Goal: Task Accomplishment & Management: Manage account settings

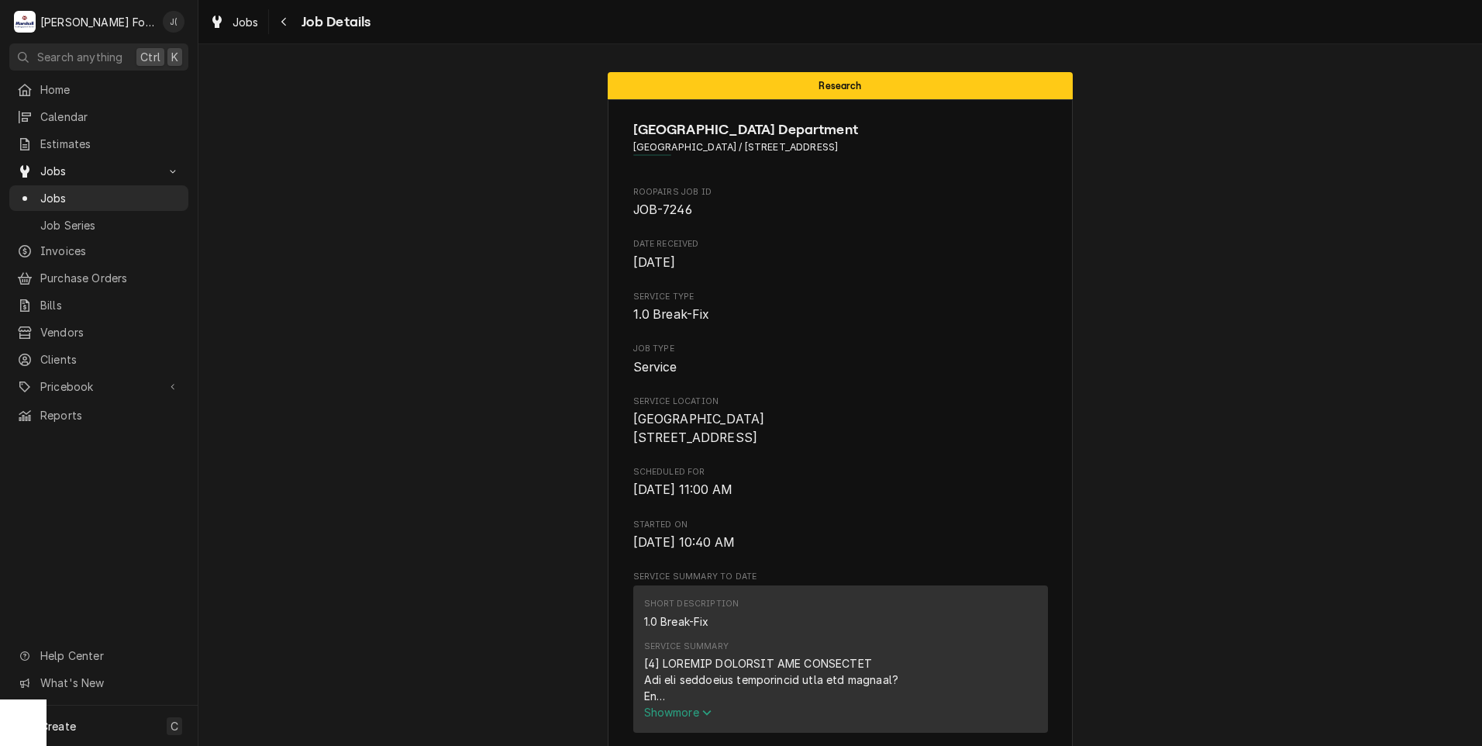
scroll to position [2821, 0]
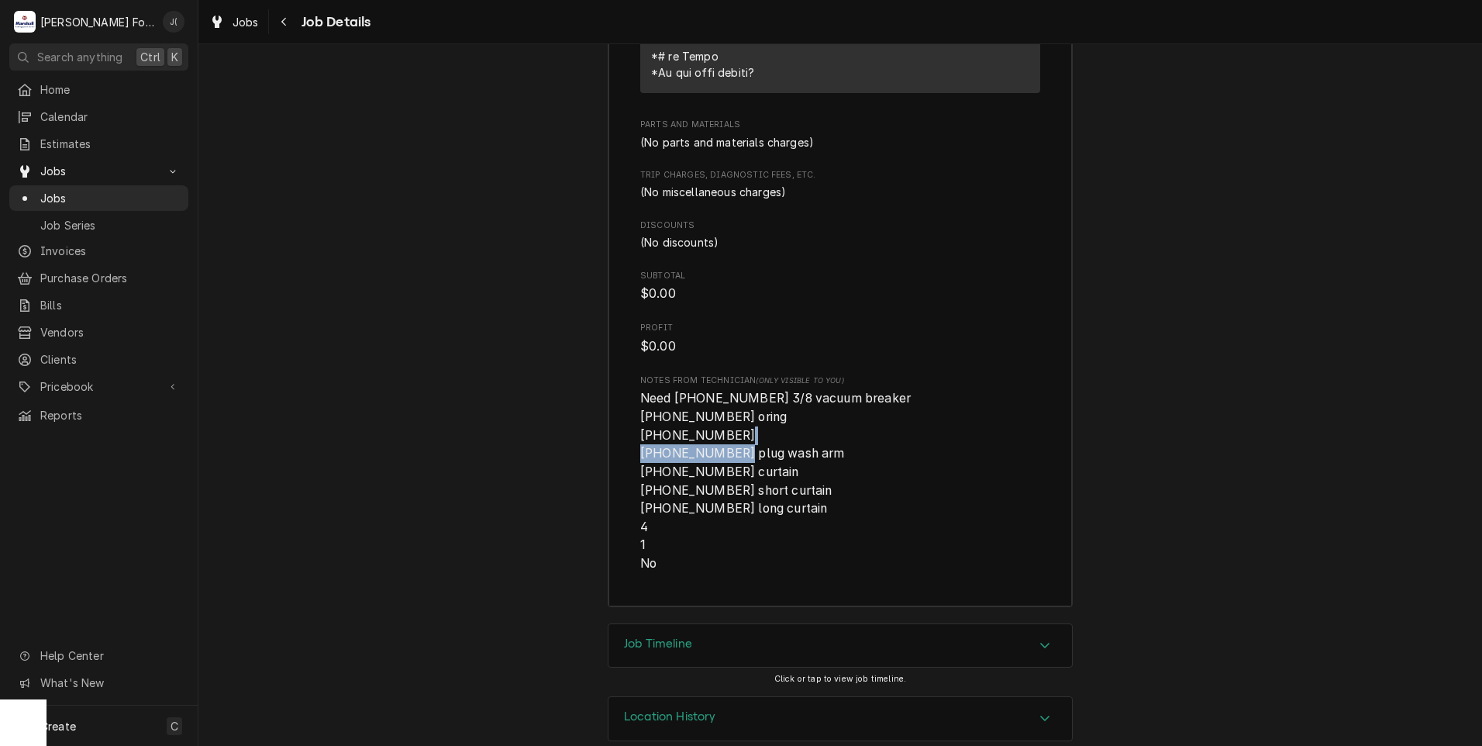
drag, startPoint x: 750, startPoint y: 410, endPoint x: 653, endPoint y: 405, distance: 97.0
click at [653, 405] on span "Need (1) 00-271008-00002 3/8 vacuum breaker (2) 00-067500-00118 oring (2) 00-06…" at bounding box center [775, 481] width 271 height 180
drag, startPoint x: 653, startPoint y: 405, endPoint x: 661, endPoint y: 410, distance: 9.0
copy span "00-067500-00120"
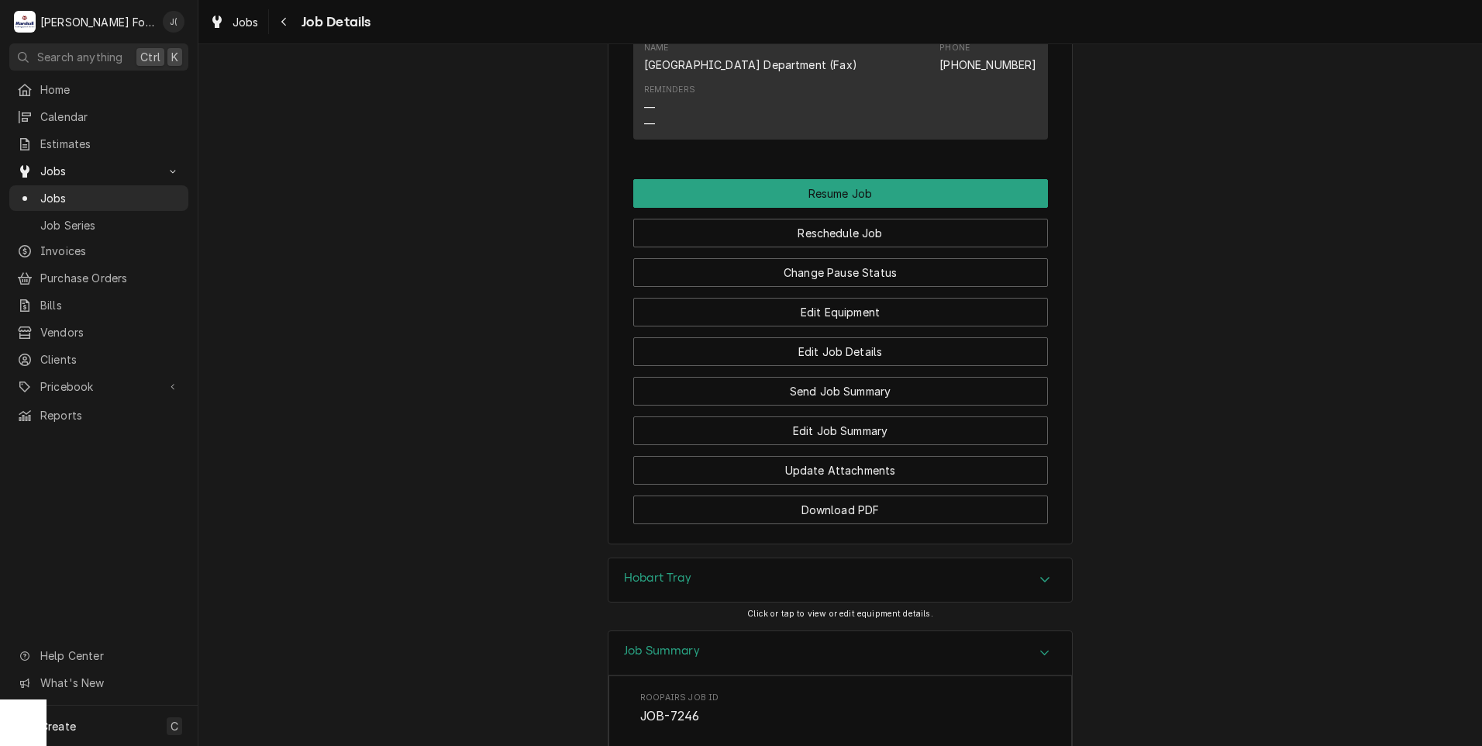
scroll to position [1348, 0]
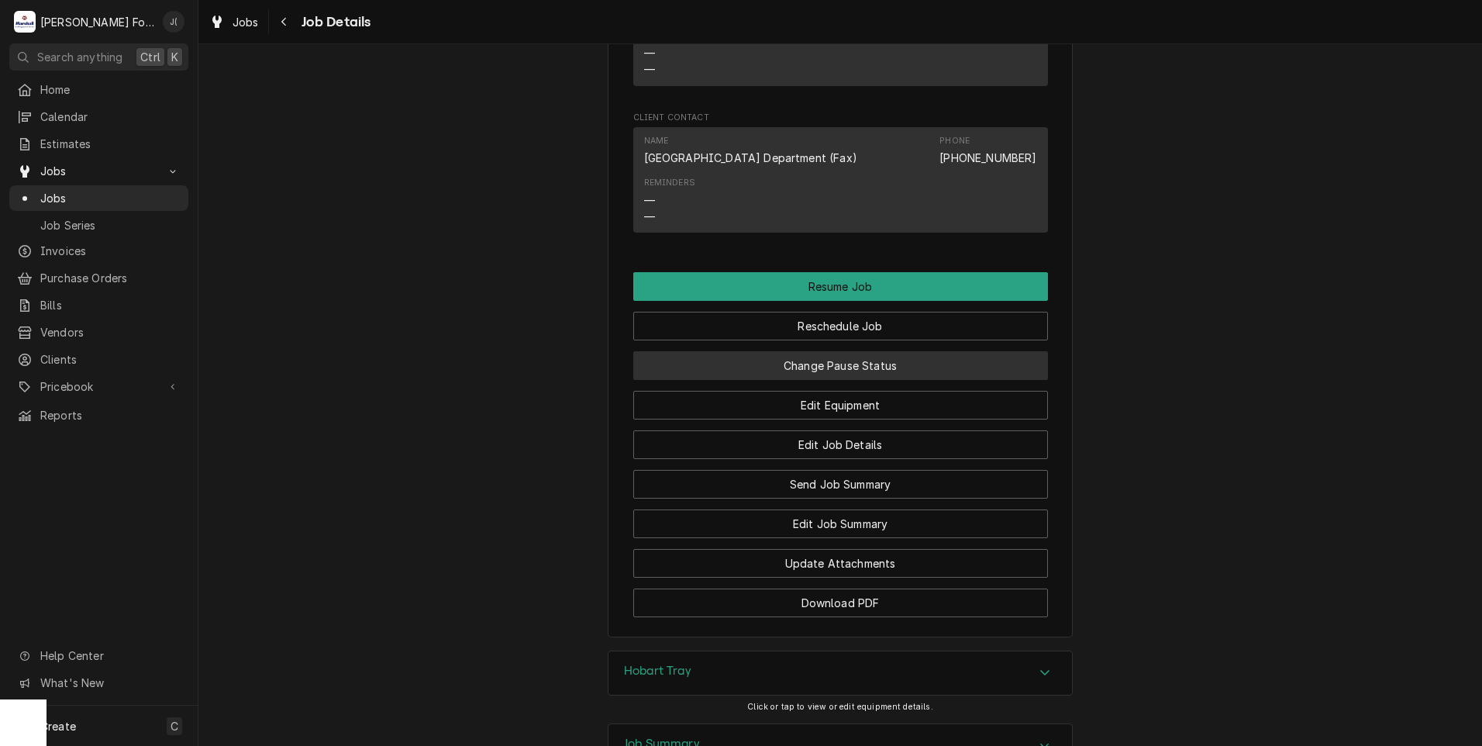
click at [833, 351] on button "Change Pause Status" at bounding box center [840, 365] width 415 height 29
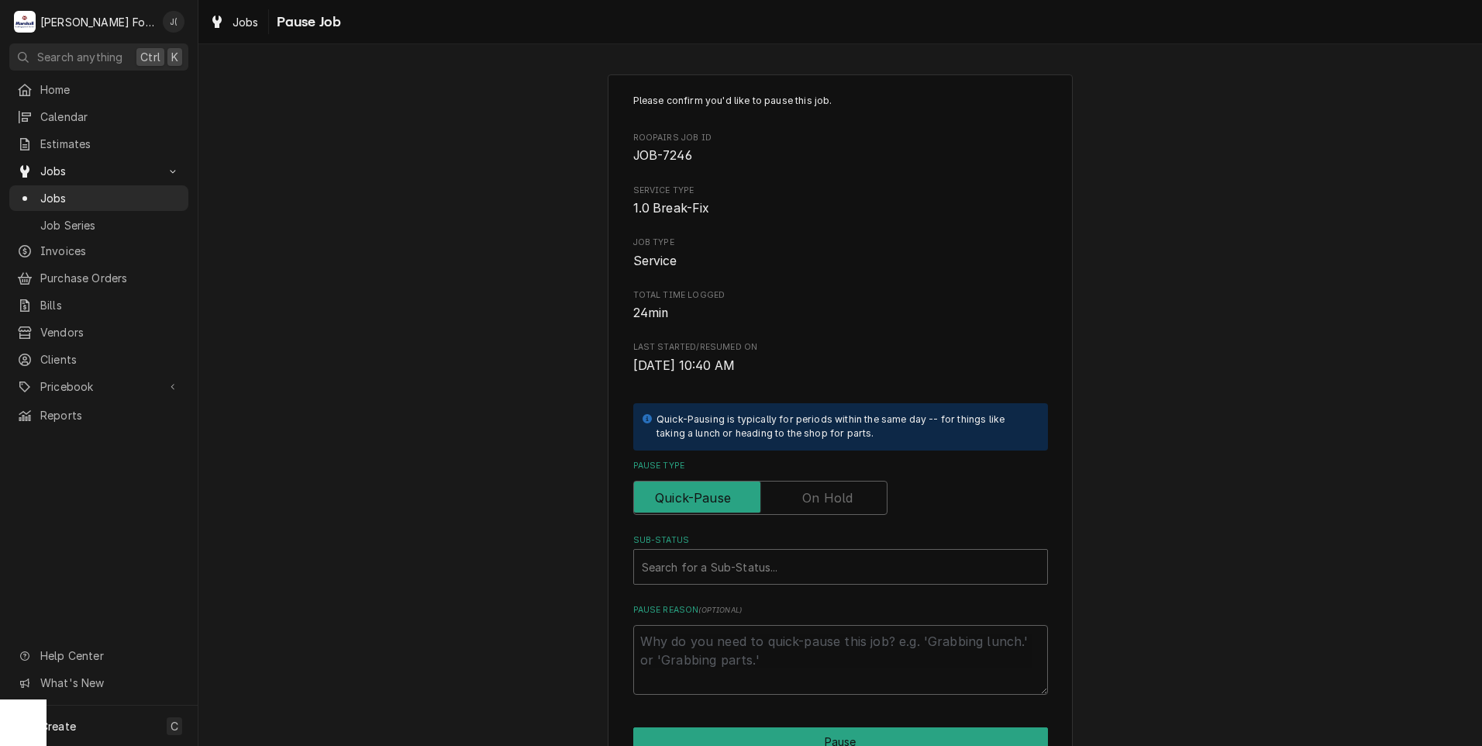
click at [834, 491] on label "Pause Type" at bounding box center [760, 498] width 254 height 34
click at [834, 491] on input "Pause Type" at bounding box center [760, 498] width 240 height 34
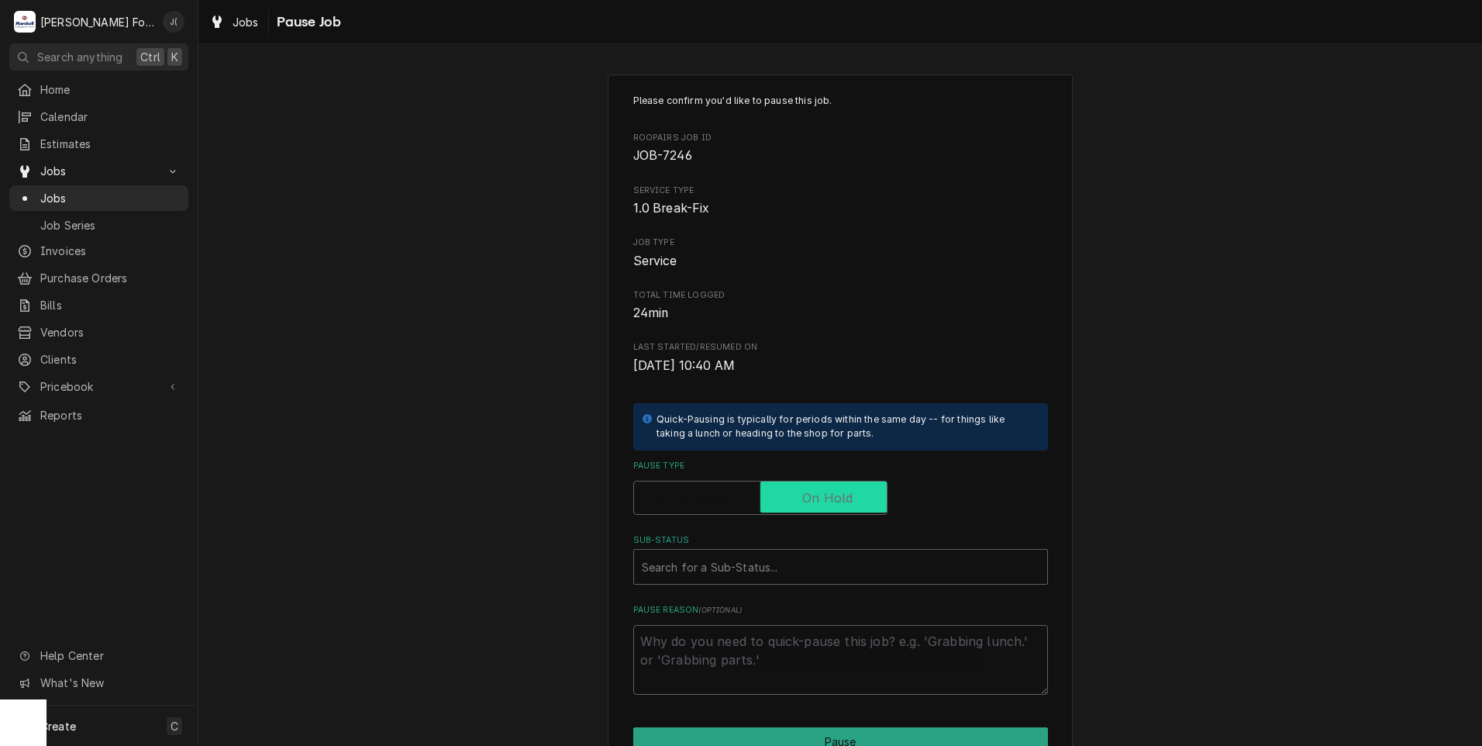
checkbox input "true"
click at [719, 569] on div "Sub-Status" at bounding box center [841, 567] width 398 height 28
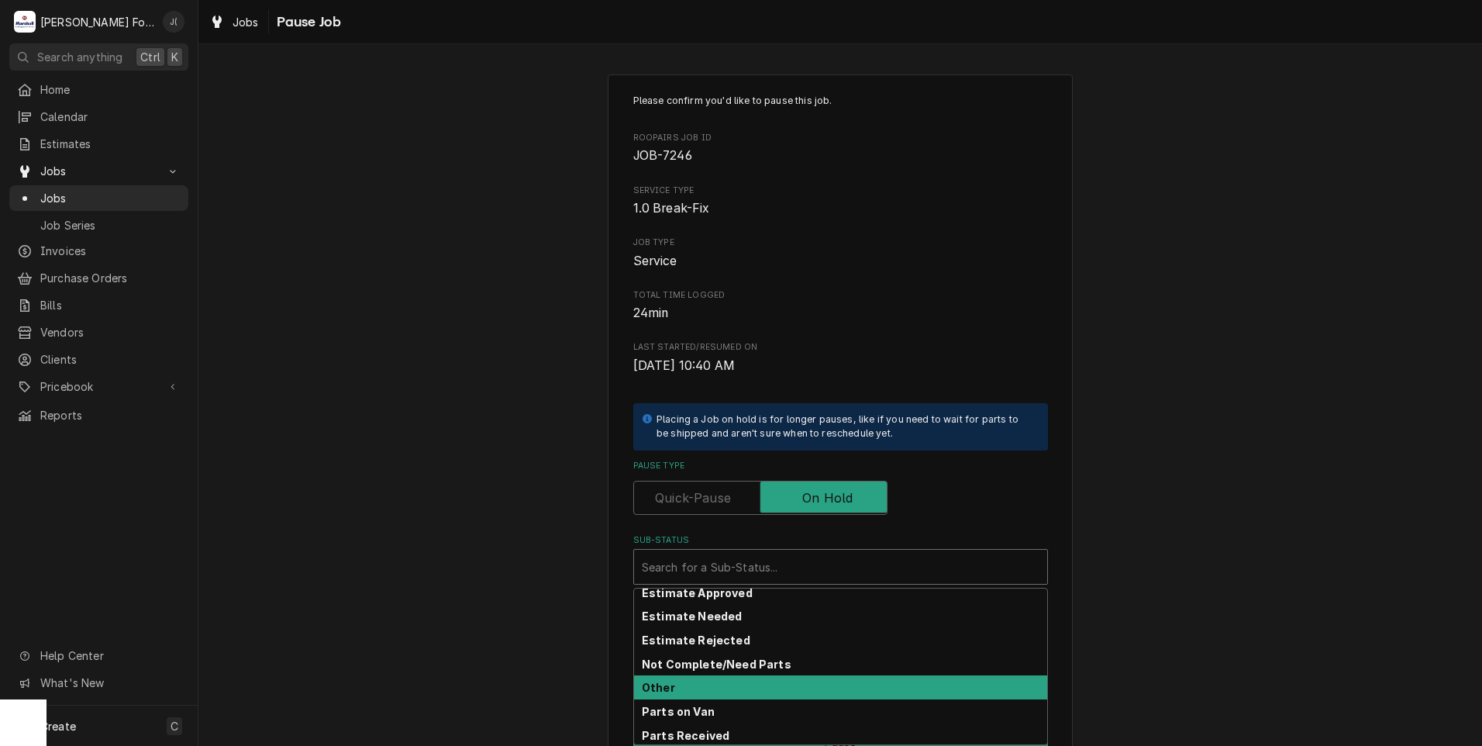
scroll to position [92, 0]
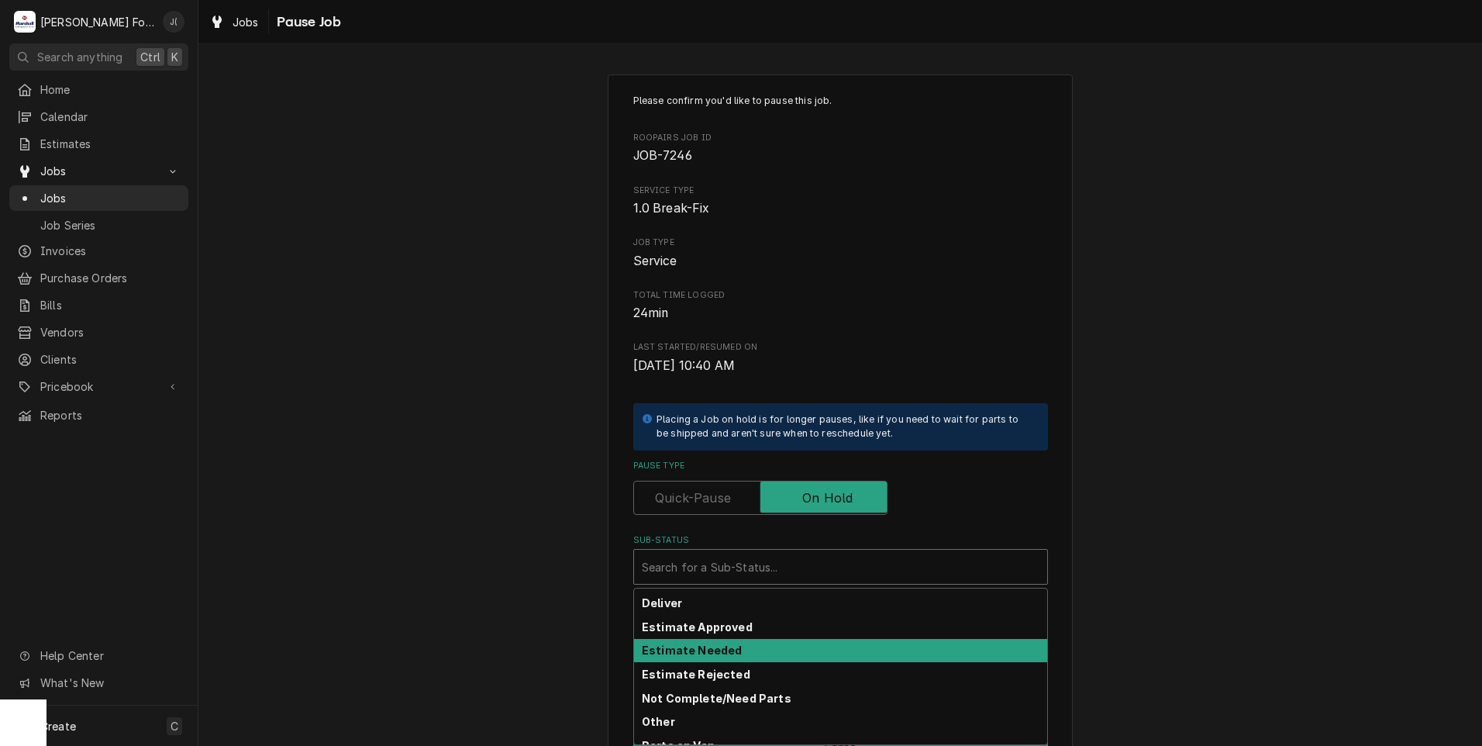
click at [712, 650] on strong "Estimate Needed" at bounding box center [692, 649] width 100 height 13
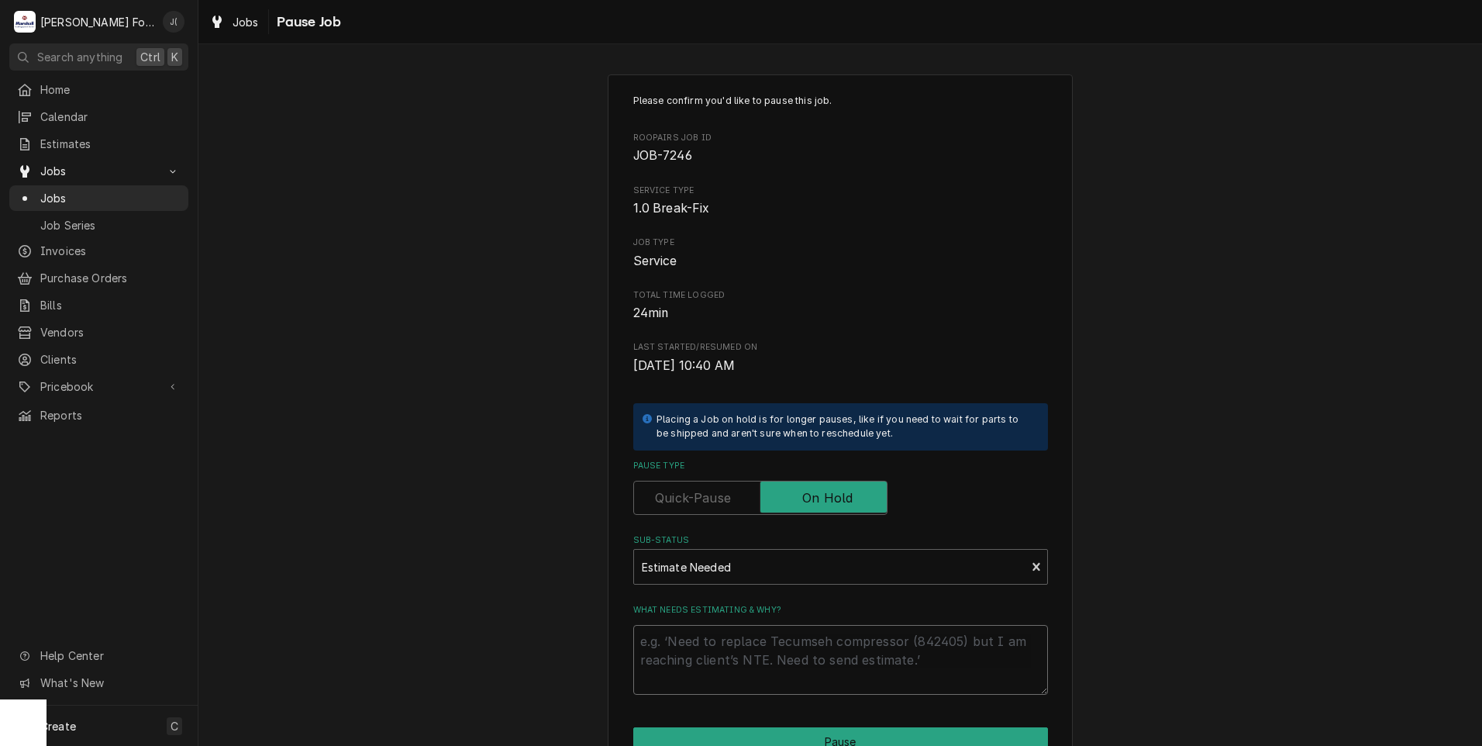
click at [712, 650] on textarea "What needs estimating & why?" at bounding box center [840, 660] width 415 height 70
type textarea "x"
type textarea "p"
type textarea "x"
type textarea "pr"
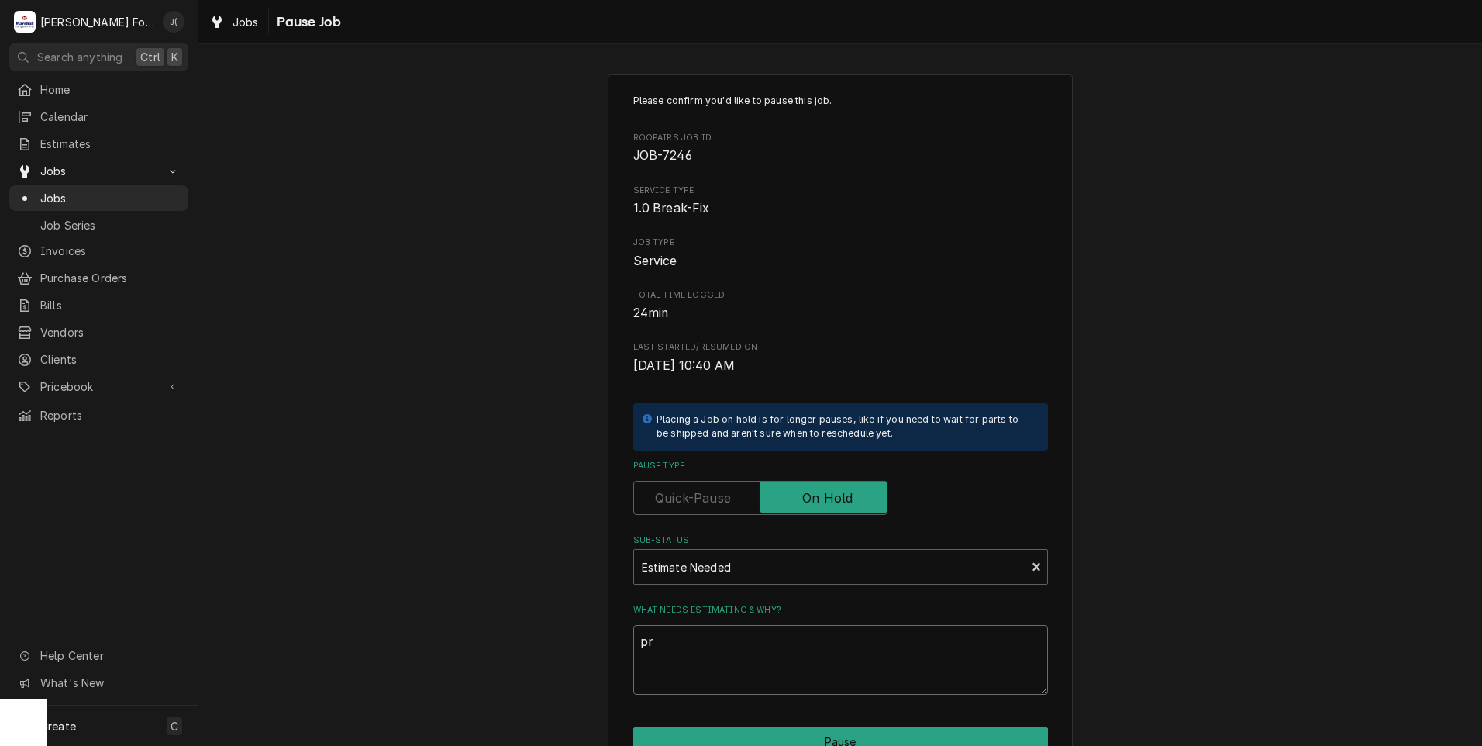
type textarea "x"
type textarea "pri"
type textarea "x"
type textarea "pric"
type textarea "x"
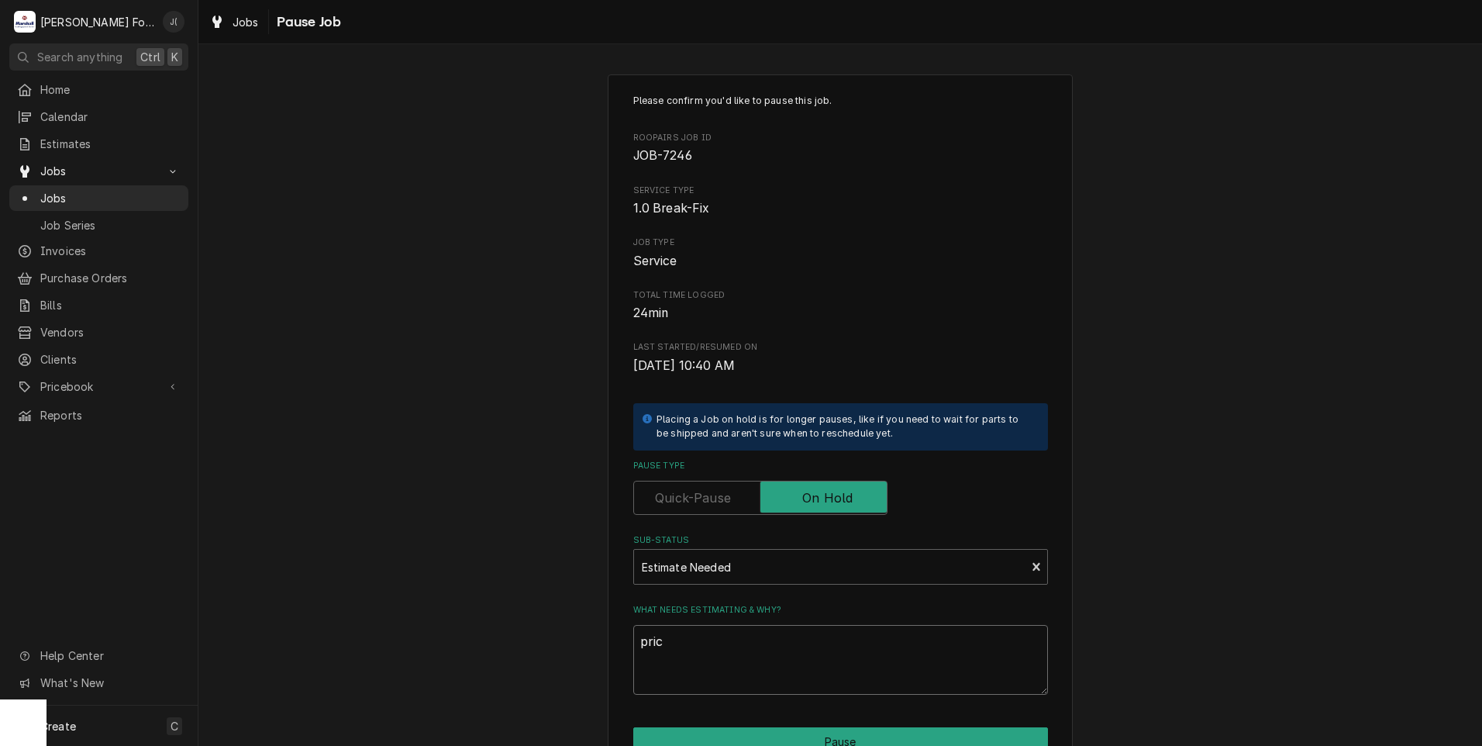
type textarea "price"
type textarea "x"
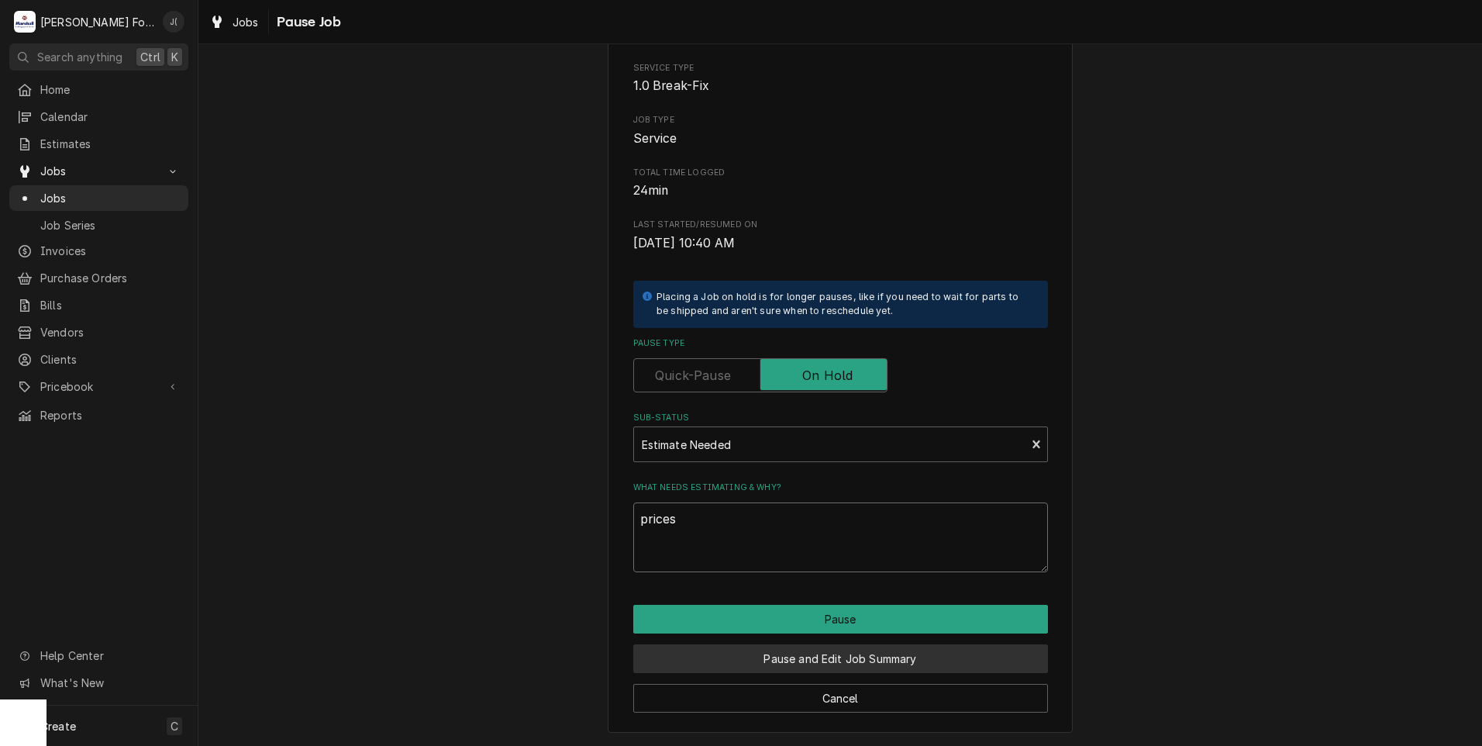
type textarea "prices"
click at [828, 660] on button "Pause and Edit Job Summary" at bounding box center [840, 658] width 415 height 29
type textarea "x"
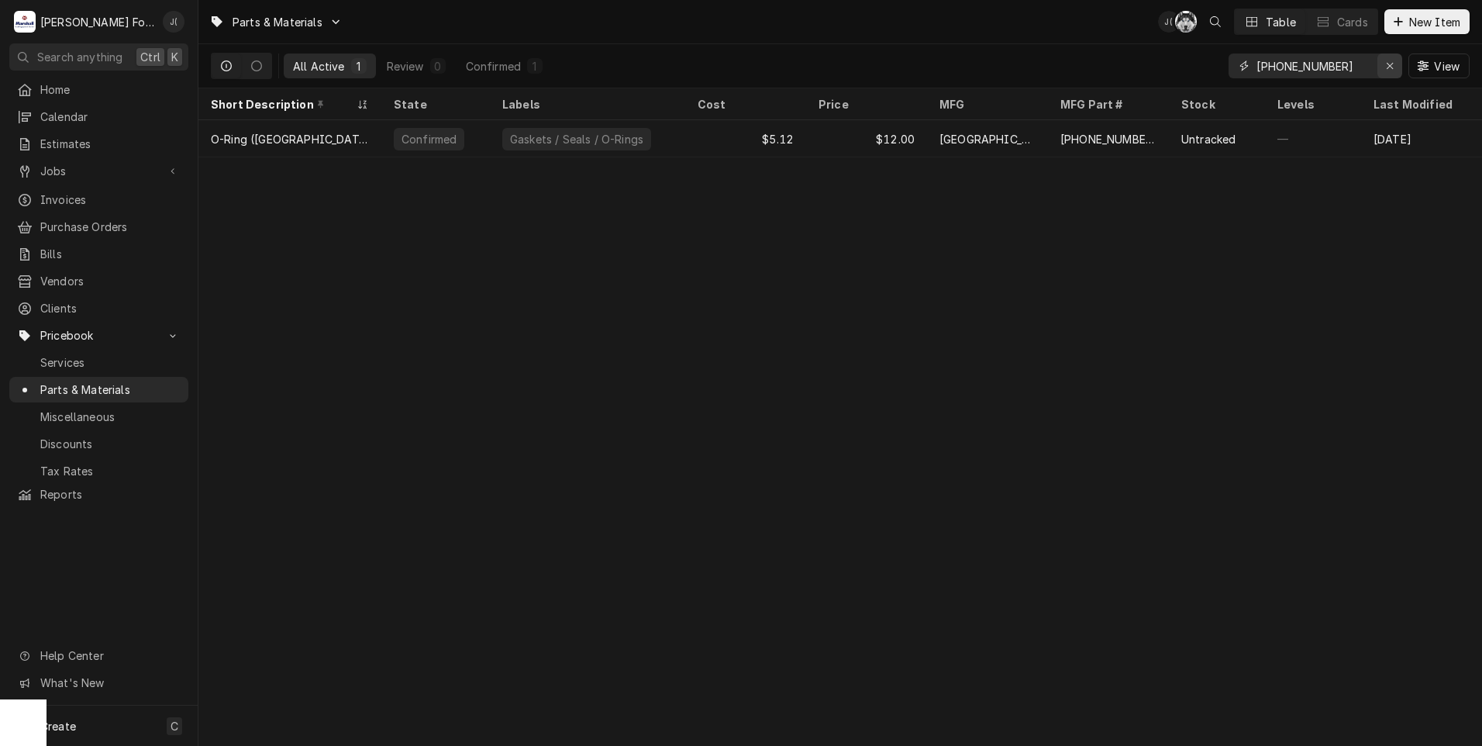
click at [1393, 68] on icon "Erase input" at bounding box center [1390, 66] width 6 height 6
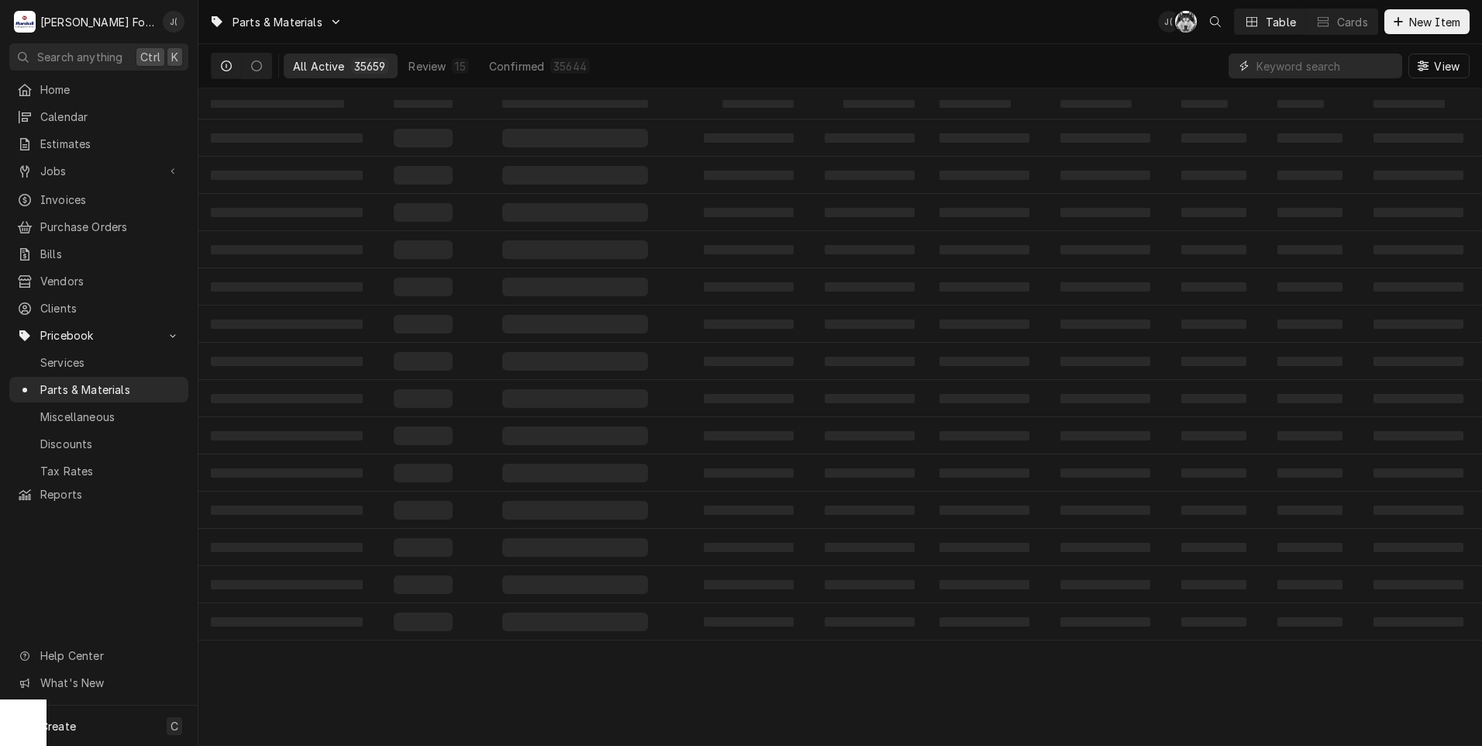
paste input "00-067500-00120"
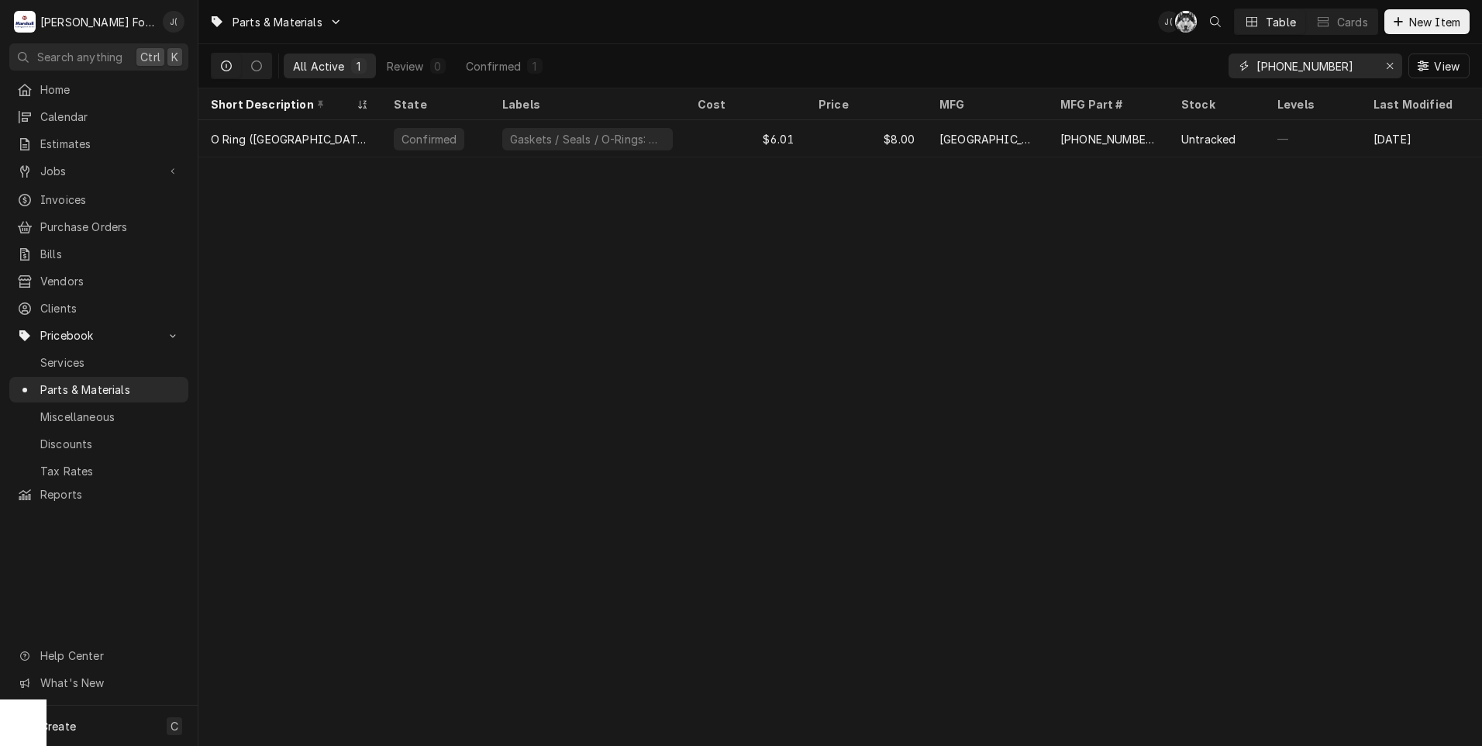
type input "00-067500-00120"
click at [1395, 67] on icon "Erase input" at bounding box center [1390, 65] width 9 height 11
drag, startPoint x: 1322, startPoint y: 70, endPoint x: 1257, endPoint y: 74, distance: 65.2
click at [1254, 73] on div "00-475589" at bounding box center [1316, 65] width 174 height 25
type input "00-475589"
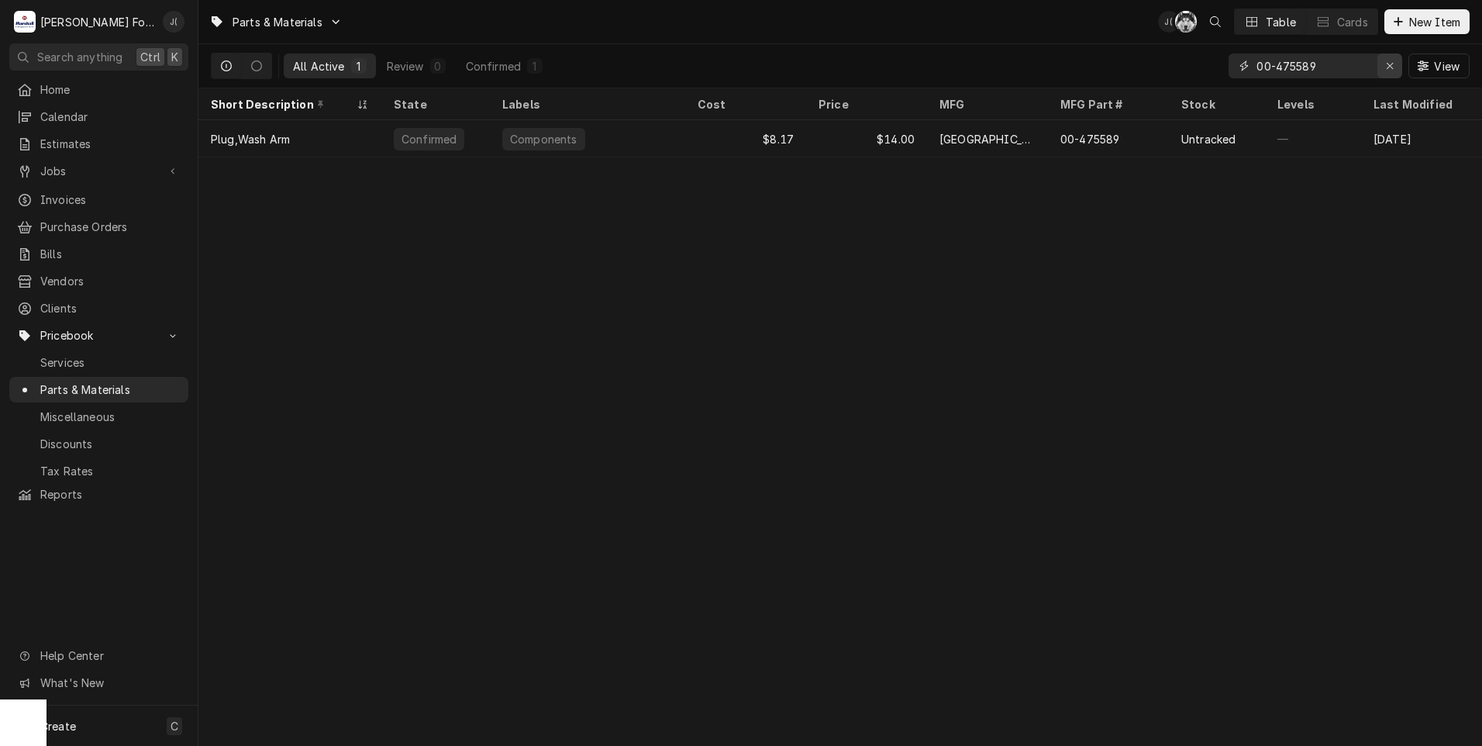
click at [1394, 66] on icon "Erase input" at bounding box center [1390, 65] width 9 height 11
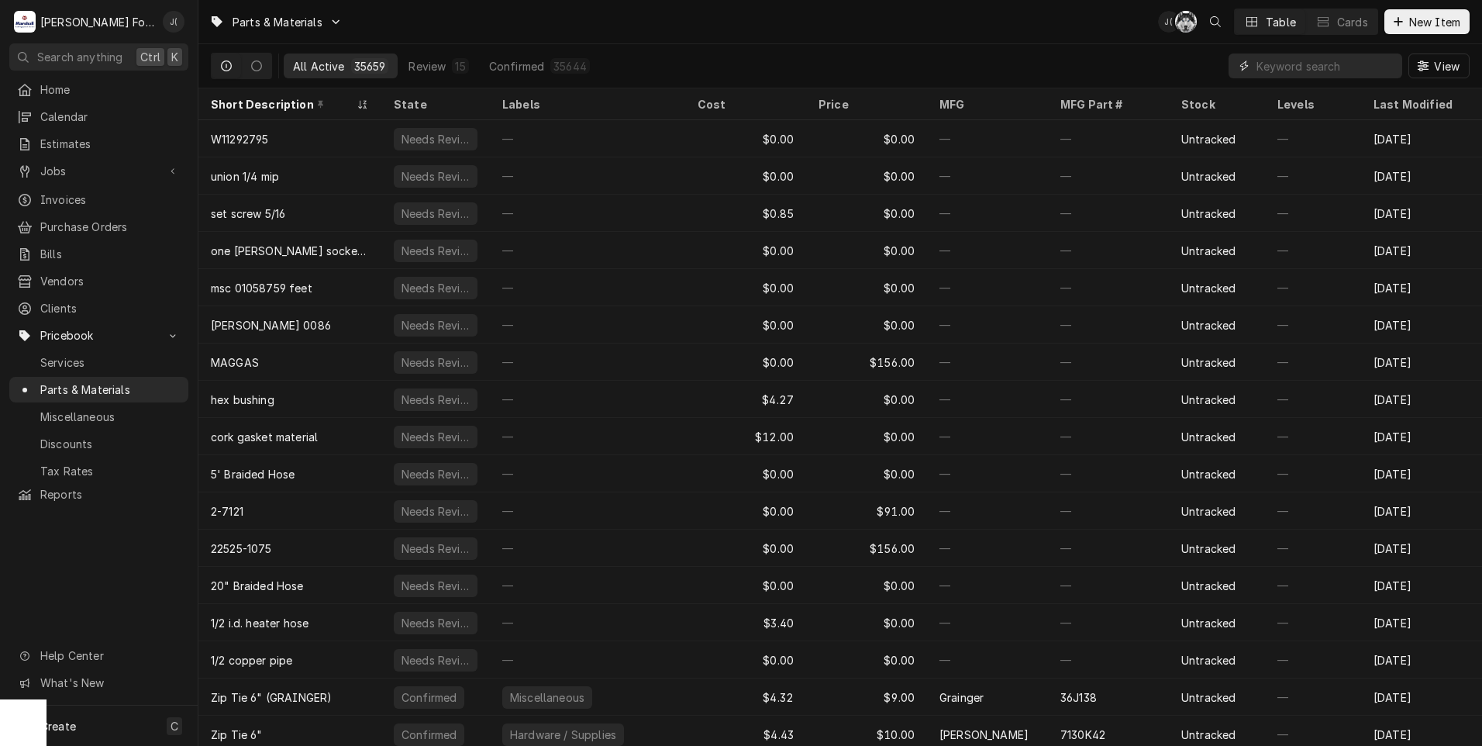
paste input "00-913102-00403"
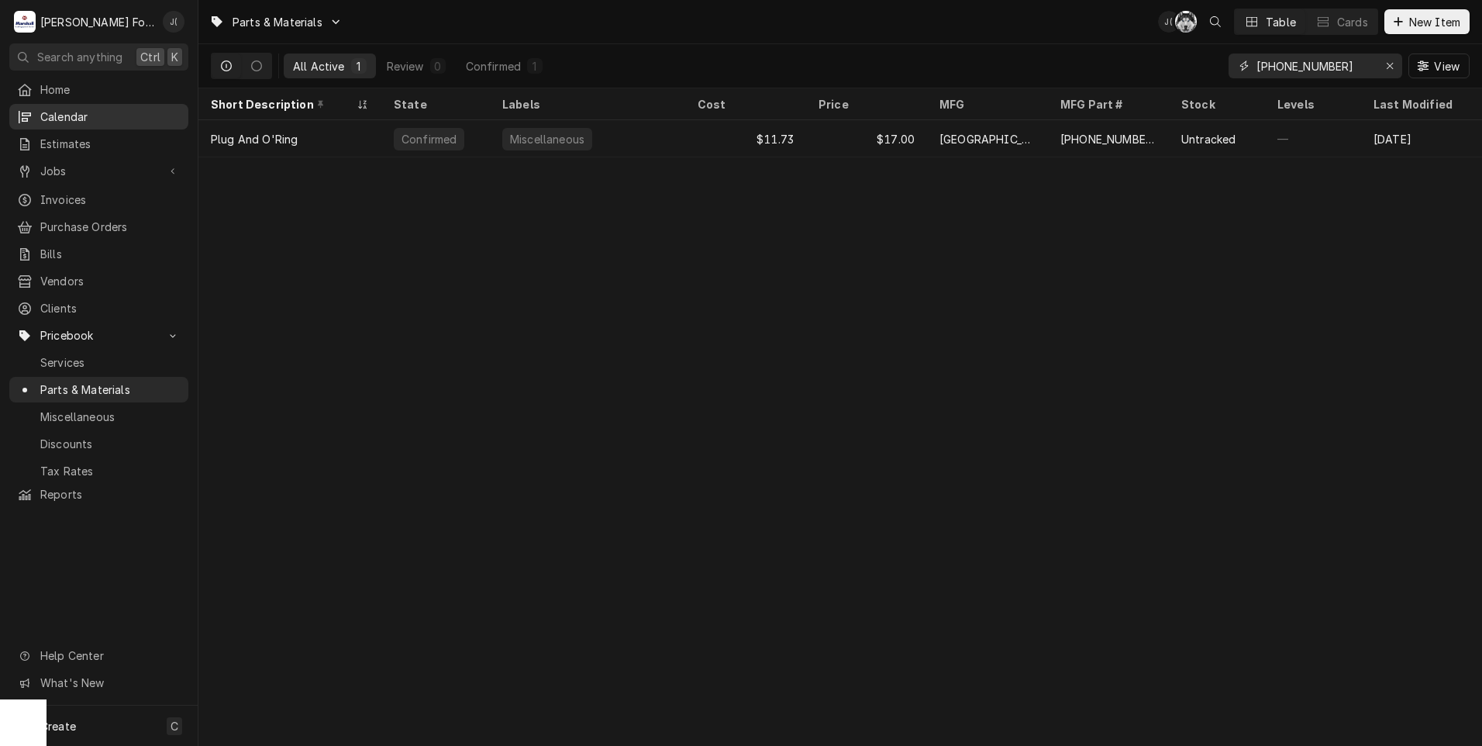
type input "00-913102-00403"
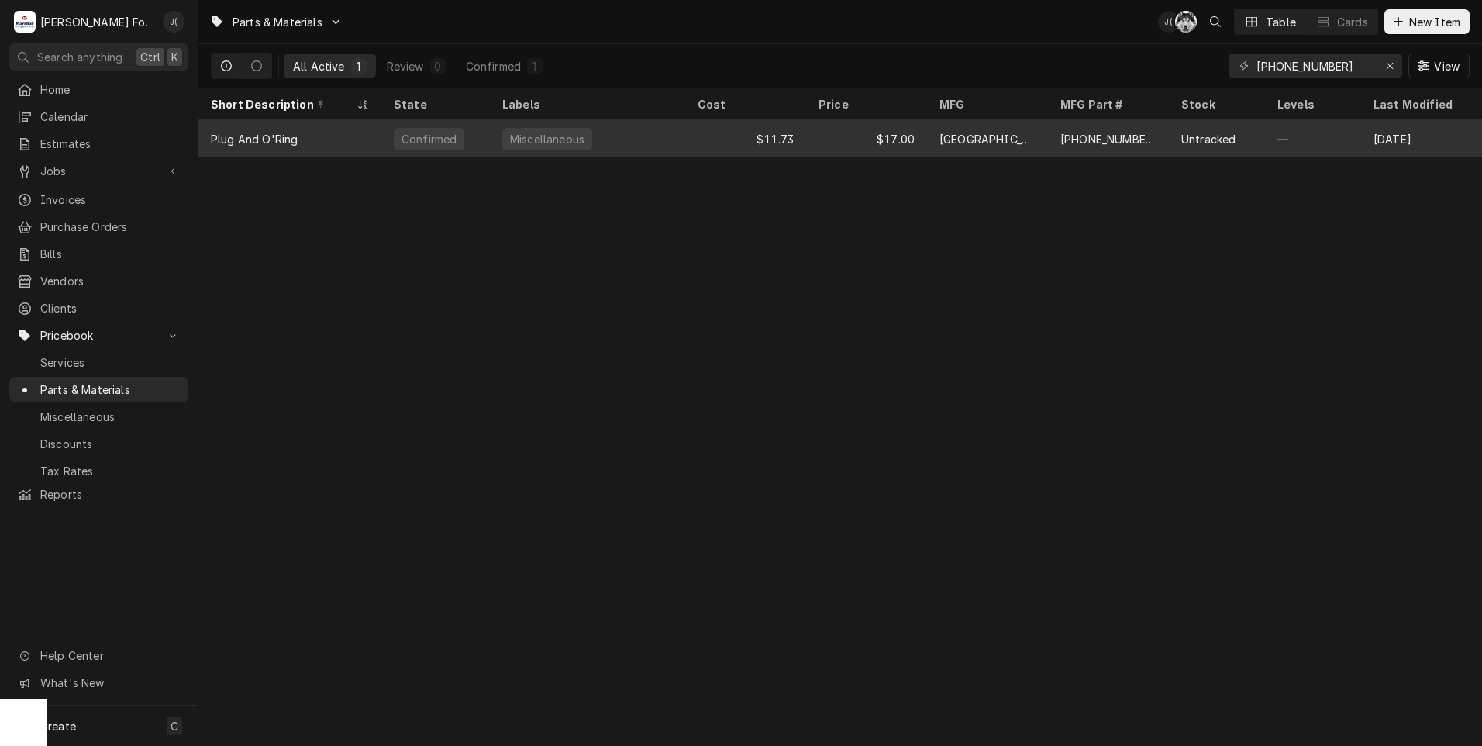
click at [706, 137] on div "$11.73" at bounding box center [745, 138] width 121 height 37
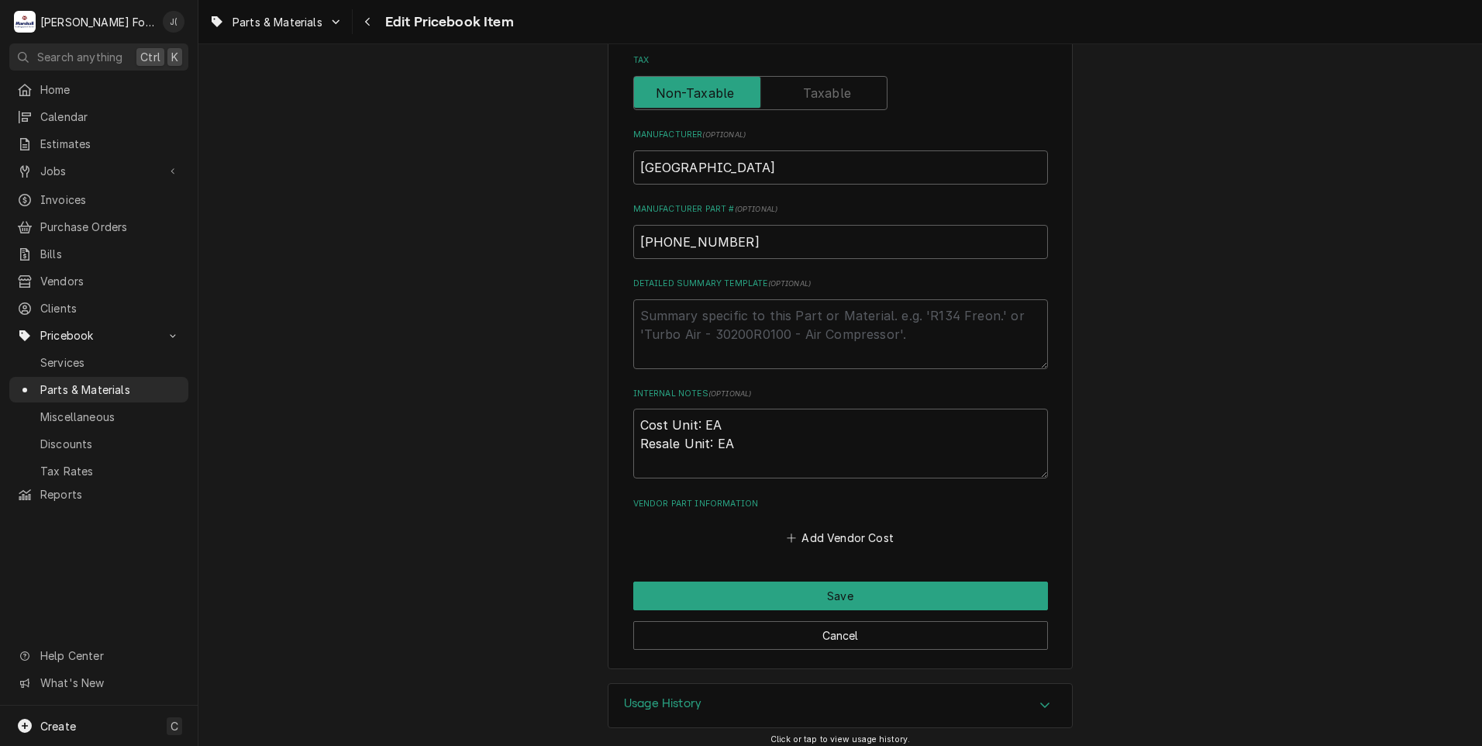
scroll to position [478, 0]
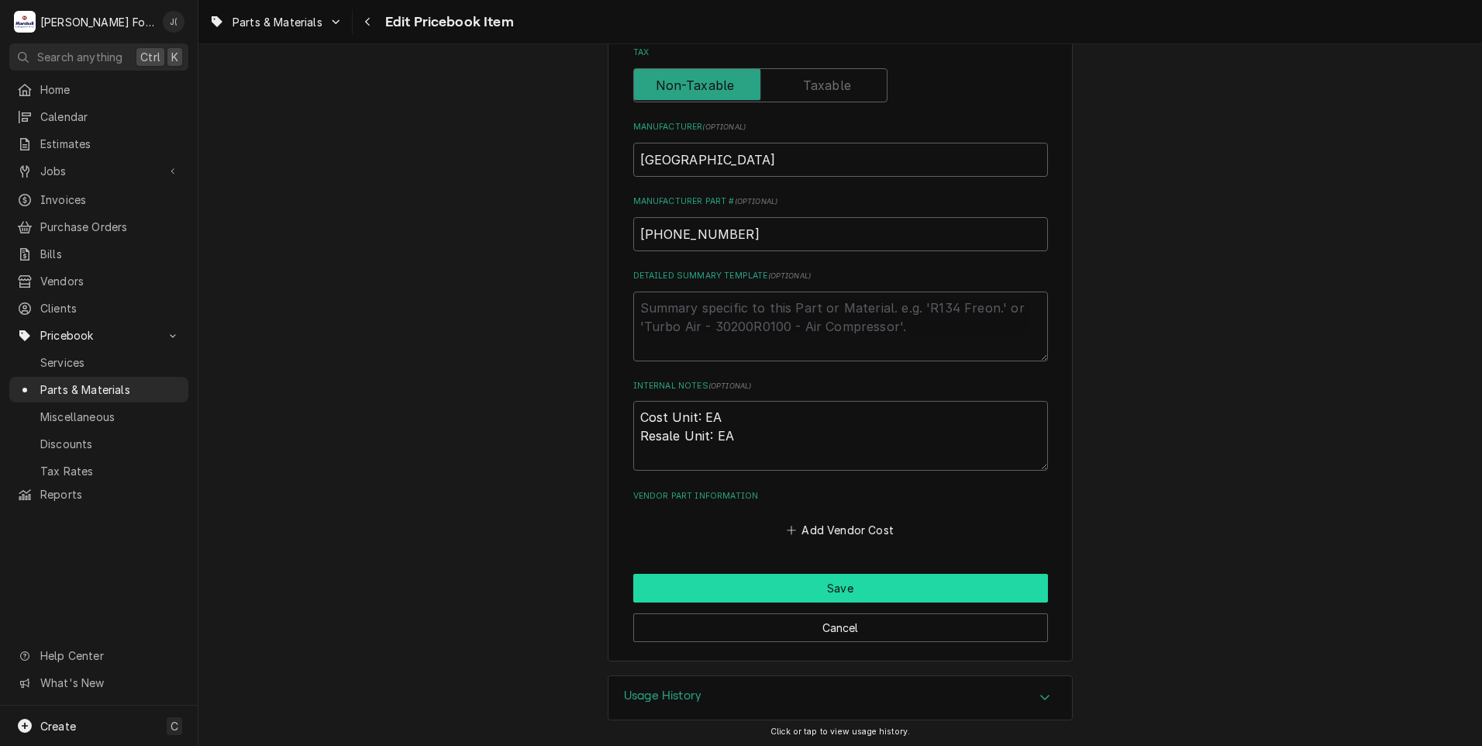
click at [750, 574] on button "Save" at bounding box center [840, 588] width 415 height 29
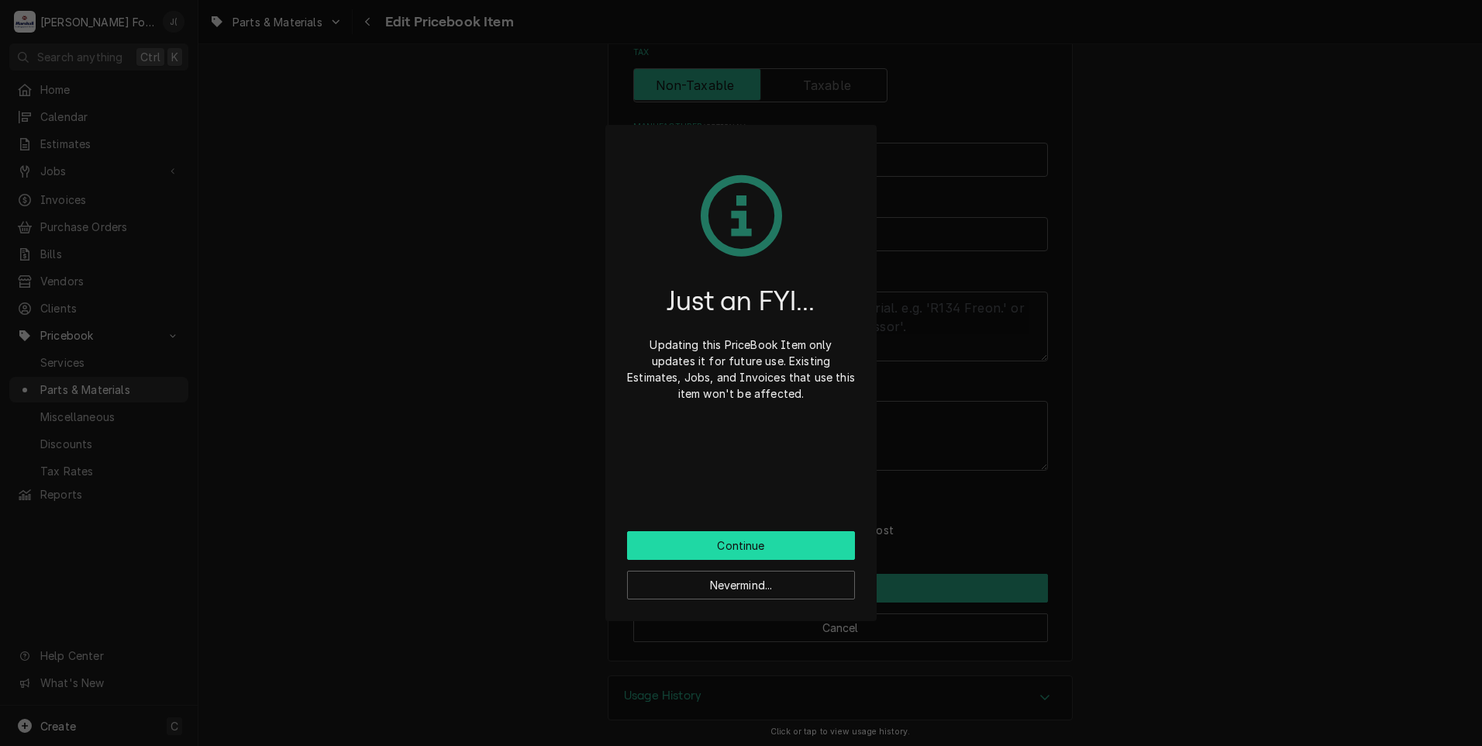
click at [739, 547] on button "Continue" at bounding box center [741, 545] width 228 height 29
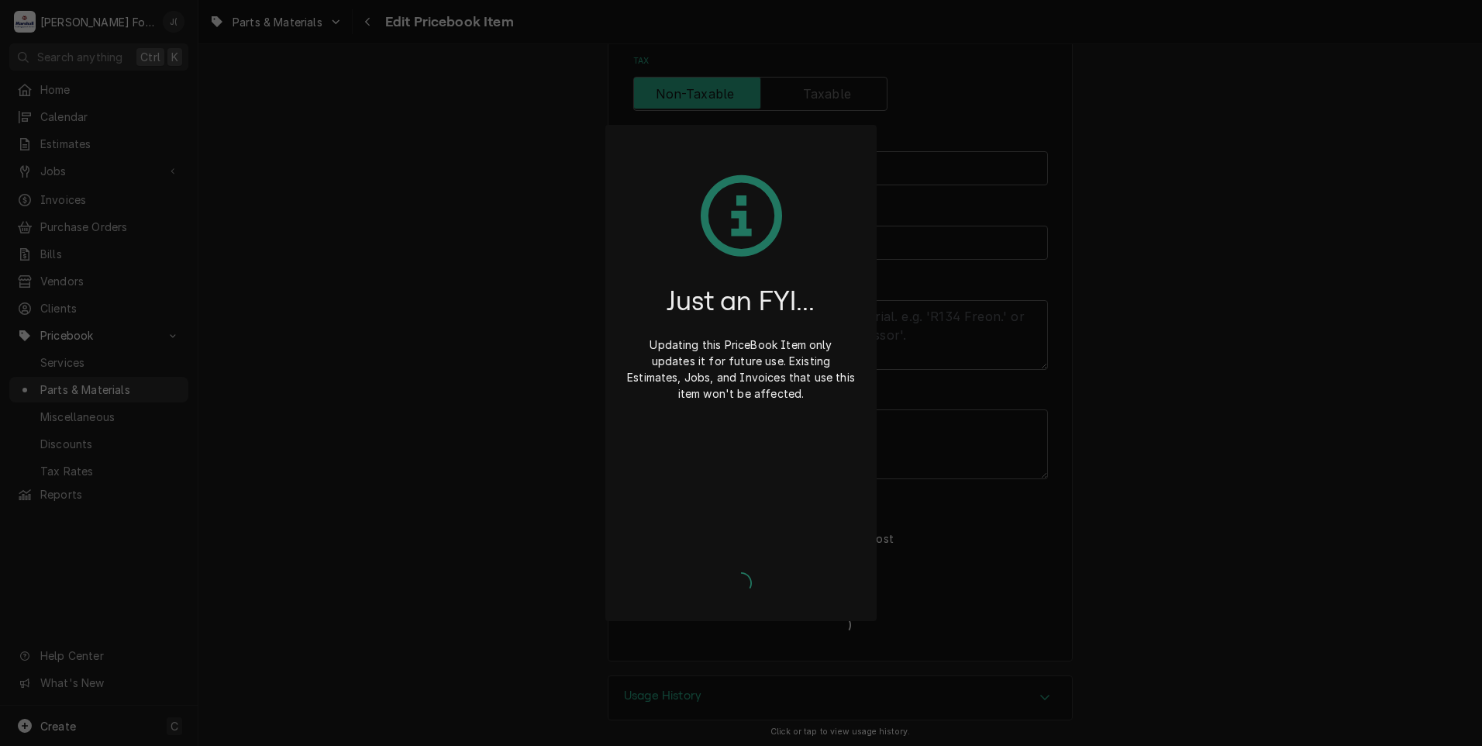
type textarea "x"
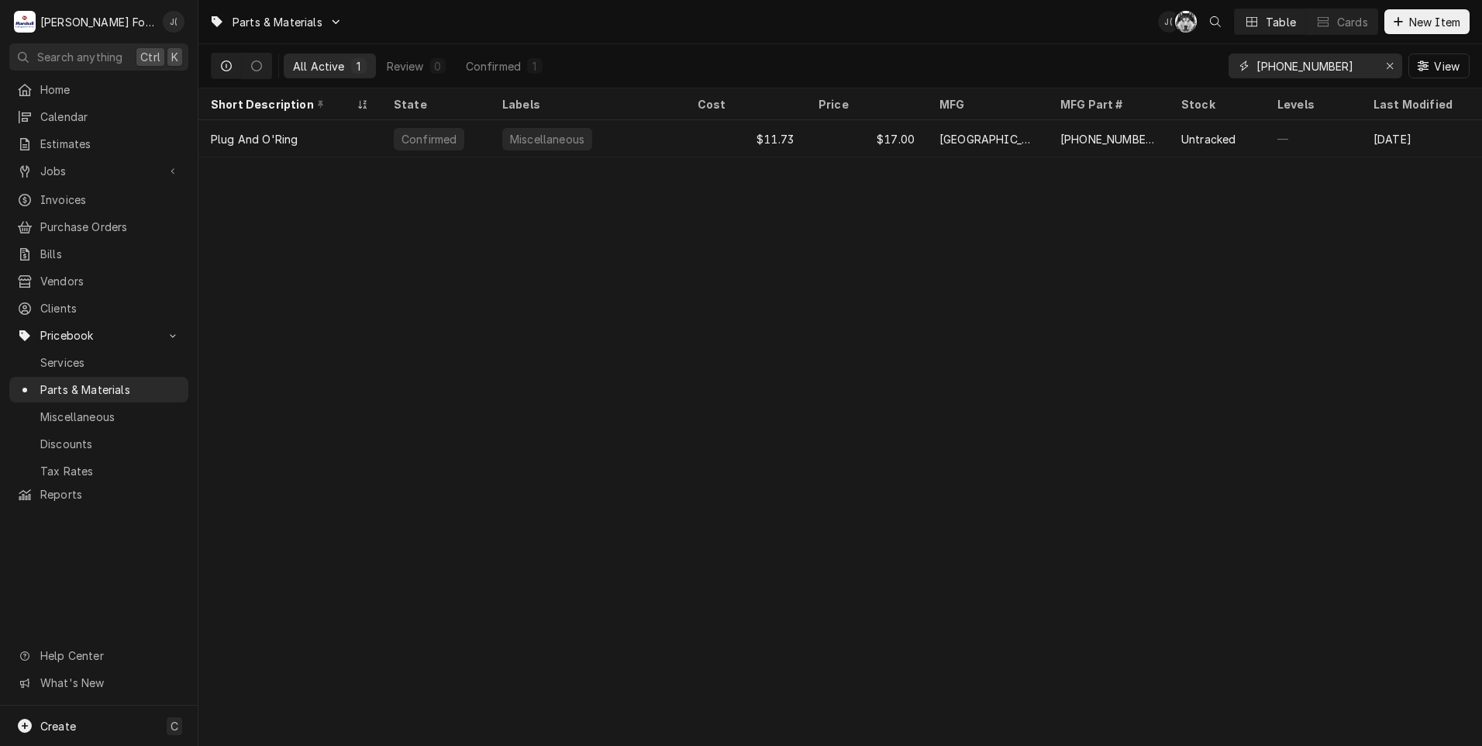
drag, startPoint x: 1393, startPoint y: 68, endPoint x: 1375, endPoint y: 68, distance: 17.8
click at [1393, 68] on icon "Erase input" at bounding box center [1390, 65] width 9 height 11
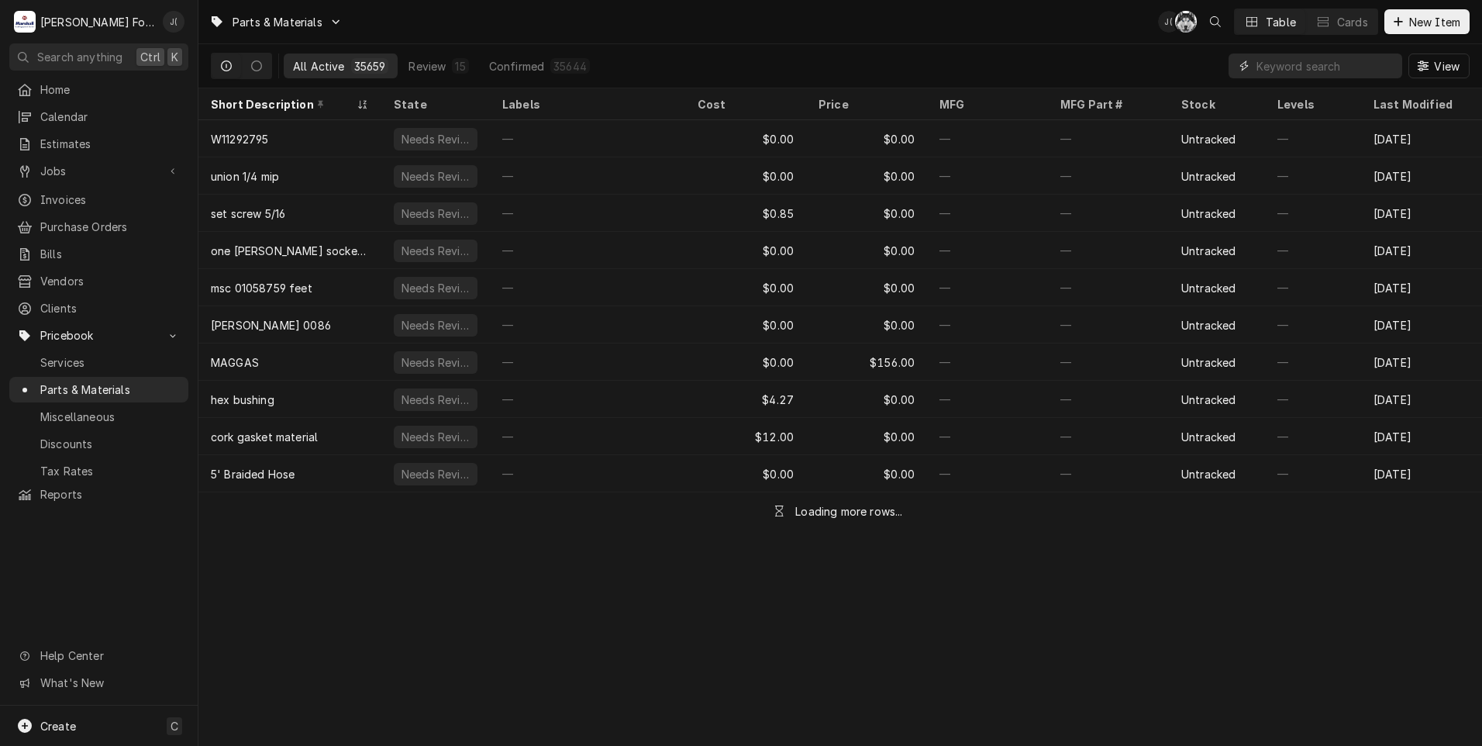
paste input "00-918229"
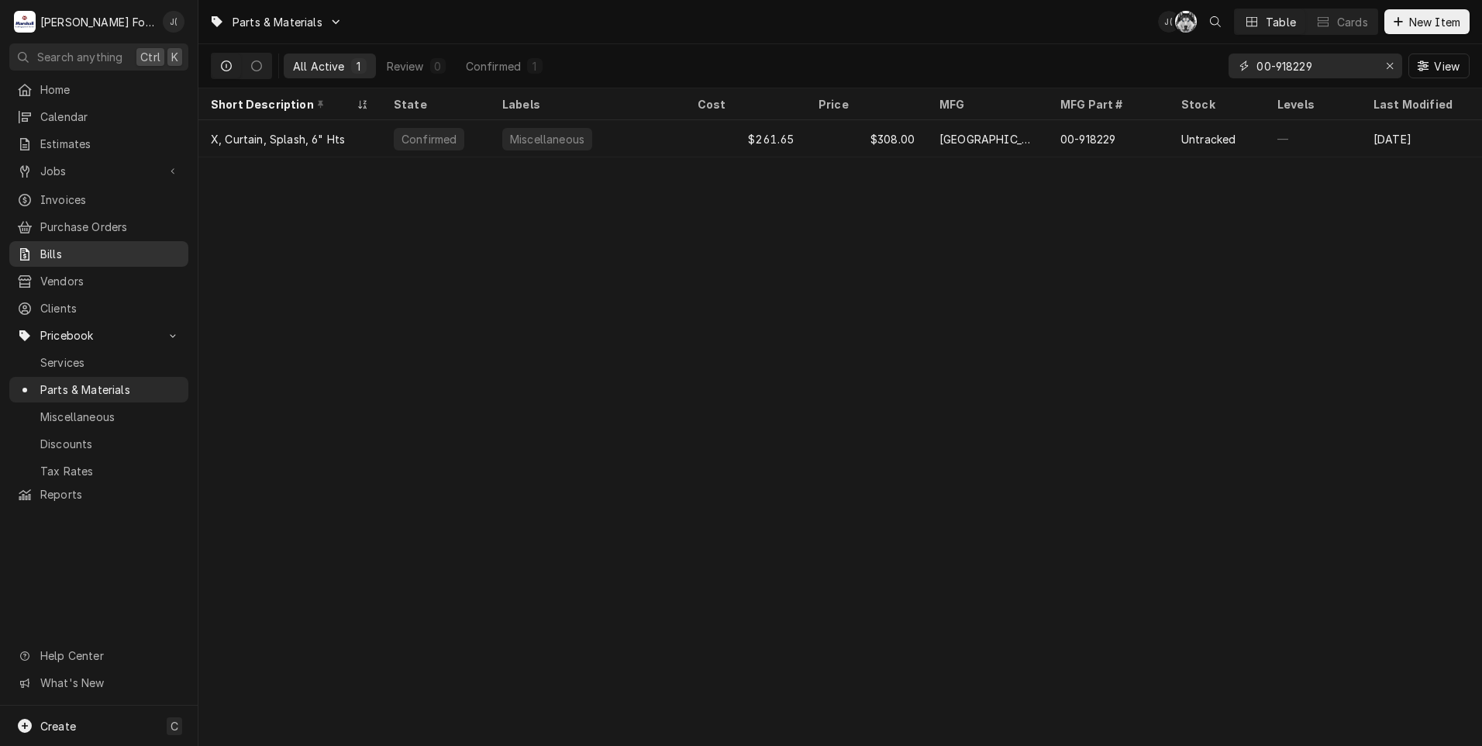
type input "00-918229"
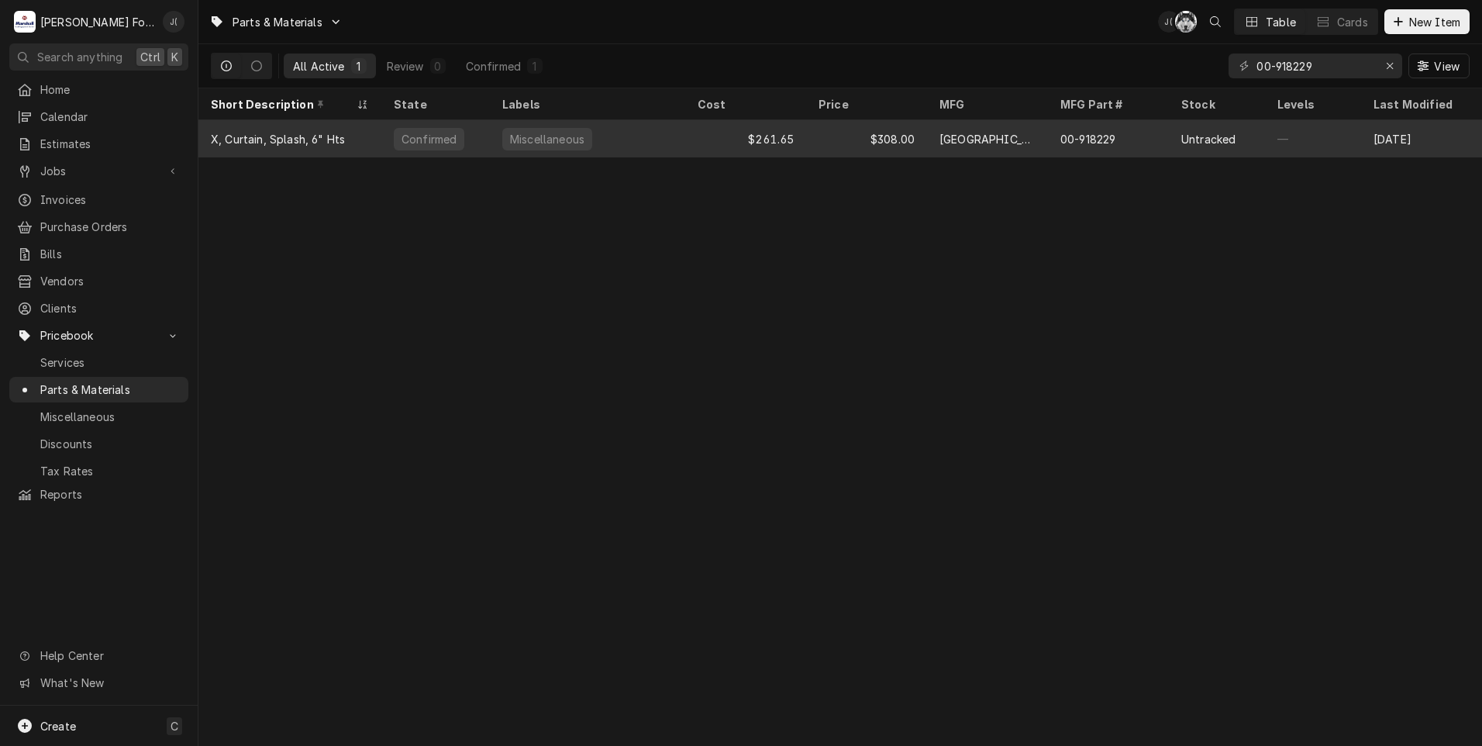
click at [1030, 135] on div "[GEOGRAPHIC_DATA]" at bounding box center [987, 138] width 121 height 37
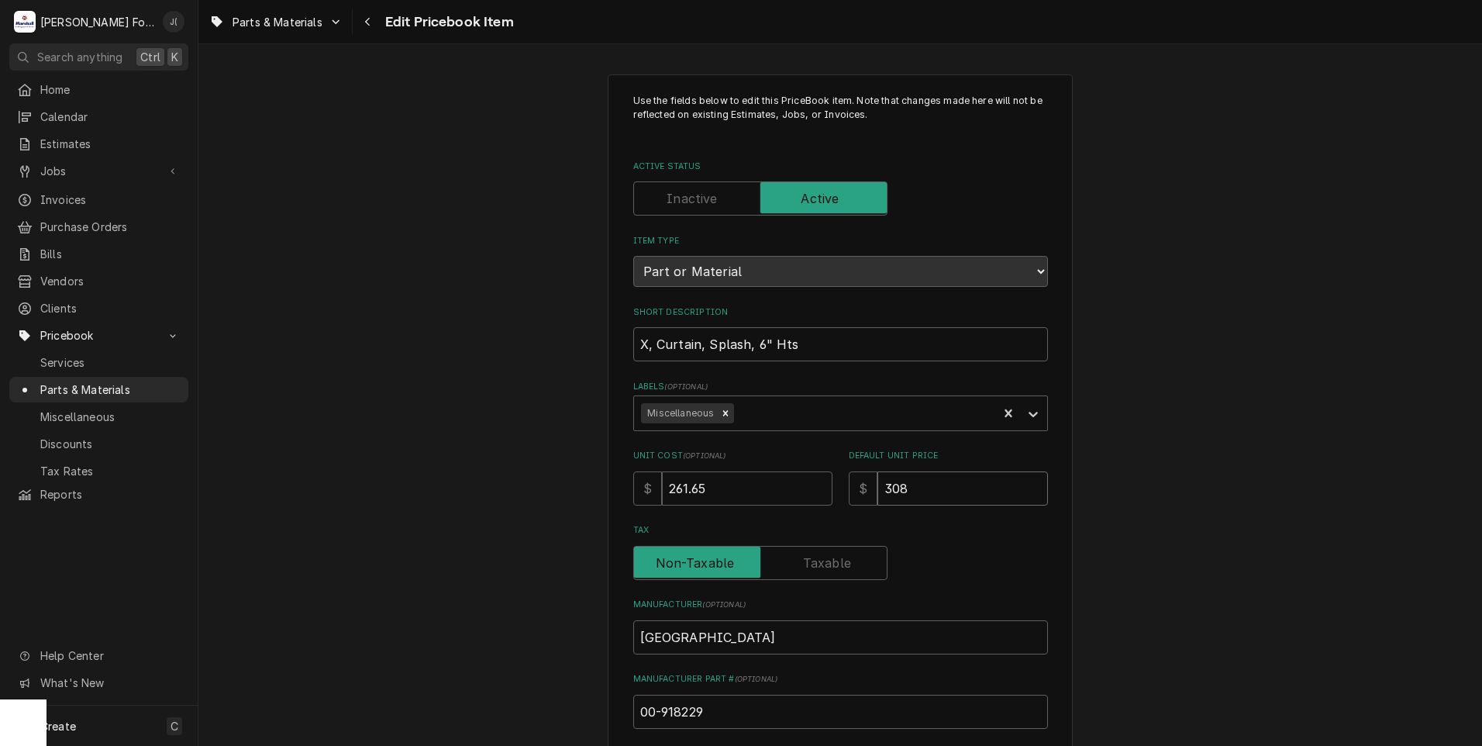
drag, startPoint x: 921, startPoint y: 495, endPoint x: 721, endPoint y: 445, distance: 206.2
click at [724, 445] on div "Use the fields below to edit this PriceBook item. Note that changes made here w…" at bounding box center [840, 556] width 415 height 925
type textarea "x"
type input "4"
type textarea "x"
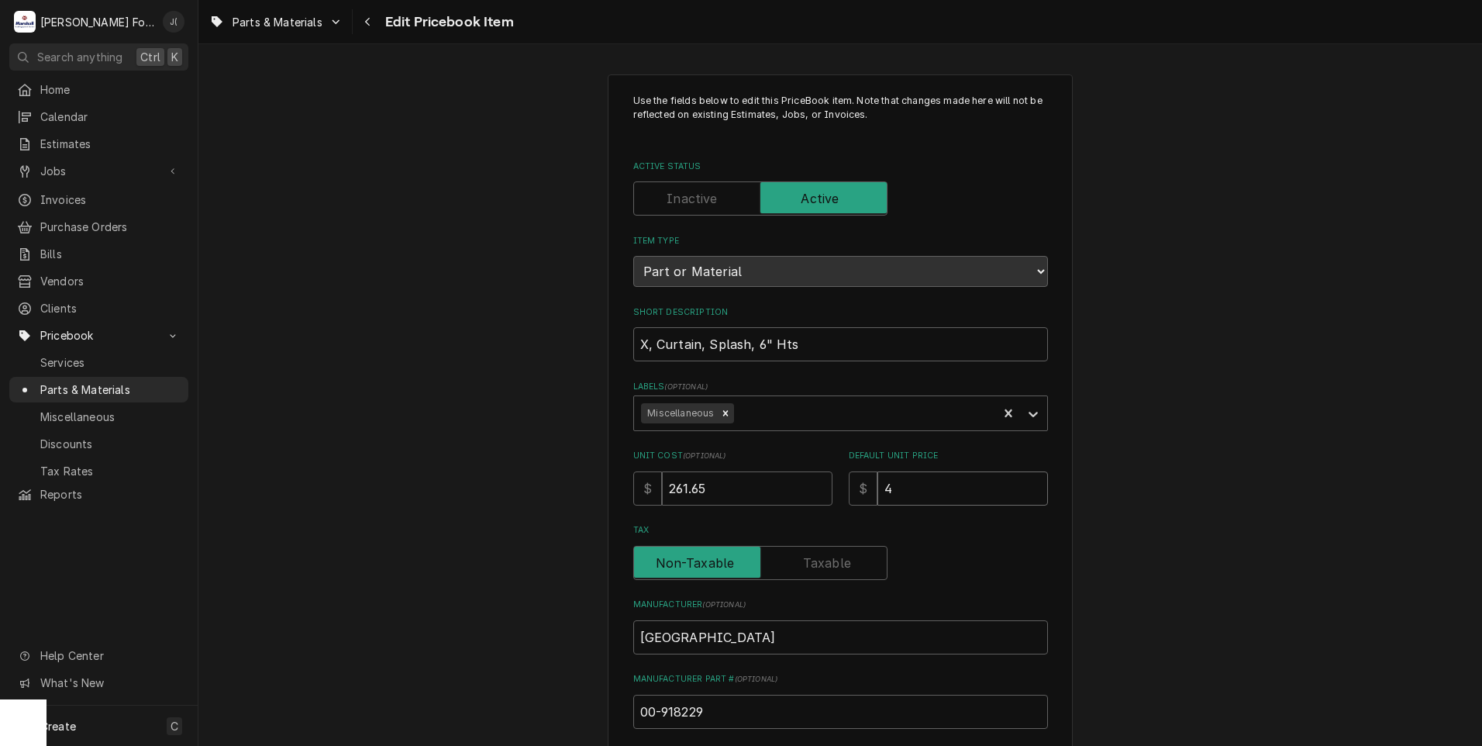
type input "45"
type textarea "x"
type input "459"
type textarea "x"
type input "459.0"
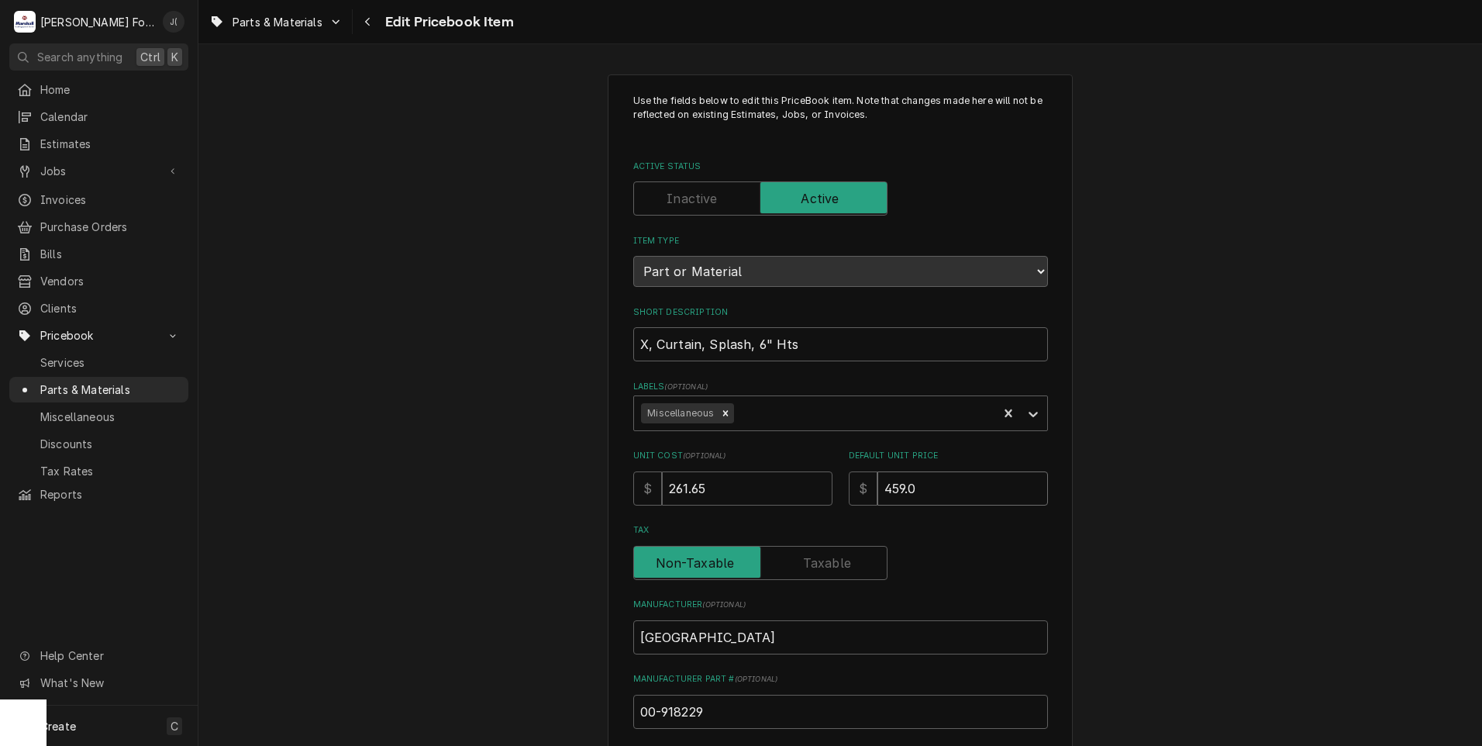
type textarea "x"
type input "459.00"
click at [464, 298] on div "Use the fields below to edit this PriceBook item. Note that changes made here w…" at bounding box center [840, 606] width 1284 height 1092
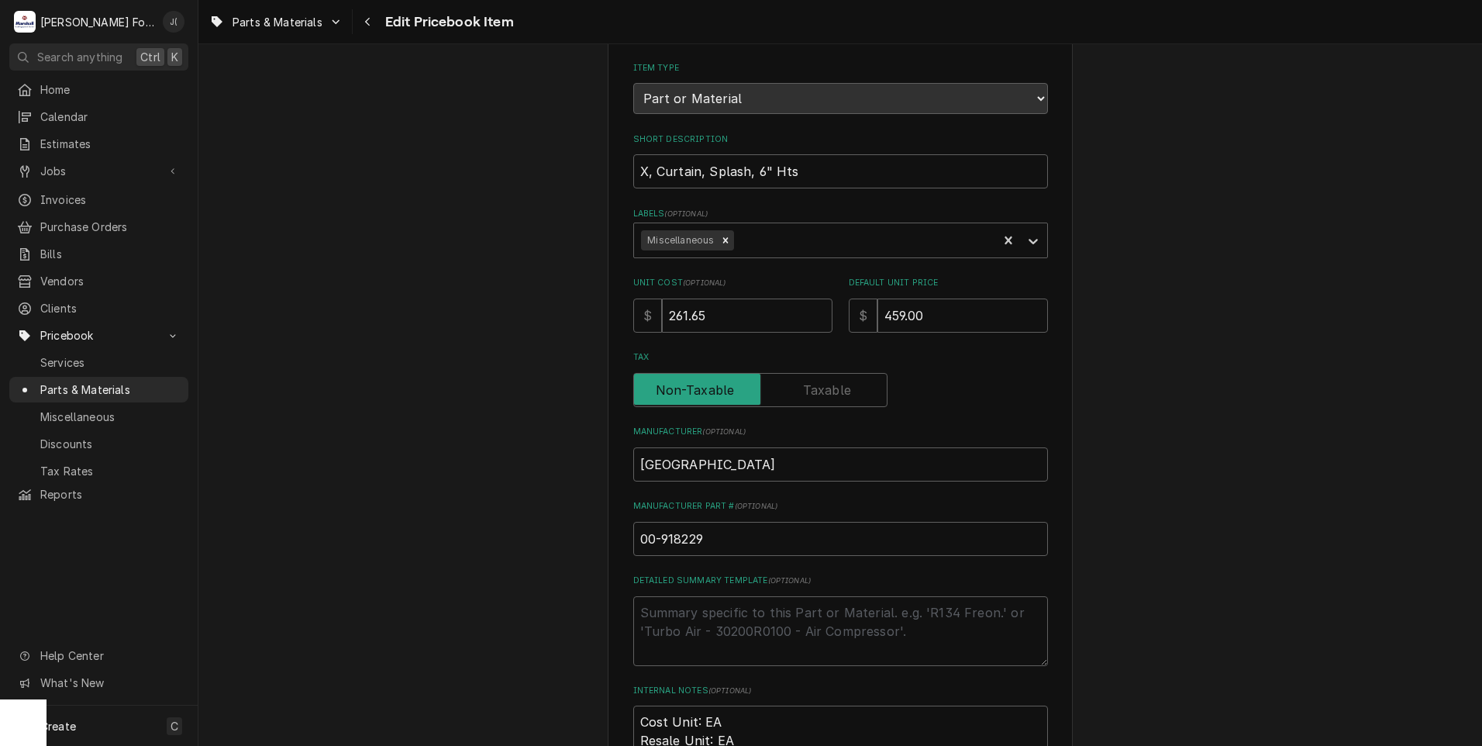
scroll to position [478, 0]
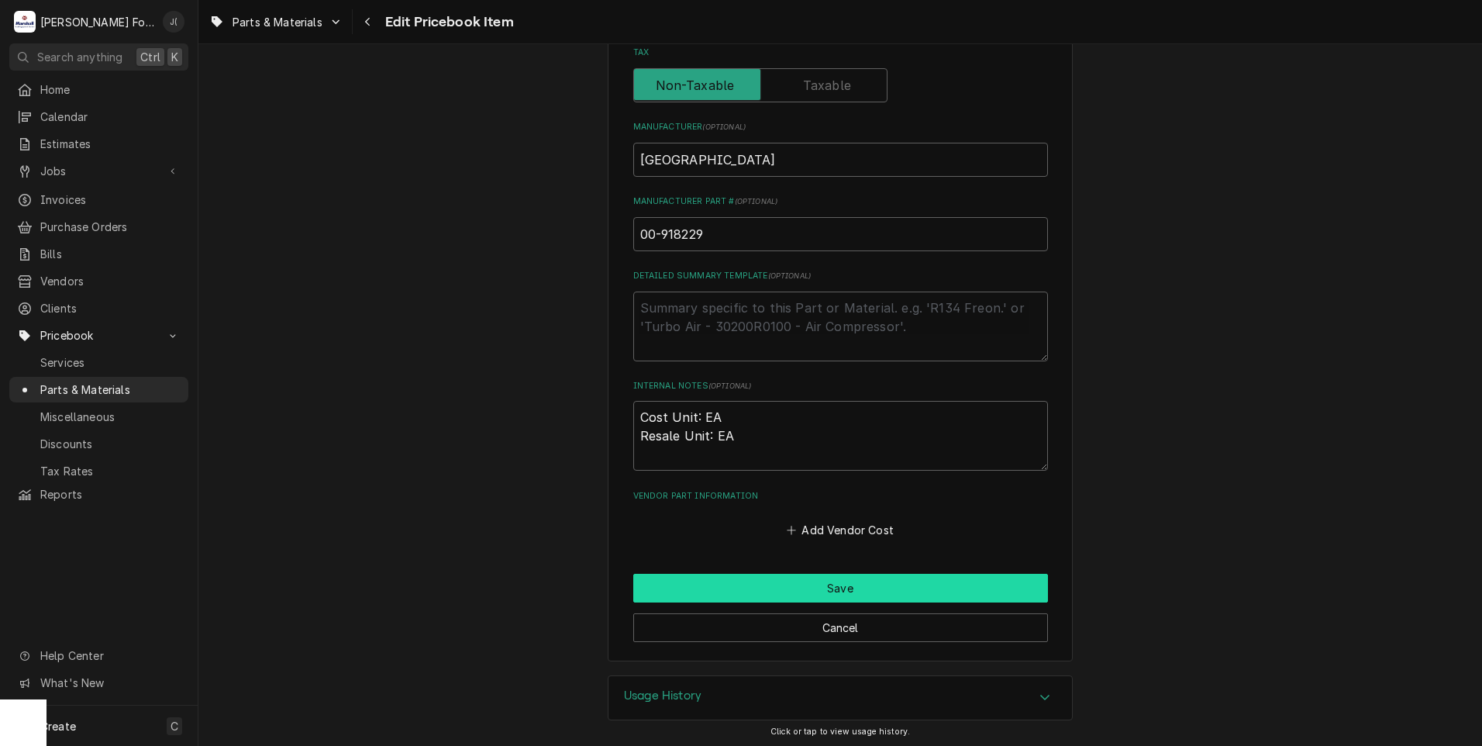
click at [898, 593] on button "Save" at bounding box center [840, 588] width 415 height 29
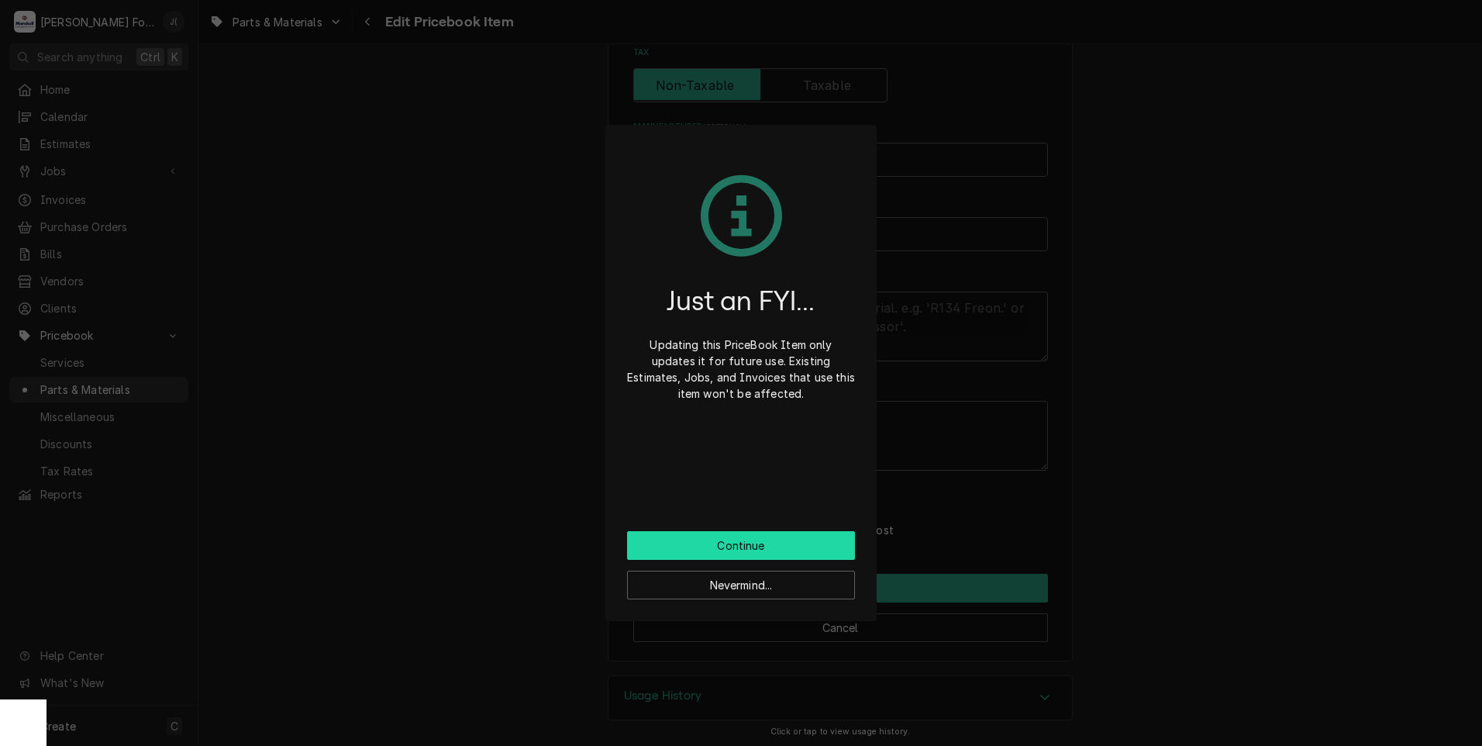
click at [763, 547] on button "Continue" at bounding box center [741, 545] width 228 height 29
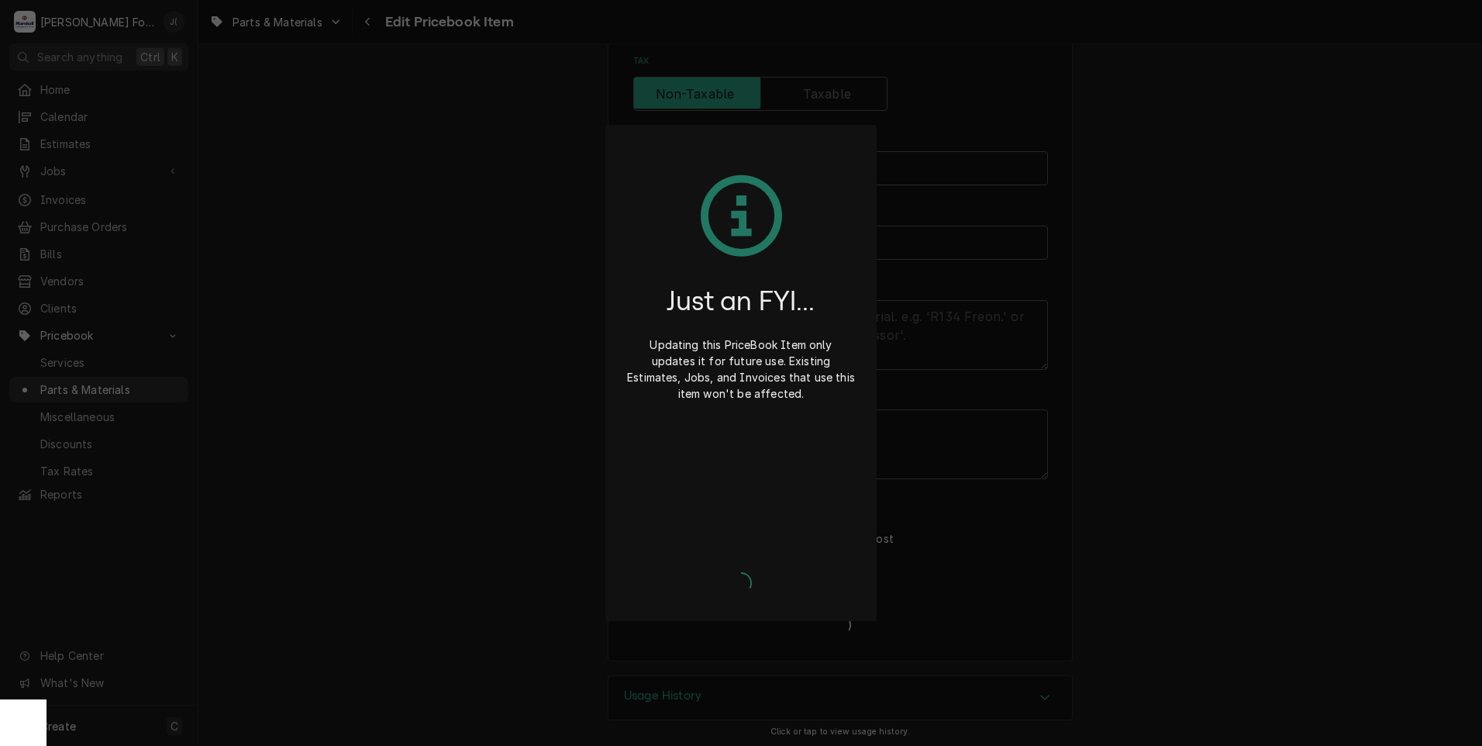
type textarea "x"
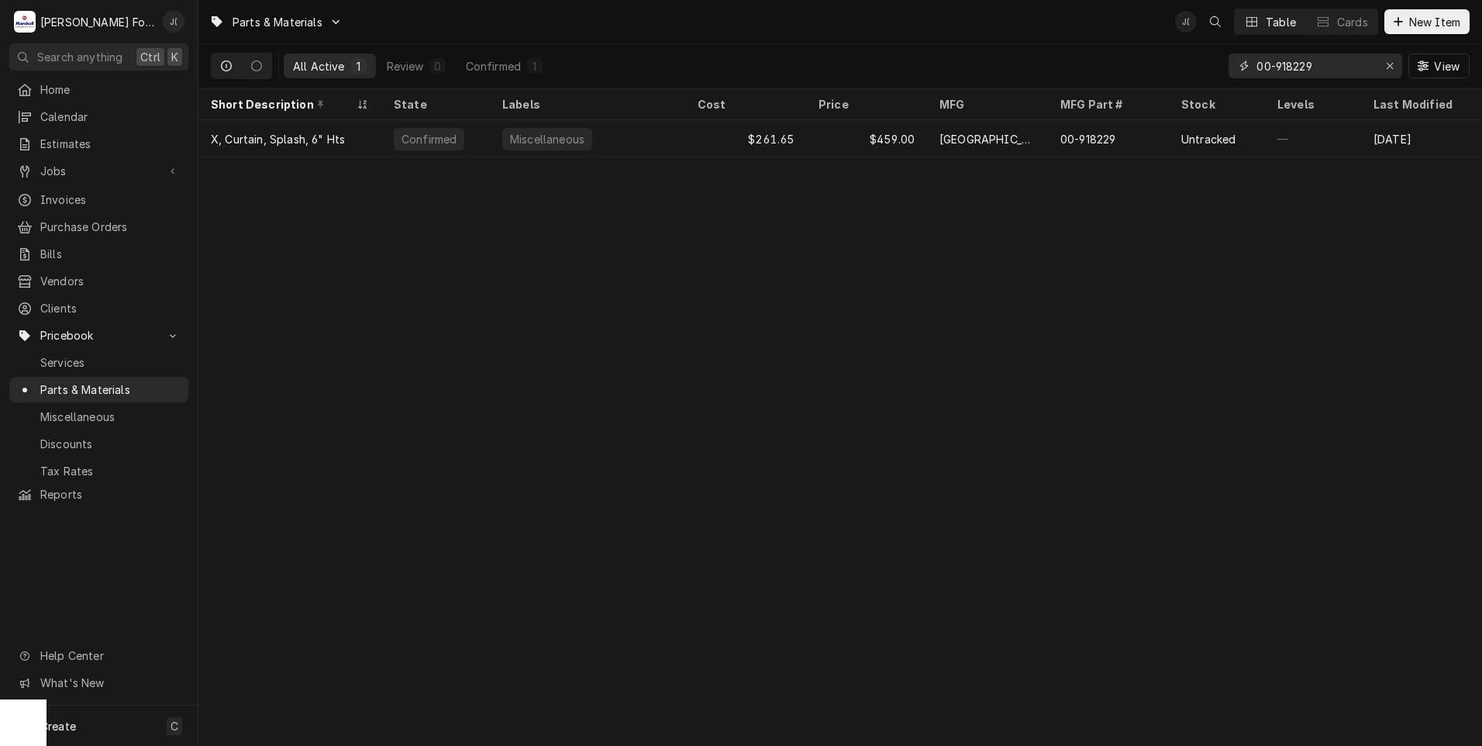
click at [1389, 69] on icon "Erase input" at bounding box center [1390, 65] width 9 height 11
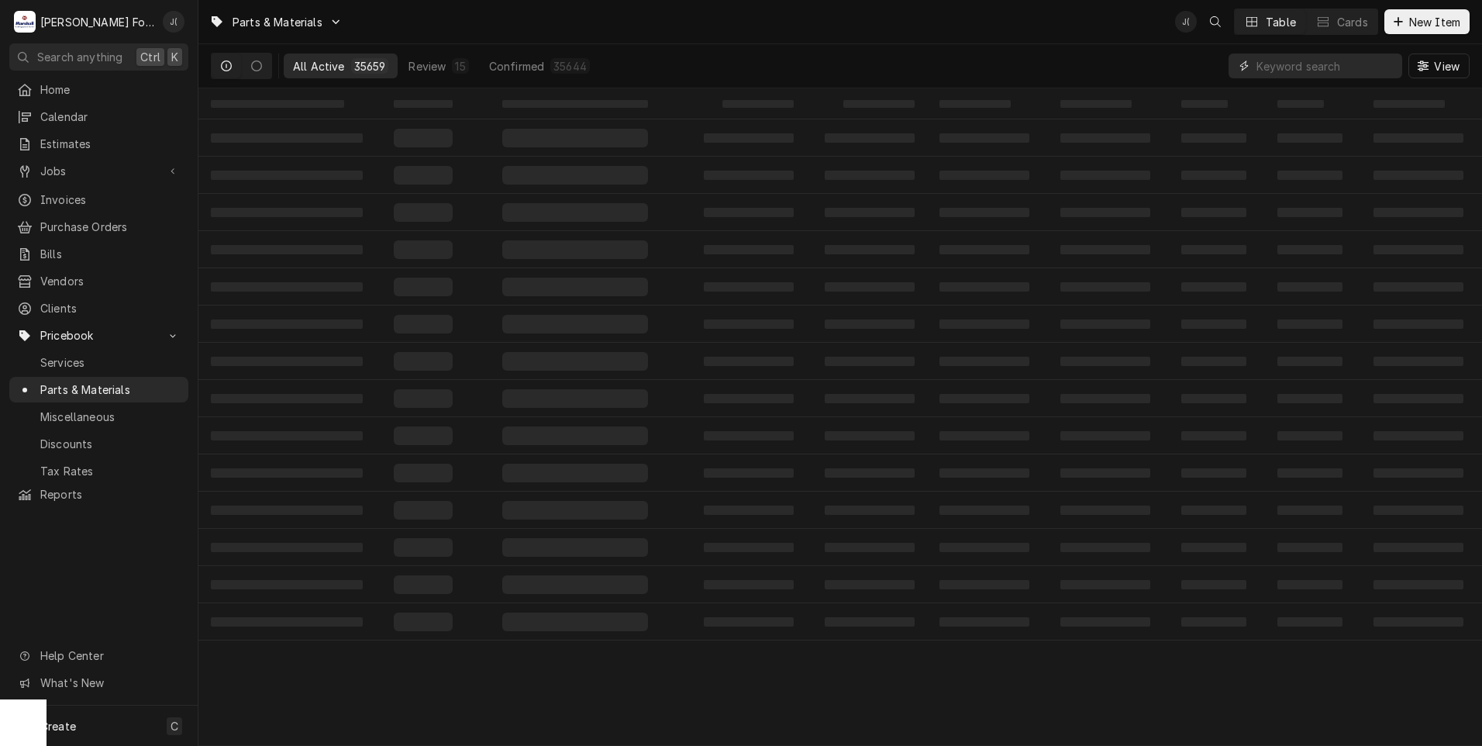
paste input "00-919509"
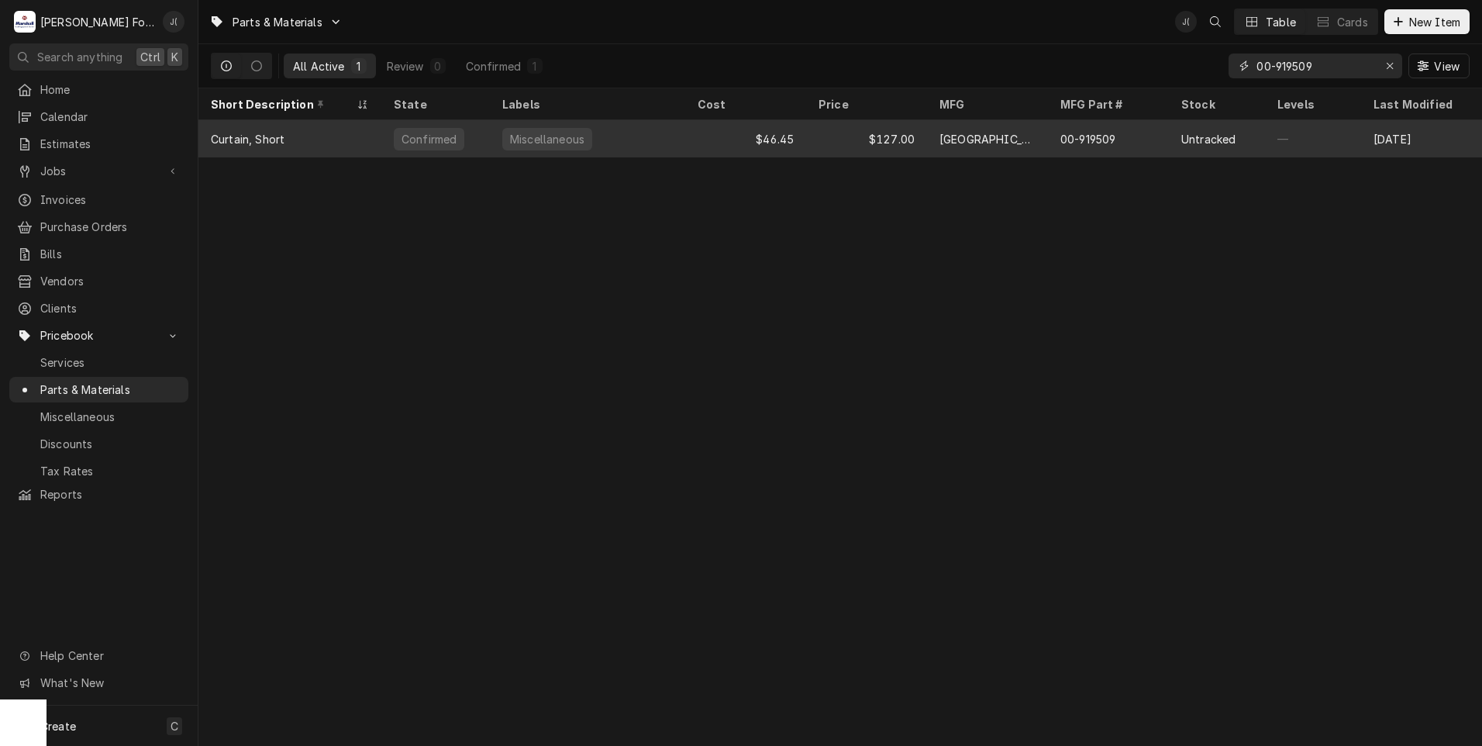
type input "00-919509"
click at [641, 132] on div "Miscellaneous" at bounding box center [587, 138] width 195 height 37
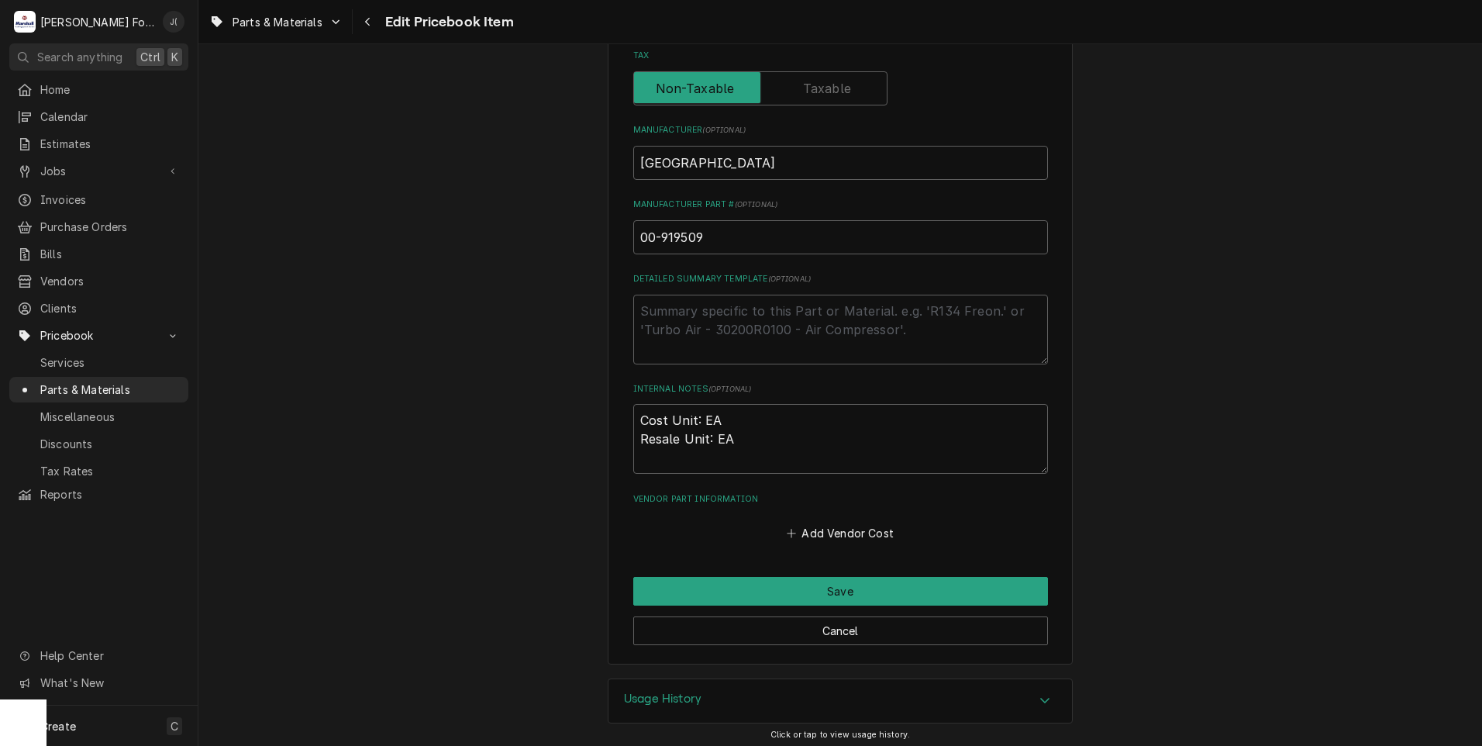
scroll to position [478, 0]
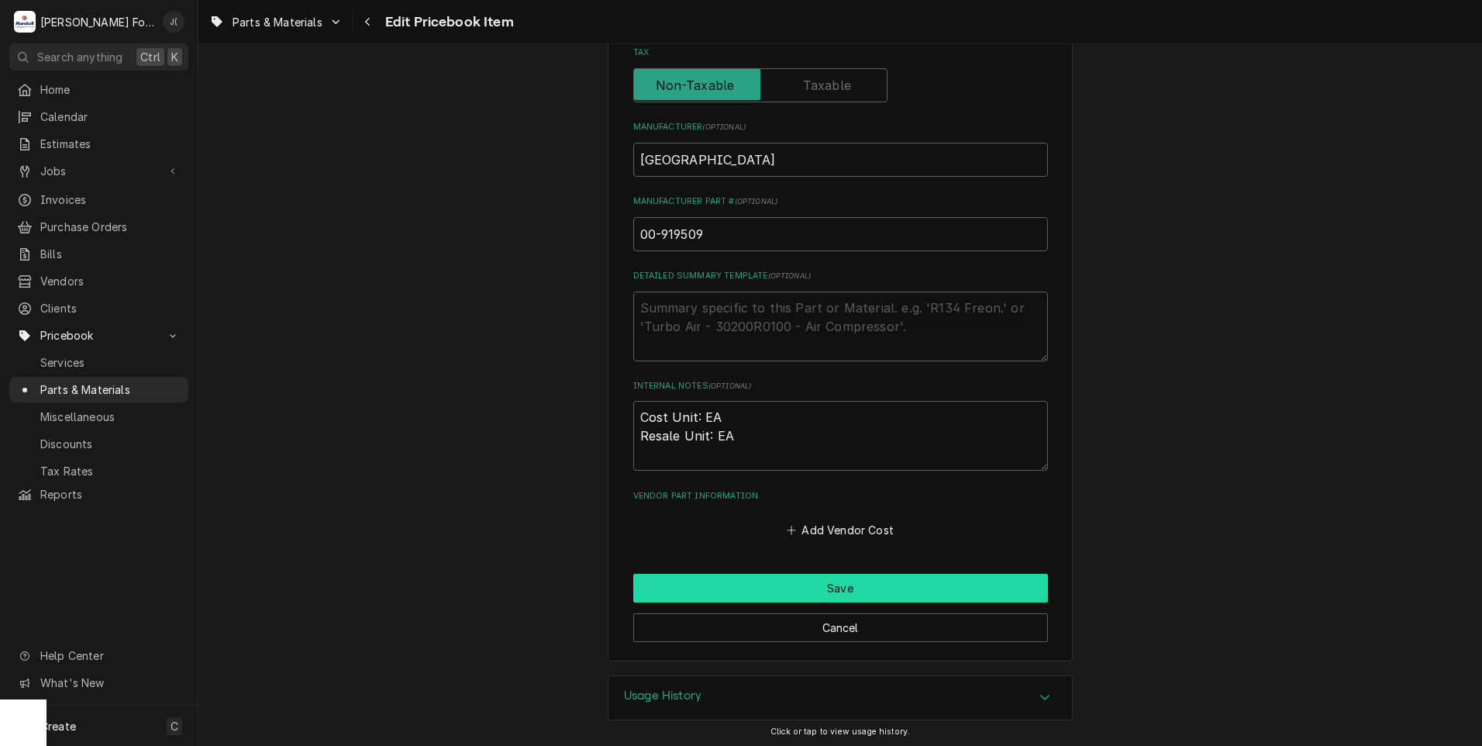
click at [855, 588] on button "Save" at bounding box center [840, 588] width 415 height 29
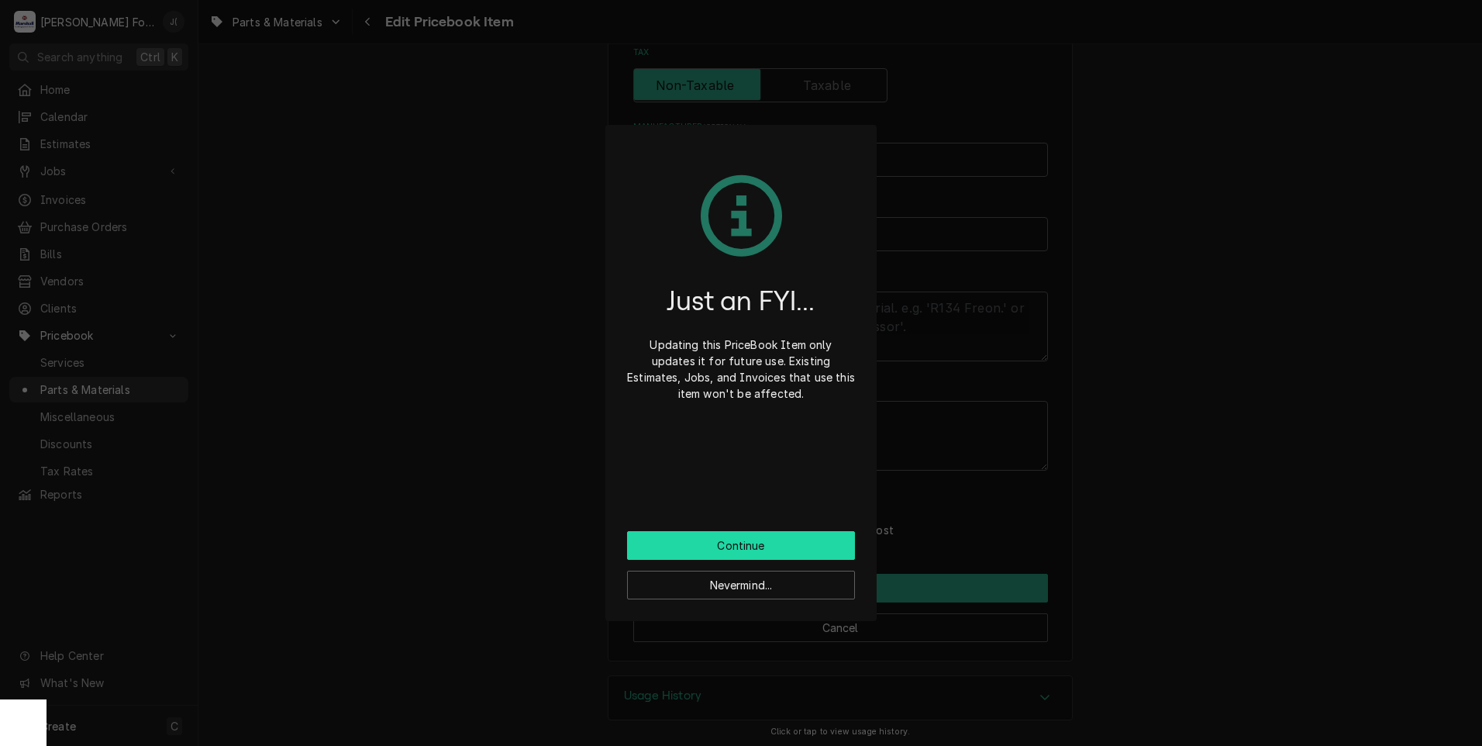
click at [801, 549] on button "Continue" at bounding box center [741, 545] width 228 height 29
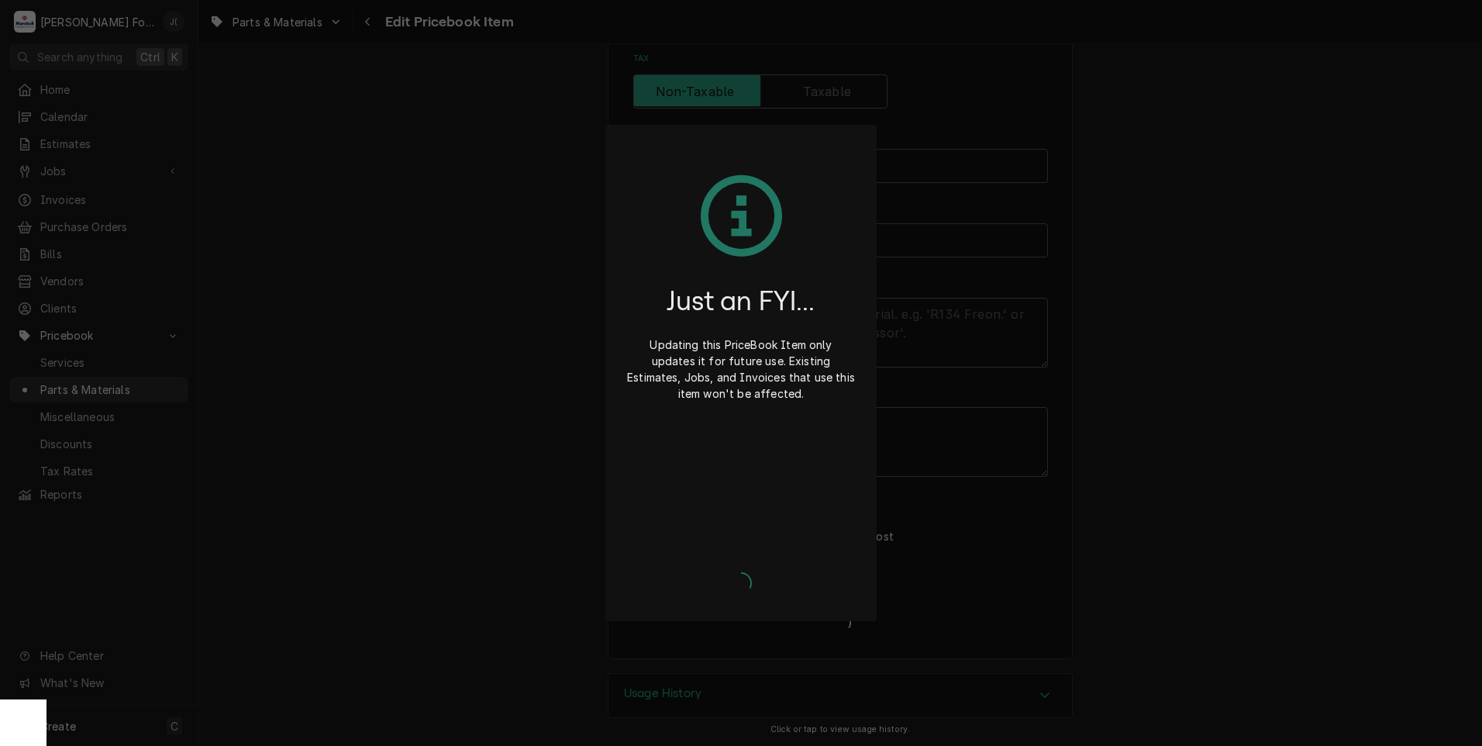
scroll to position [469, 0]
type textarea "x"
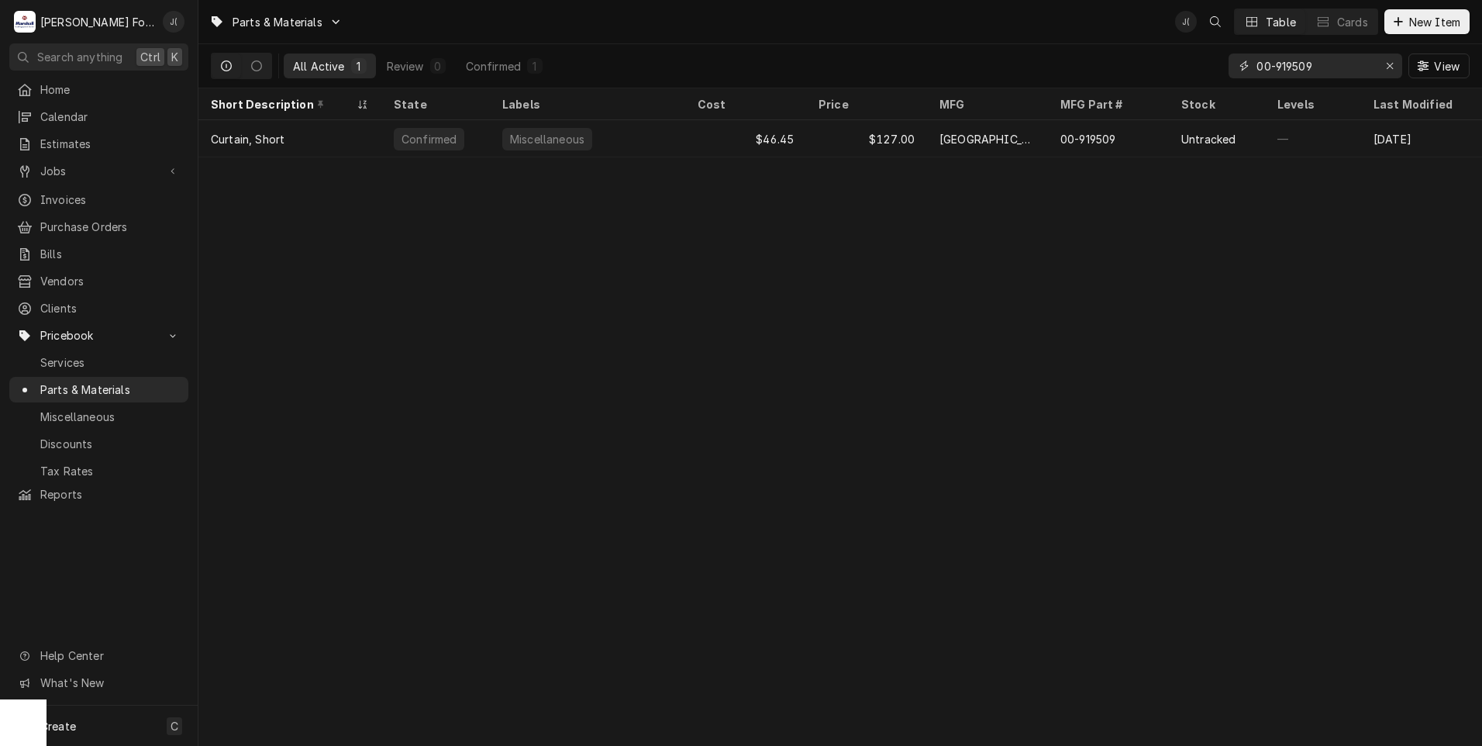
click at [1392, 65] on icon "Erase input" at bounding box center [1390, 65] width 9 height 11
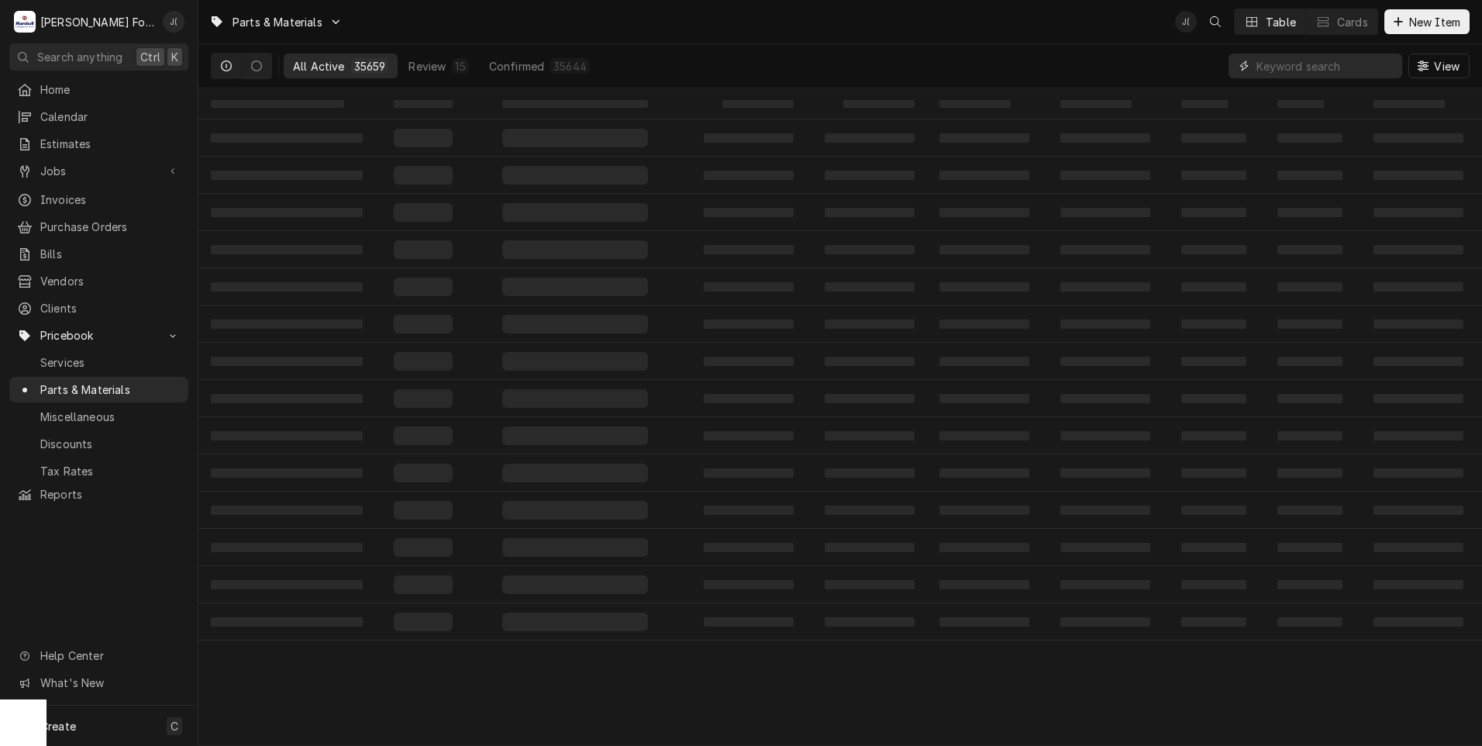
paste input "[PHONE_NUMBER]"
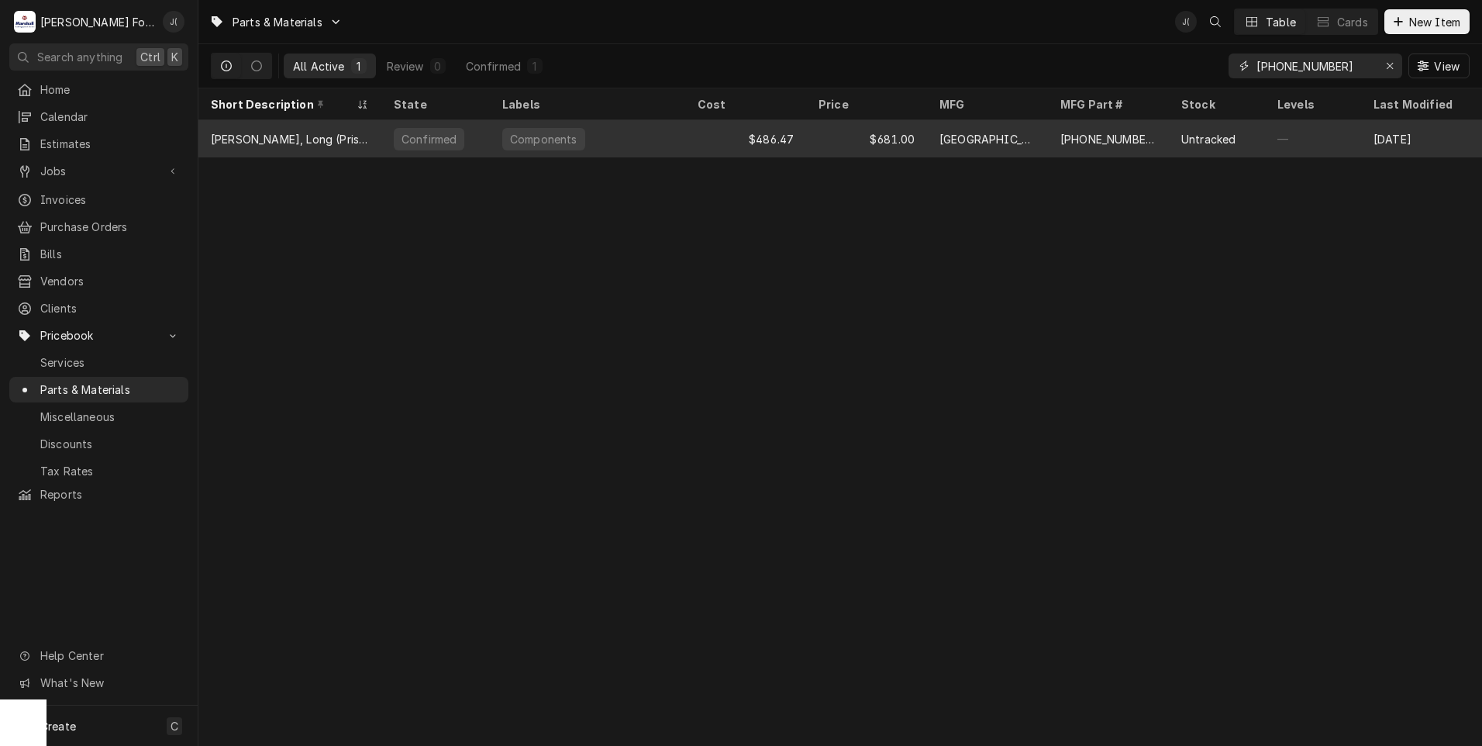
type input "[PHONE_NUMBER]"
click at [299, 134] on div "[PERSON_NAME], Long (Prison)" at bounding box center [290, 139] width 158 height 16
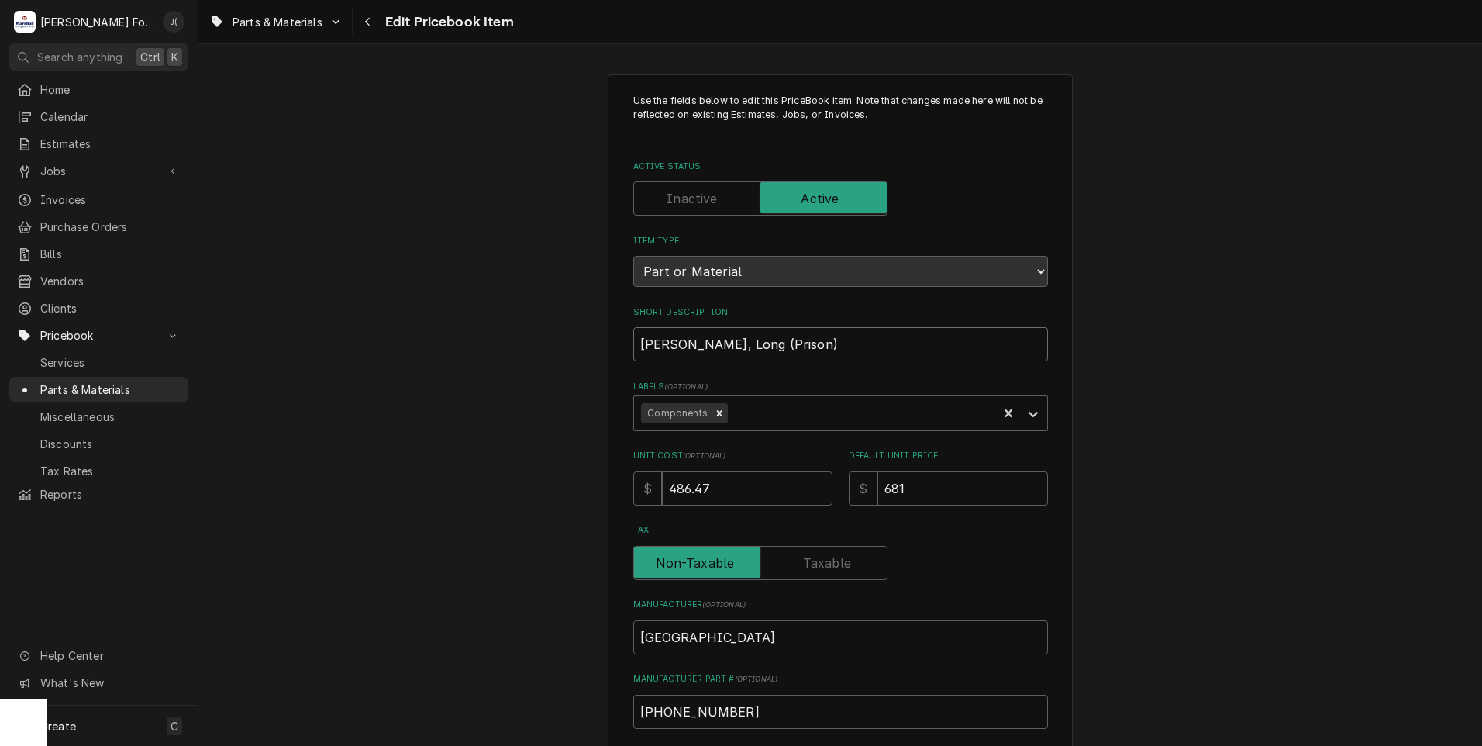
click at [760, 346] on input "[PERSON_NAME], Long (Prison)" at bounding box center [840, 344] width 415 height 34
type textarea "x"
type input "[PERSON_NAME], Long (Prison"
type textarea "x"
type input "[PERSON_NAME], Long (Priso"
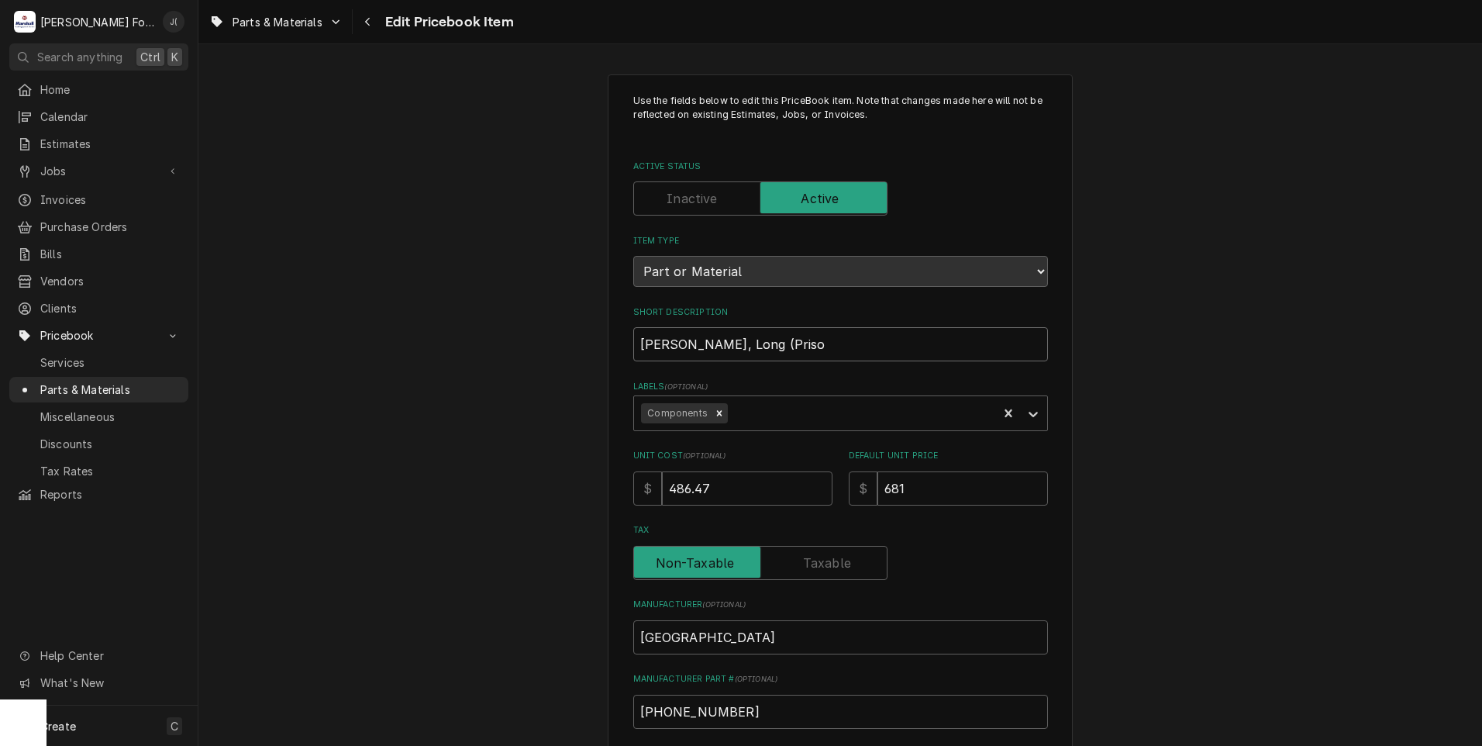
type textarea "x"
type input "Curtin, Long (Pris"
type textarea "x"
type input "Curtin, Long (Pri"
type textarea "x"
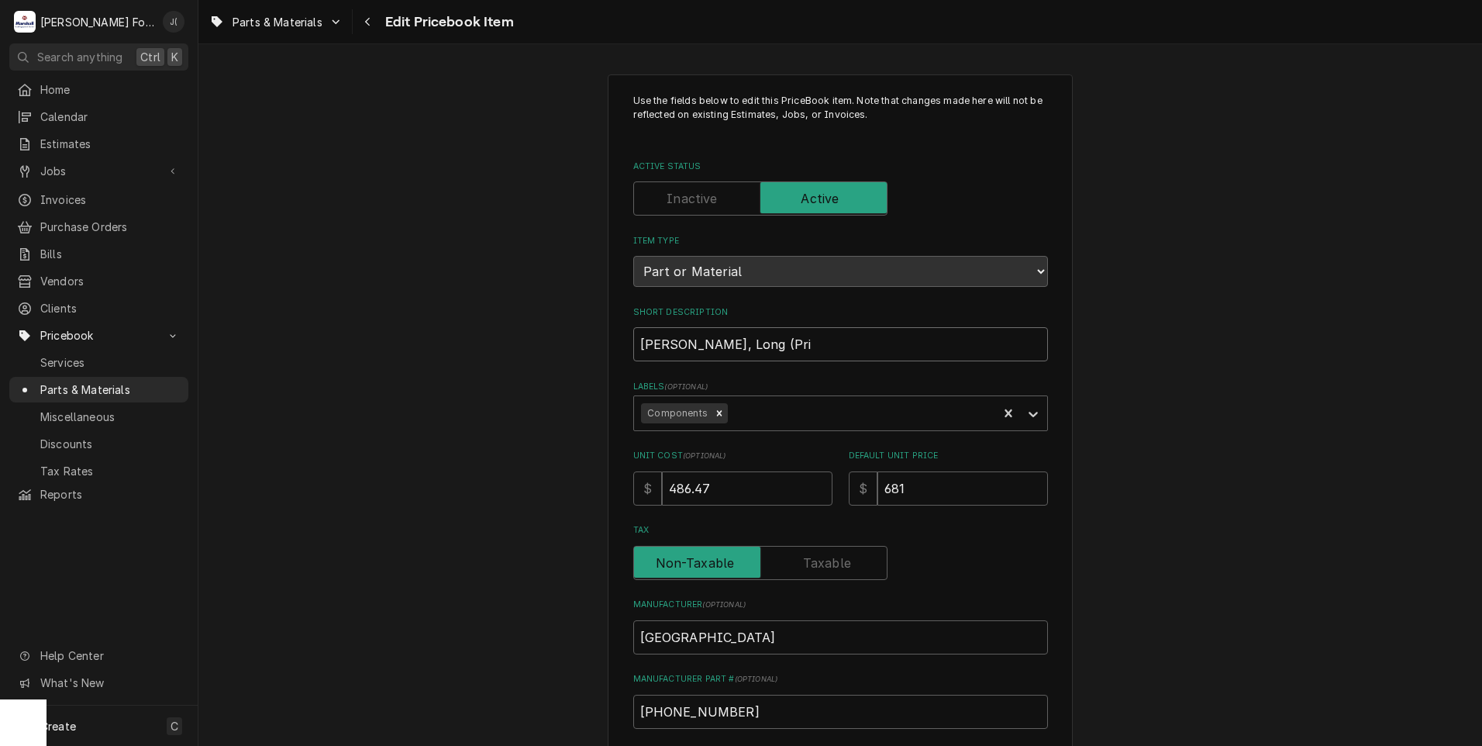
type input "Curtin, Long (Pr"
type textarea "x"
type input "Curtin, Long (P"
type textarea "x"
type input "Curtin, Long ("
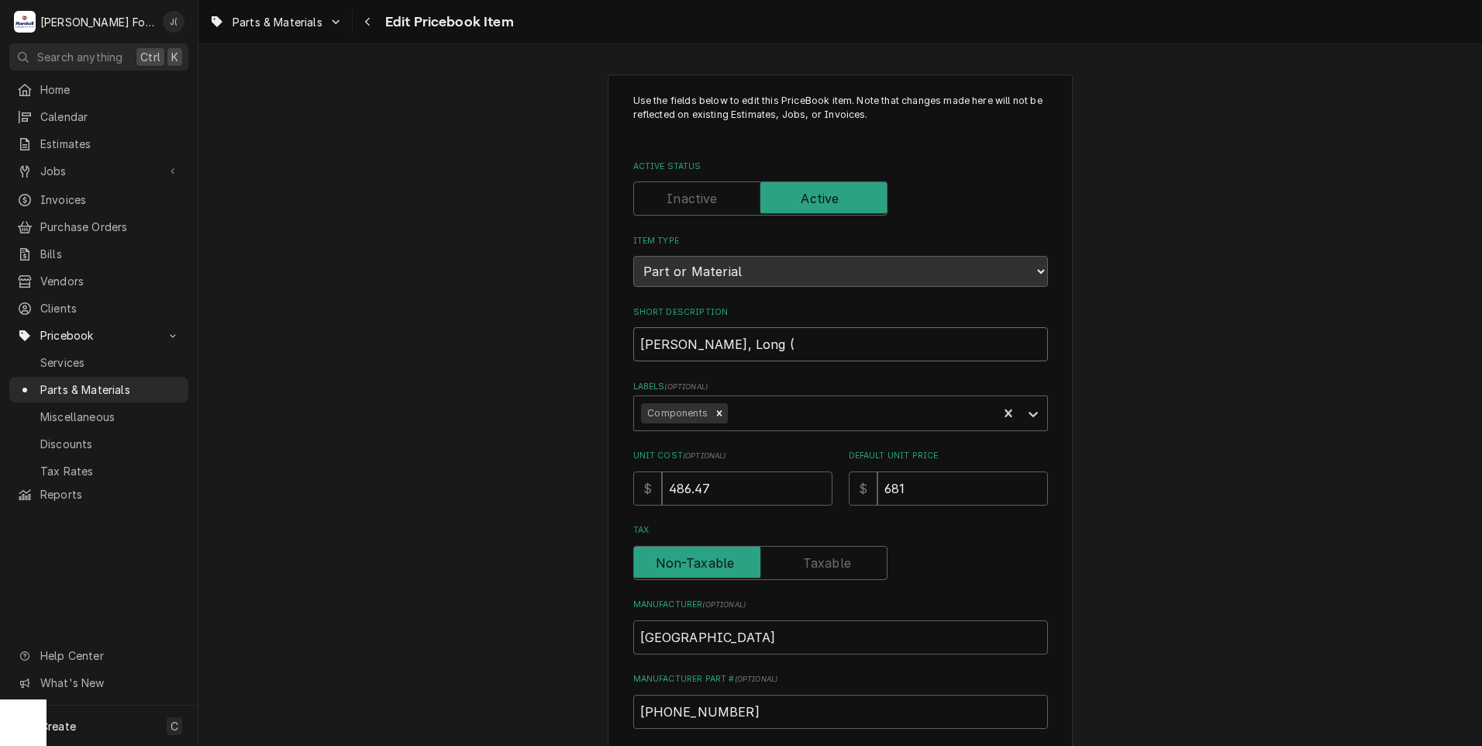
type textarea "x"
type input "Curtin, Long"
type textarea "x"
type input "Curtin, Long"
drag, startPoint x: 941, startPoint y: 495, endPoint x: 428, endPoint y: 471, distance: 513.7
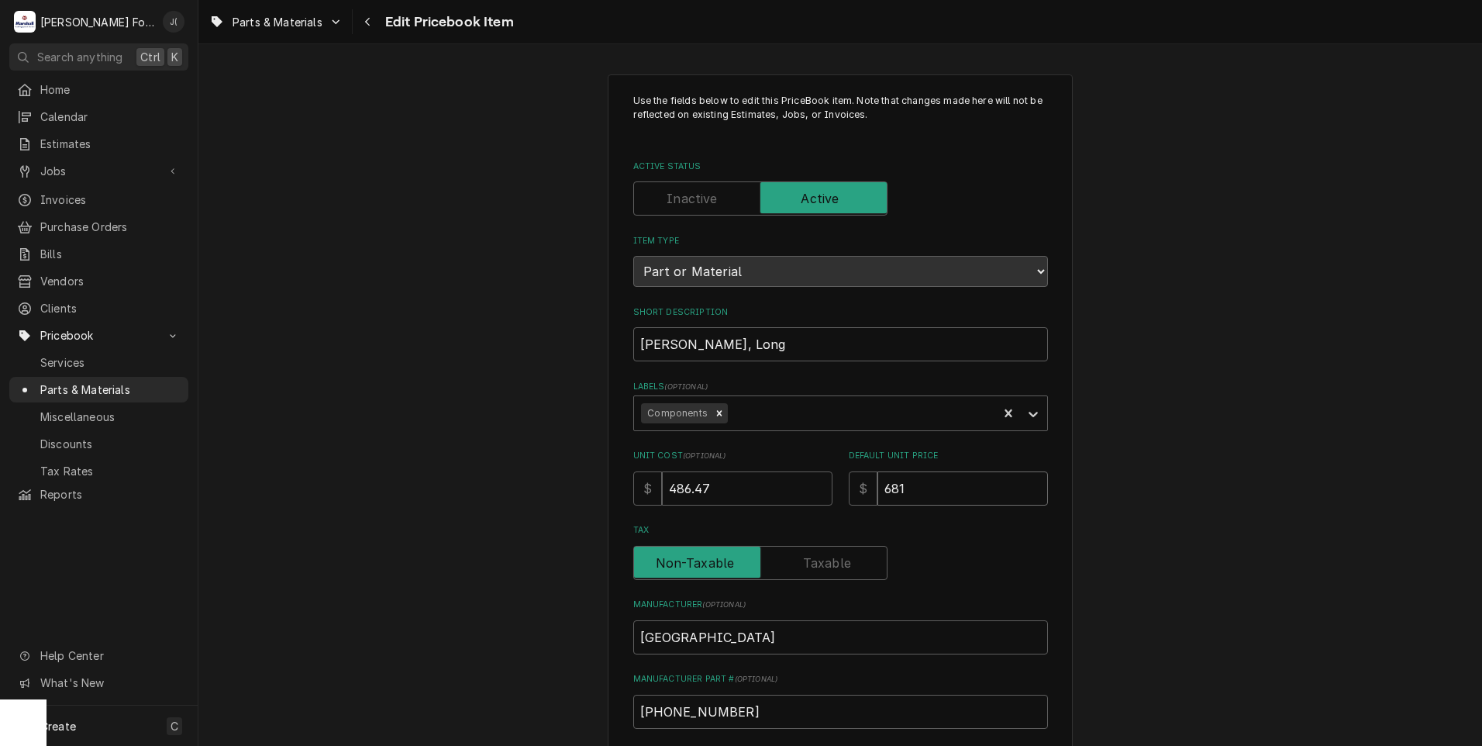
click at [649, 478] on div "Unit Cost ( optional ) $ 486.47 Default Unit Price $ 681" at bounding box center [840, 477] width 415 height 55
type textarea "x"
type input "7"
type textarea "x"
type input "75"
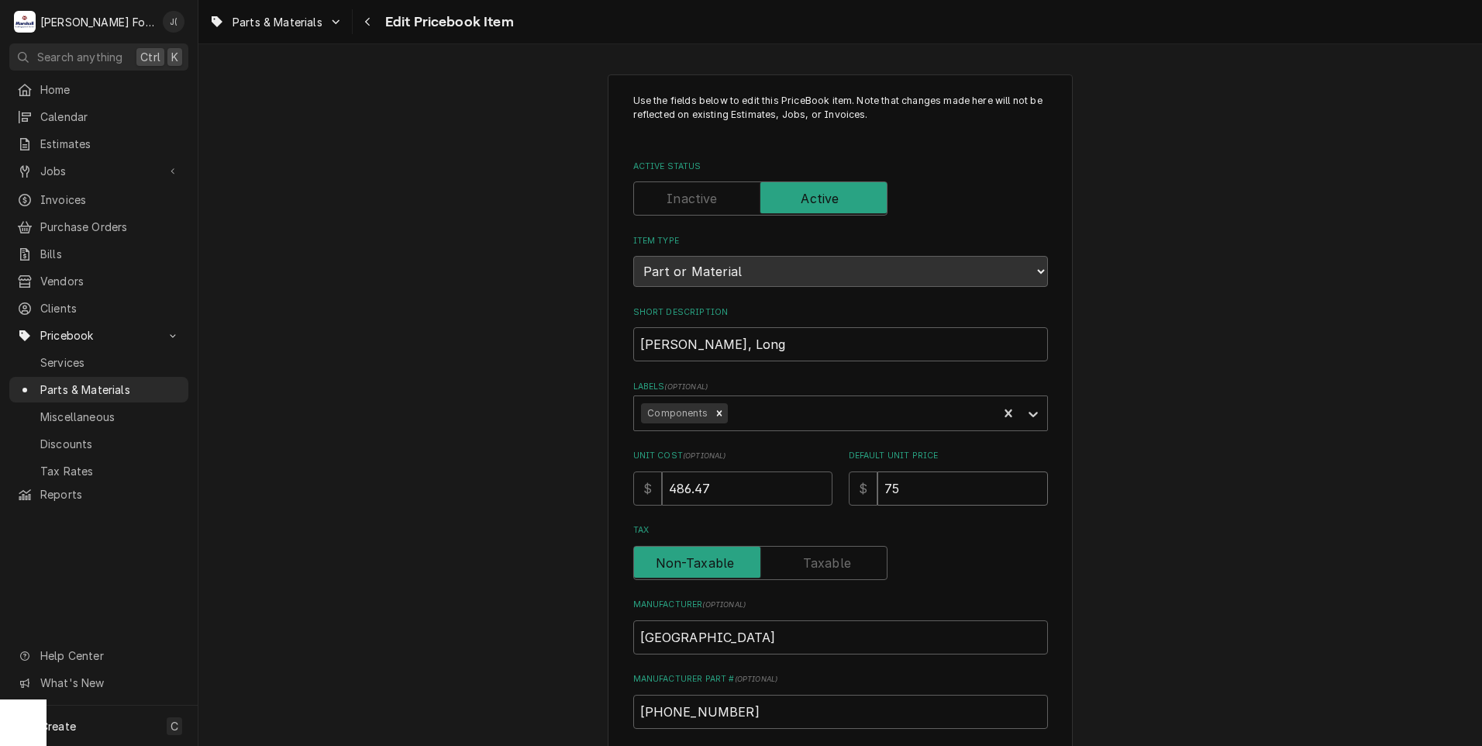
type textarea "x"
type input "751"
type textarea "x"
type input "751.0"
type textarea "x"
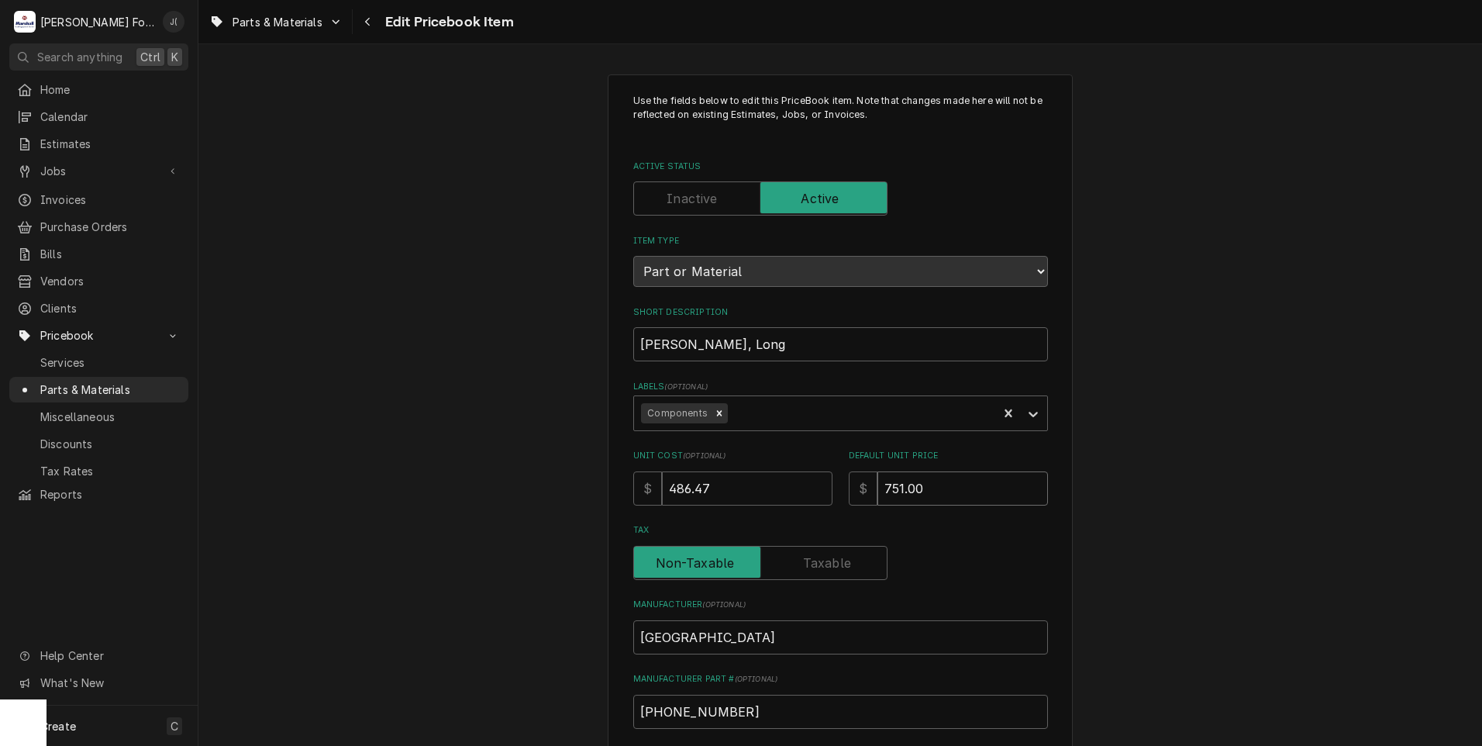
type input "751.00"
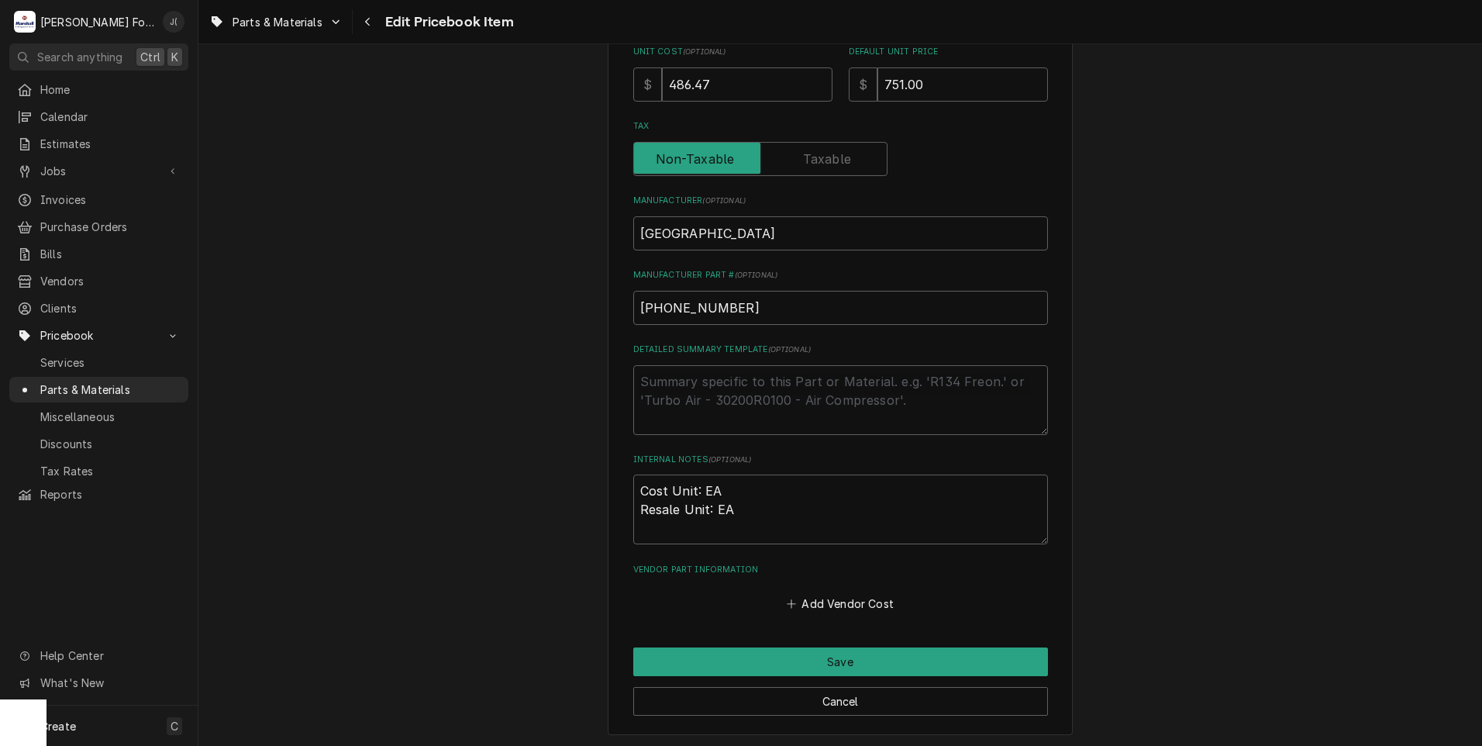
scroll to position [478, 0]
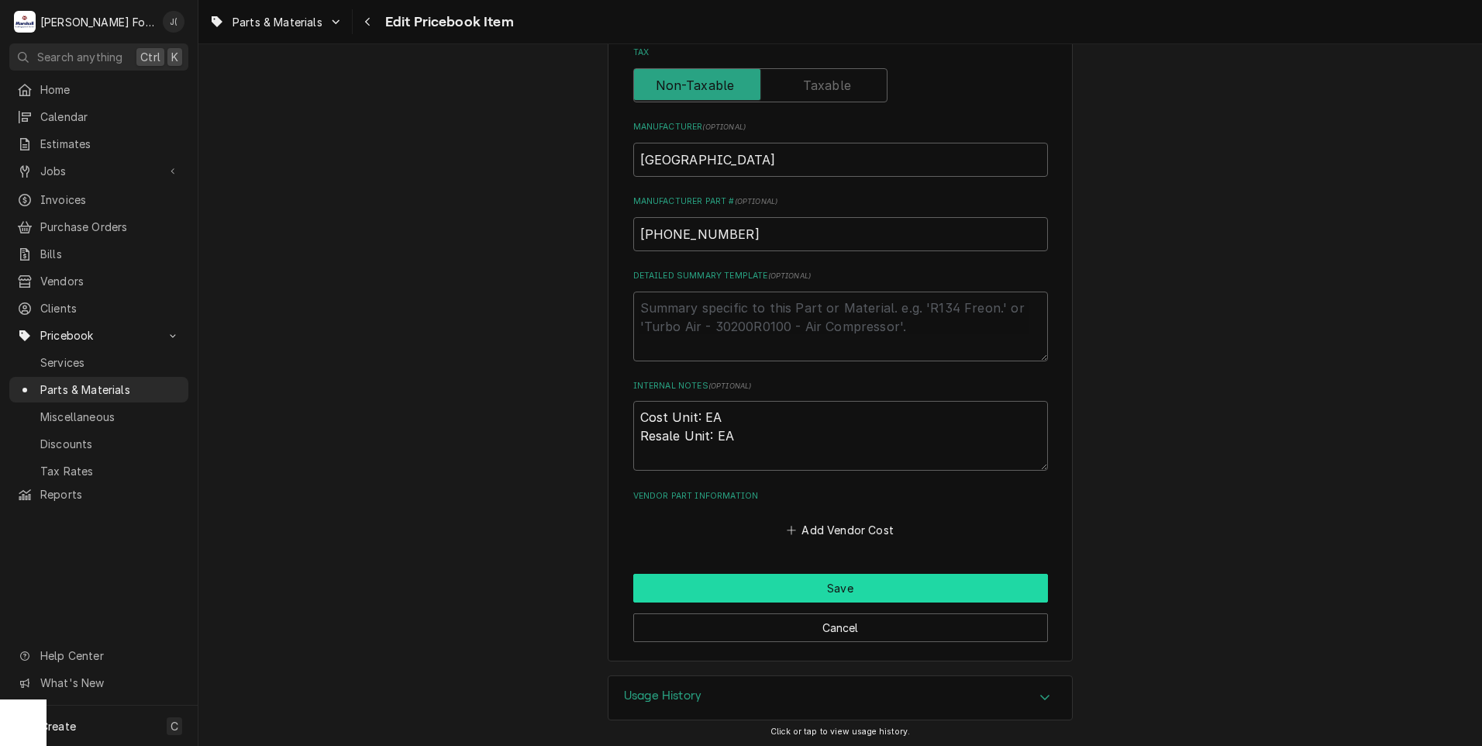
click at [685, 586] on button "Save" at bounding box center [840, 588] width 415 height 29
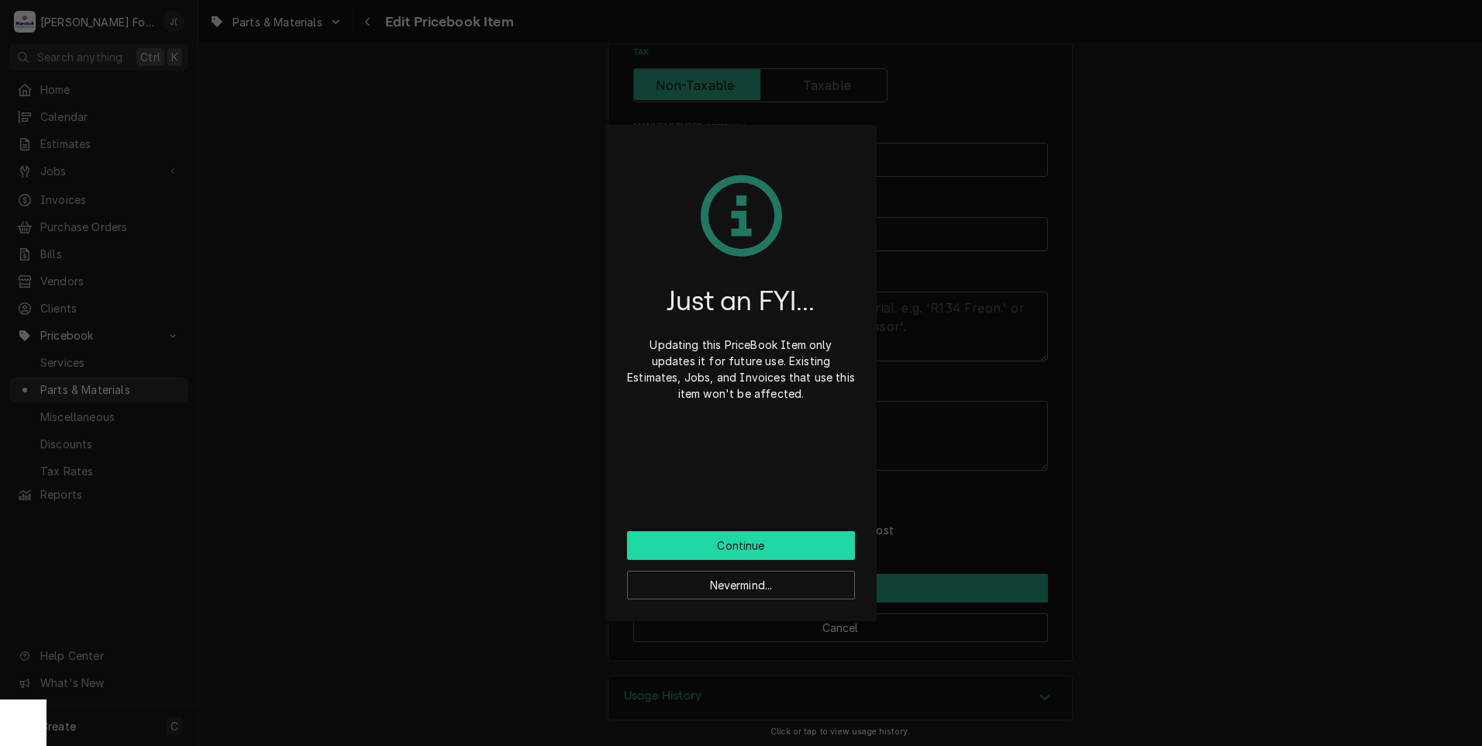
click at [678, 540] on button "Continue" at bounding box center [741, 545] width 228 height 29
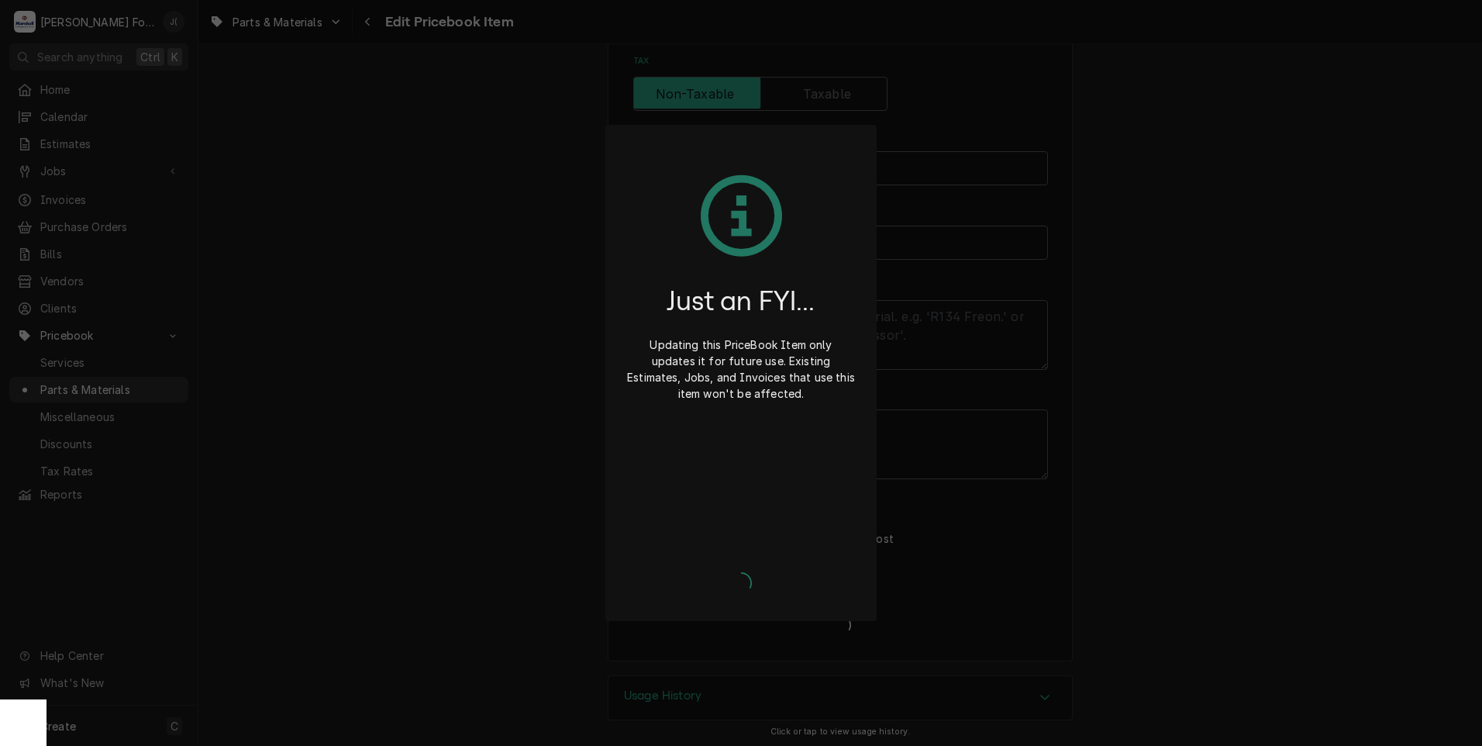
type textarea "x"
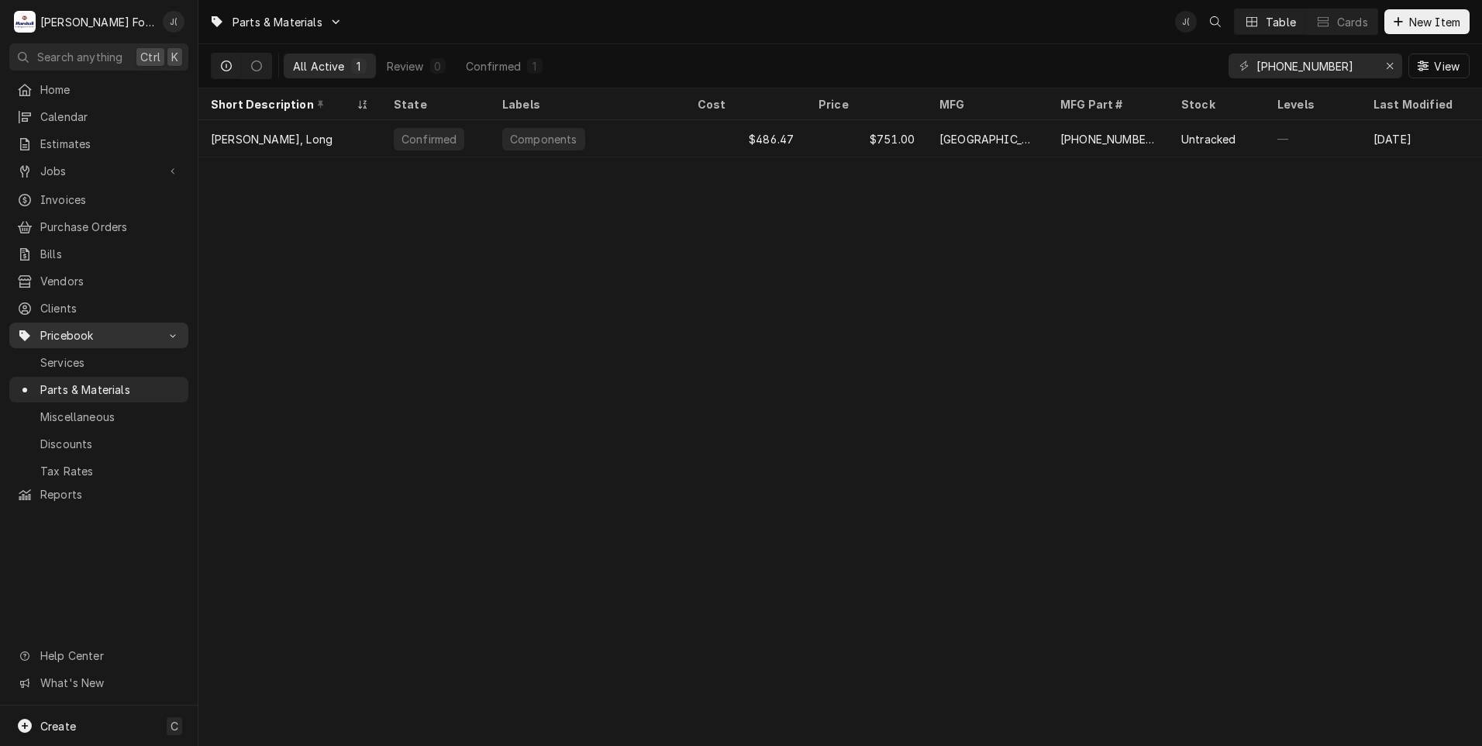
click at [73, 327] on span "Pricebook" at bounding box center [98, 335] width 117 height 16
click at [74, 381] on span "Parts & Materials" at bounding box center [110, 389] width 140 height 16
click at [1396, 67] on div "Erase input" at bounding box center [1390, 66] width 16 height 16
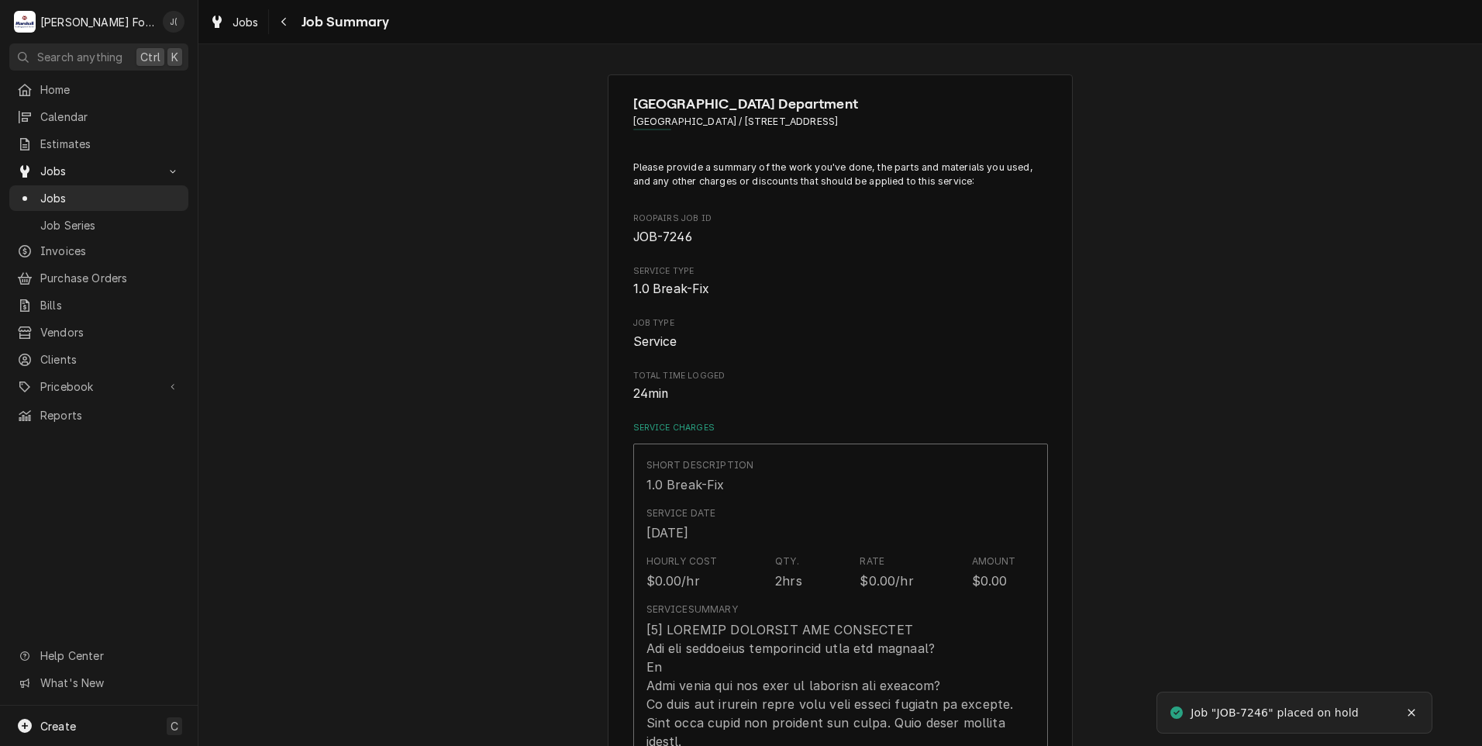
type textarea "x"
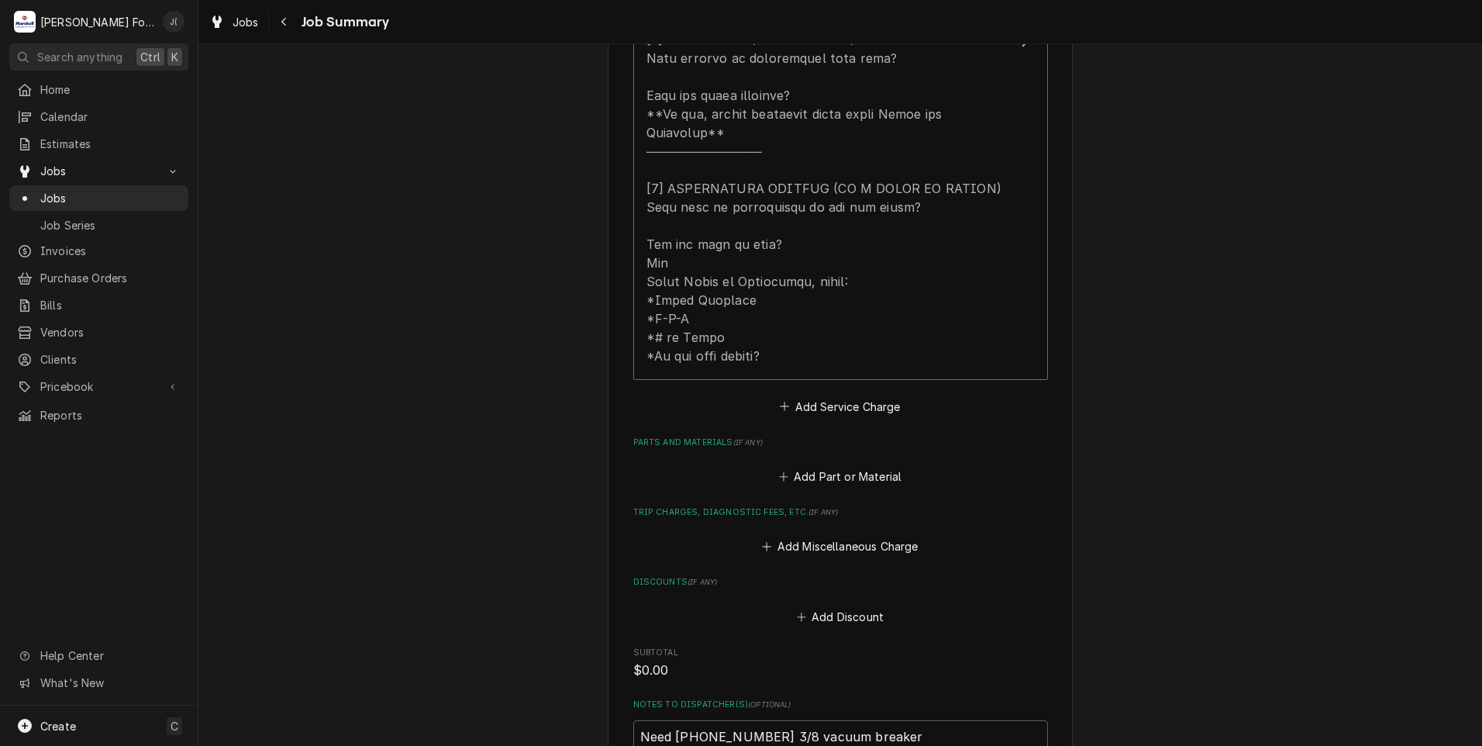
scroll to position [775, 0]
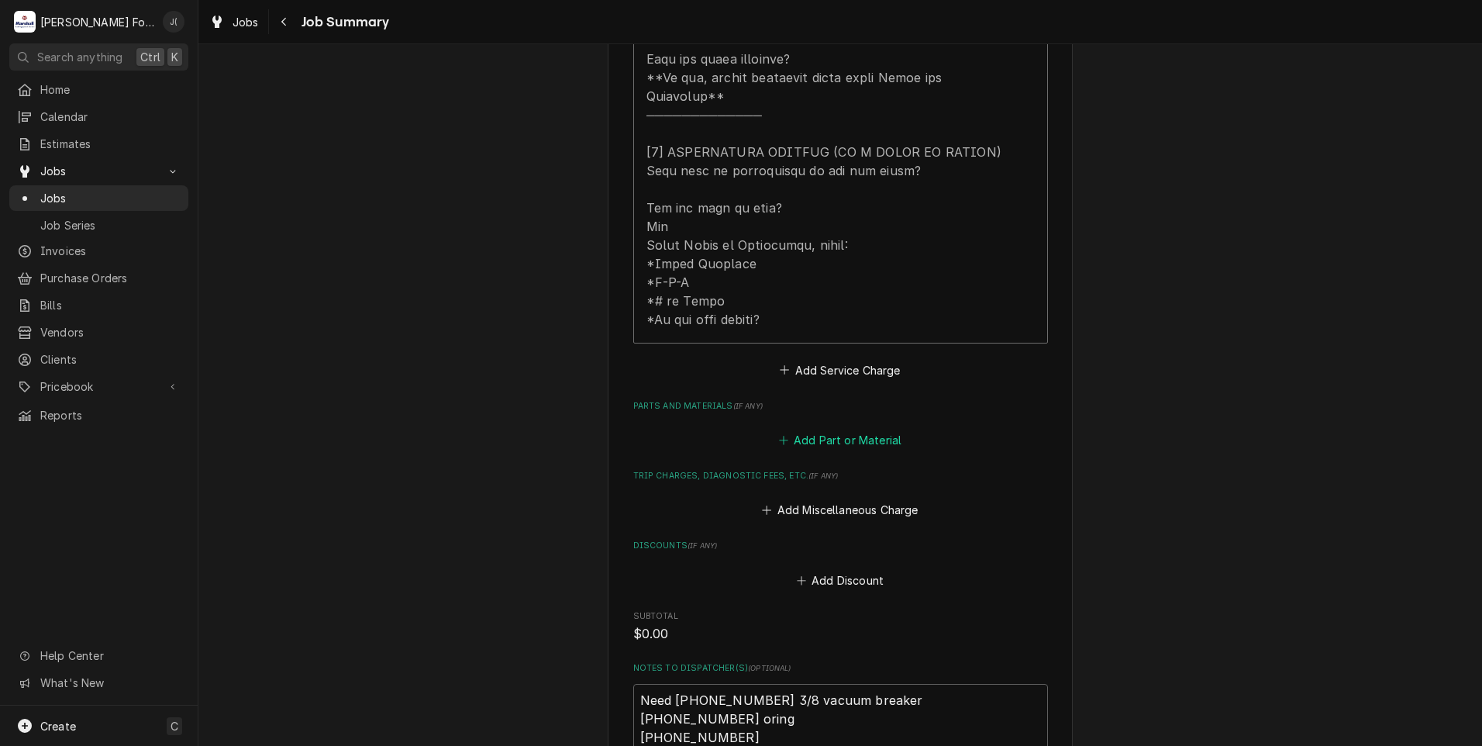
click at [835, 429] on button "Add Part or Material" at bounding box center [840, 440] width 128 height 22
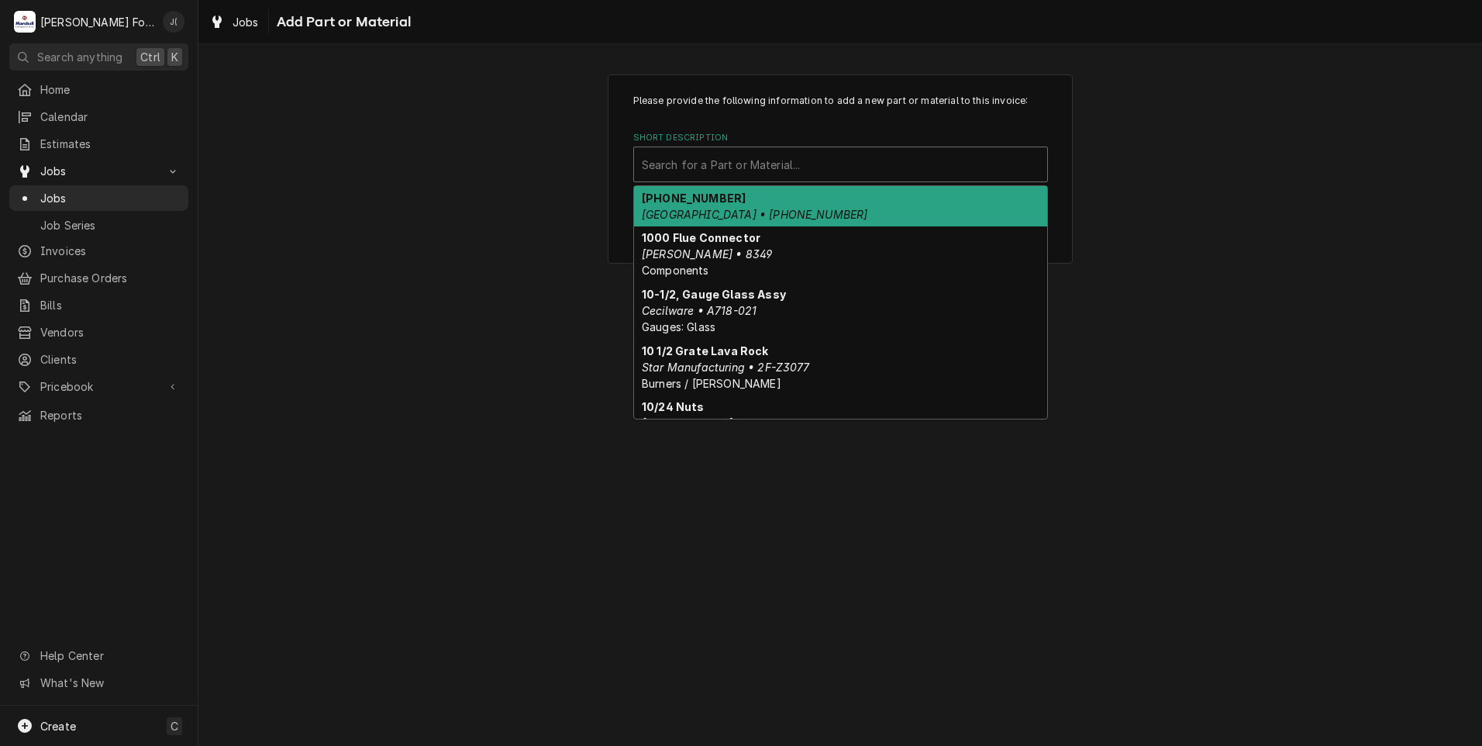
click at [715, 154] on div "Short Description" at bounding box center [841, 164] width 398 height 28
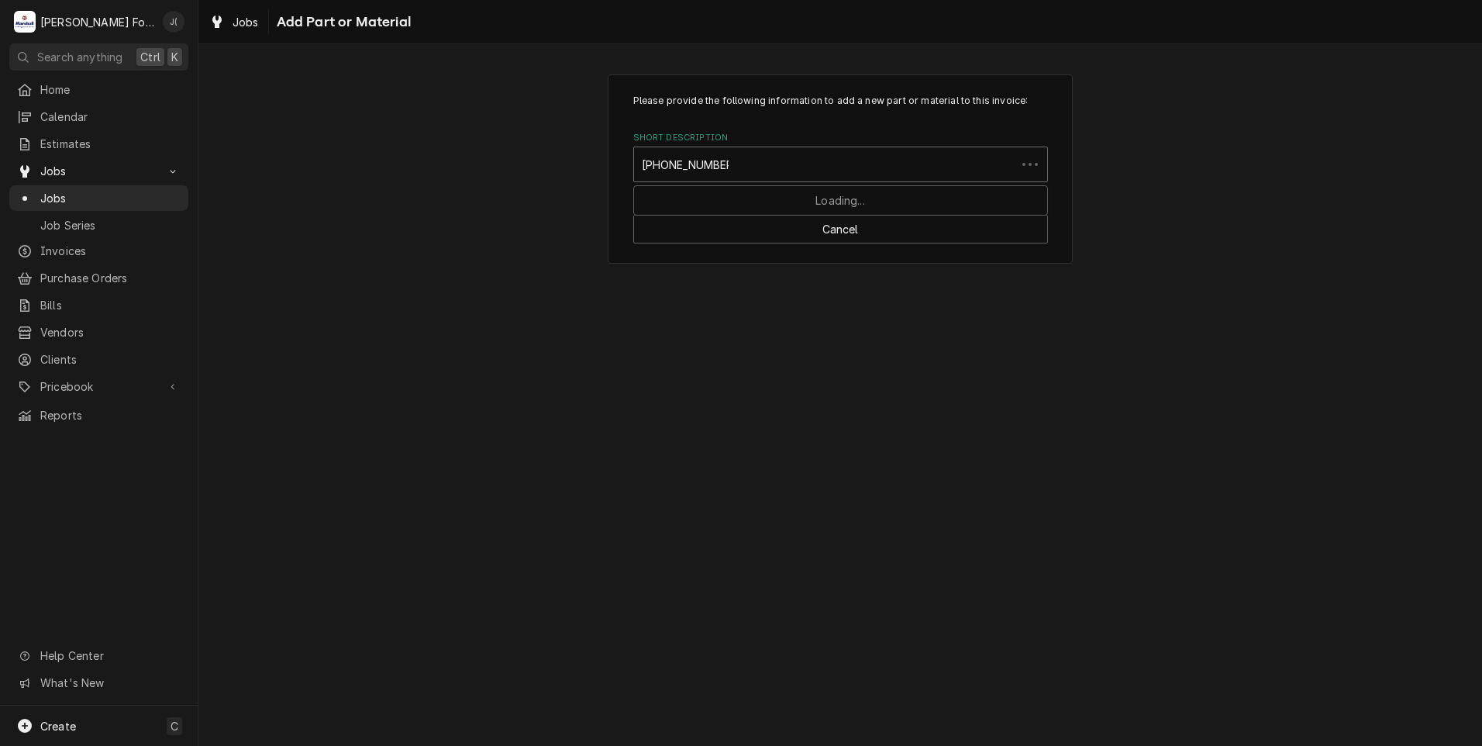
type input "00-271008-00002"
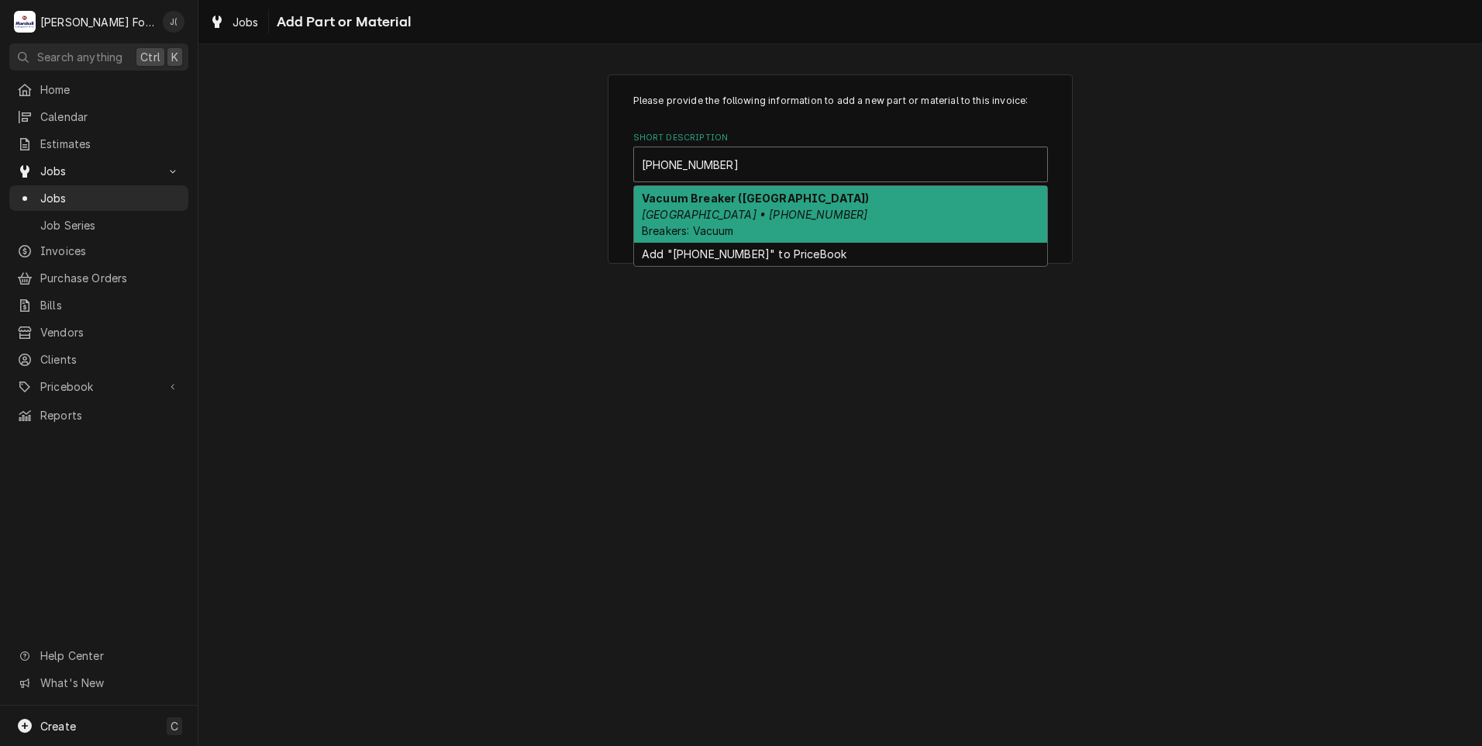
click at [811, 202] on div "Vacuum Breaker (HOBART) Hobart • 00-271008-00002 Breakers: Vacuum" at bounding box center [840, 214] width 413 height 57
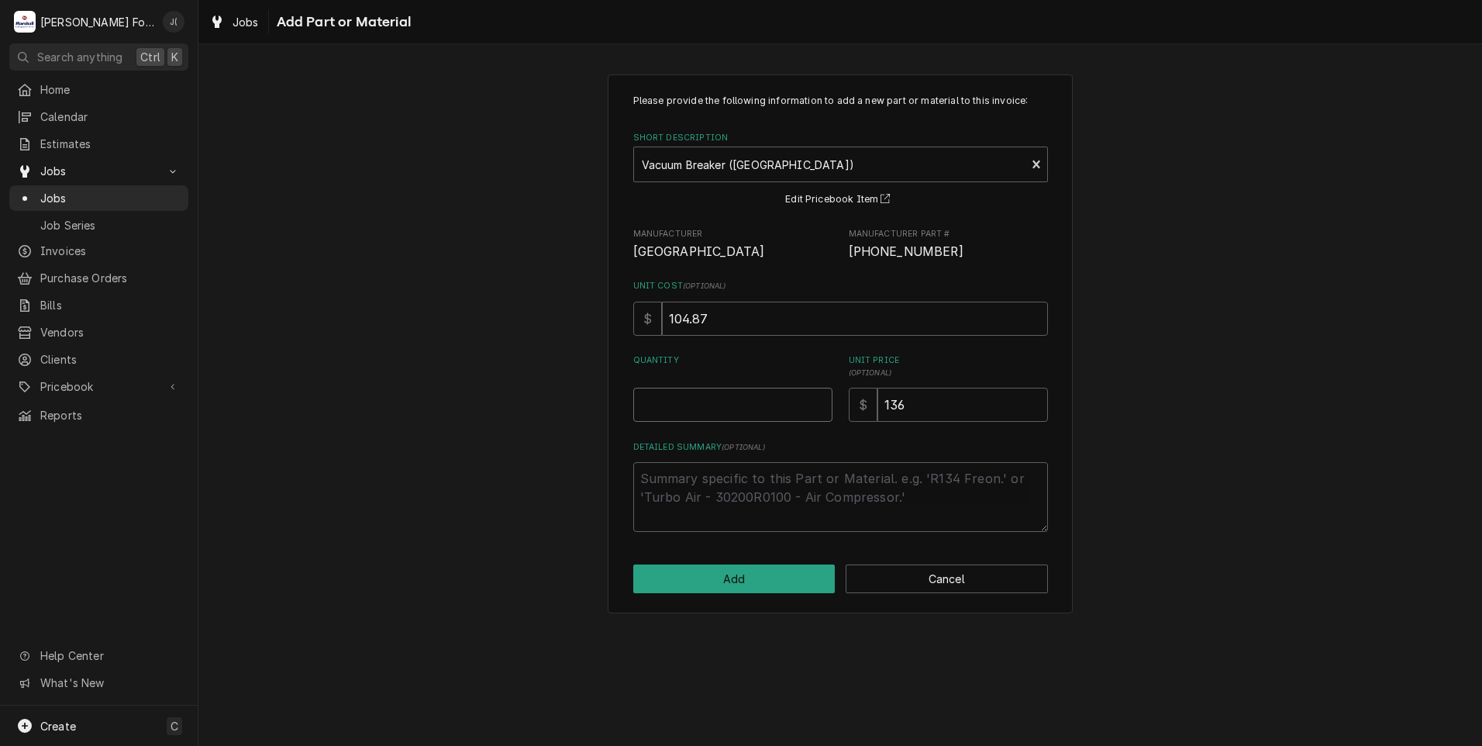
click at [658, 391] on input "Quantity" at bounding box center [732, 405] width 199 height 34
type textarea "x"
type input "1"
click at [700, 594] on div "Please provide the following information to add a new part or material to this …" at bounding box center [840, 343] width 465 height 539
click at [700, 588] on button "Add" at bounding box center [734, 578] width 202 height 29
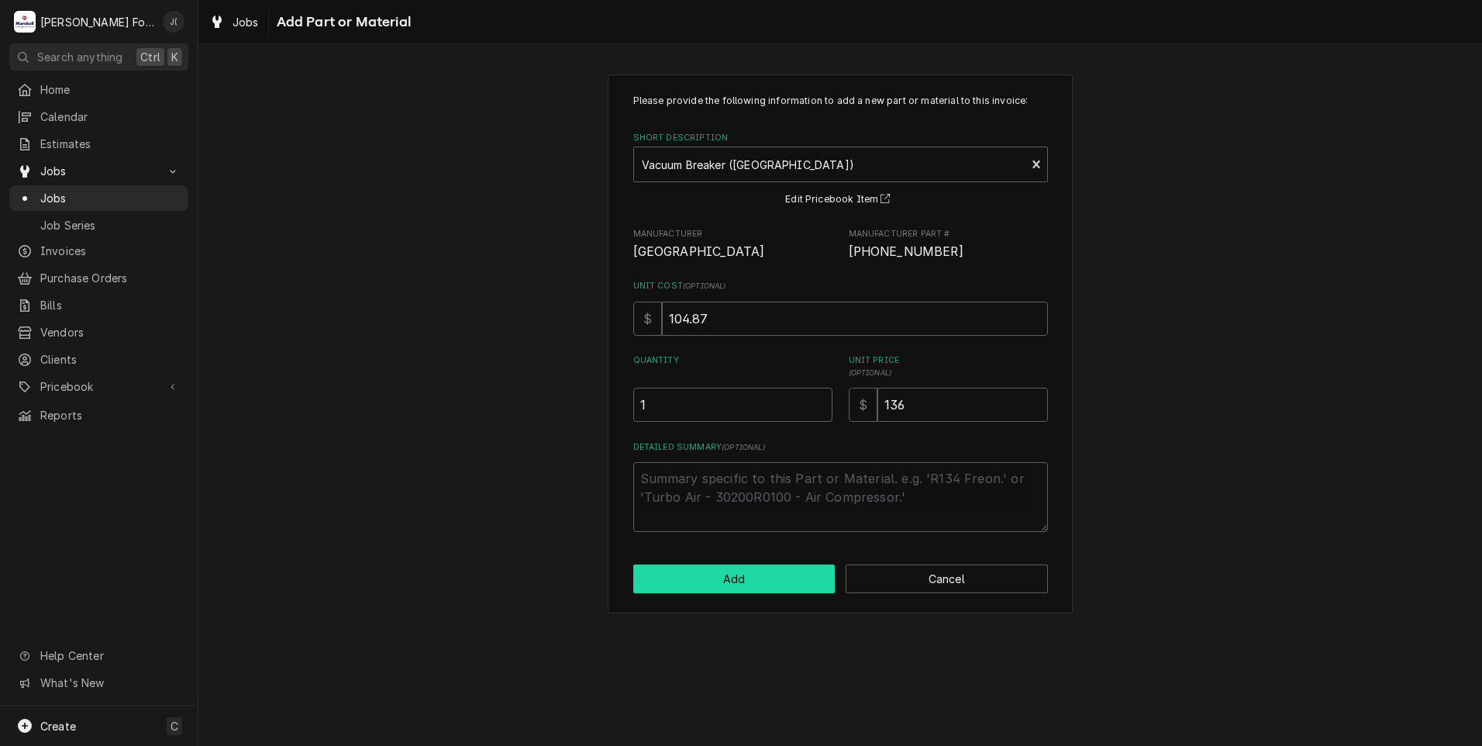
type textarea "x"
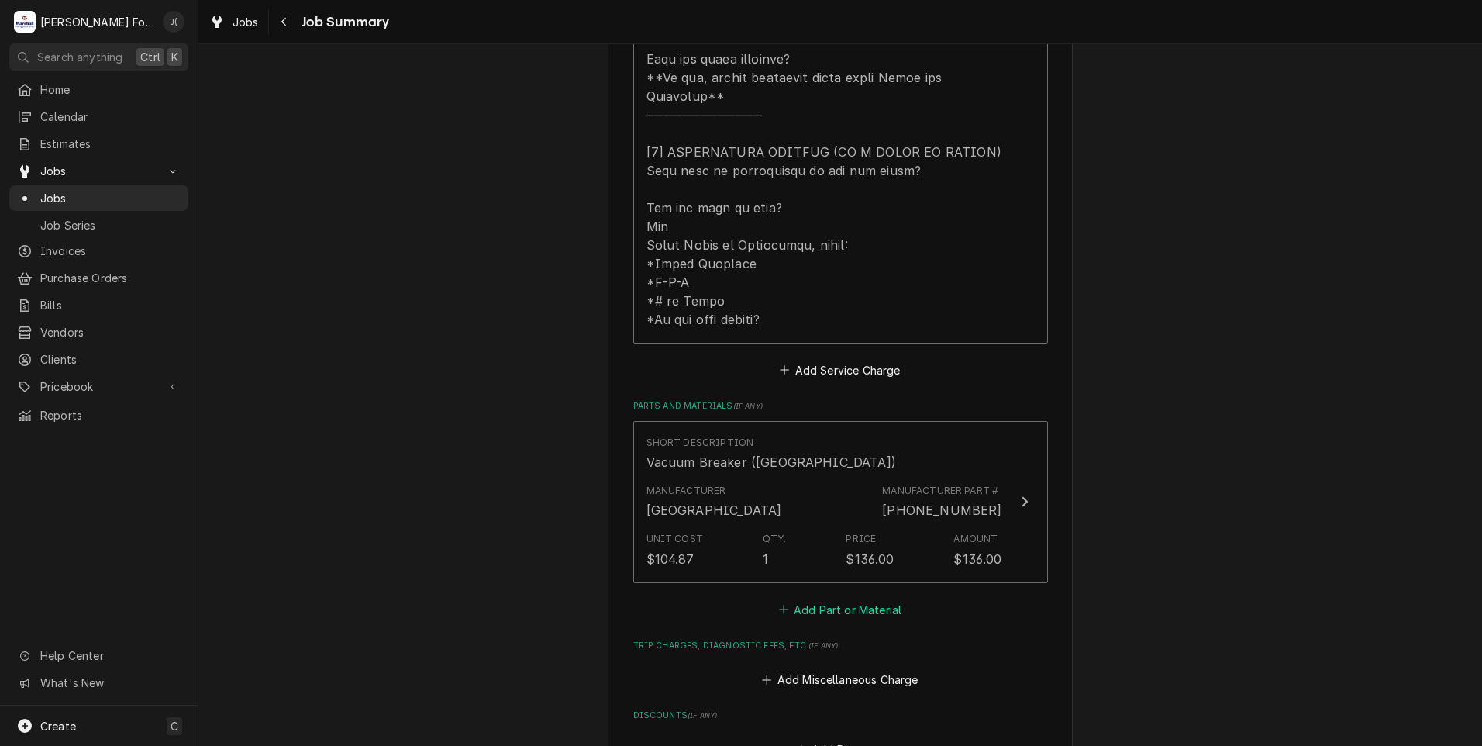
click at [781, 604] on icon "Parts and Materials" at bounding box center [783, 609] width 9 height 11
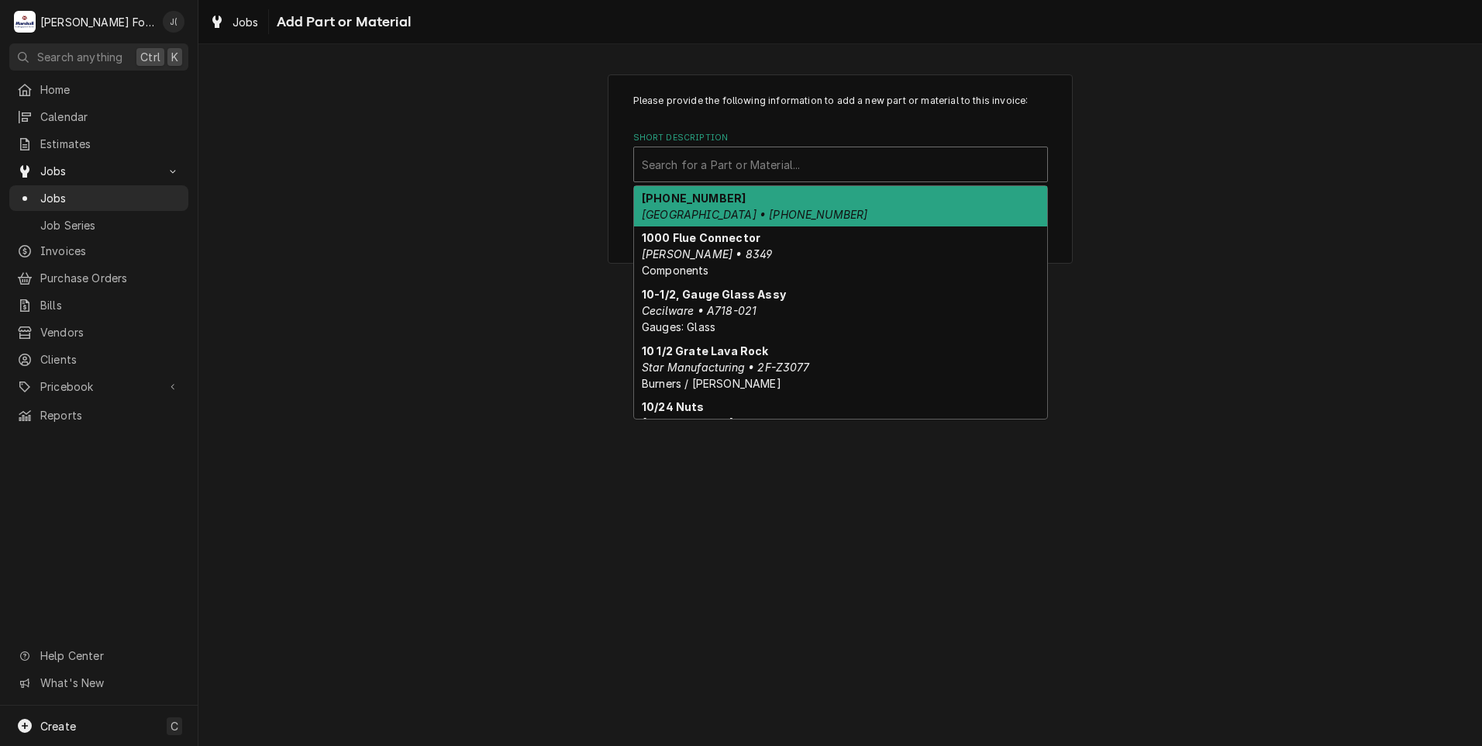
click at [818, 174] on div "Short Description" at bounding box center [841, 164] width 398 height 28
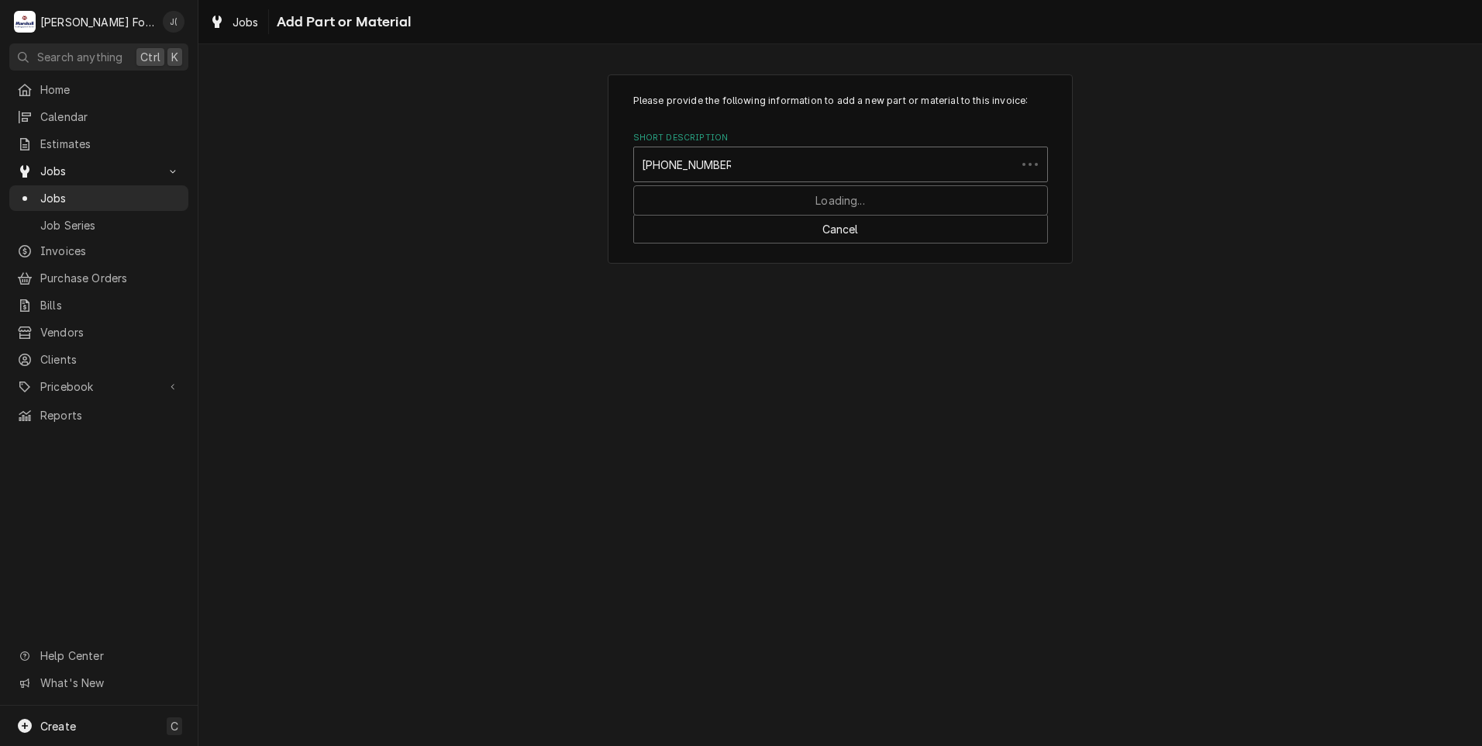
type input "00-067500-00118"
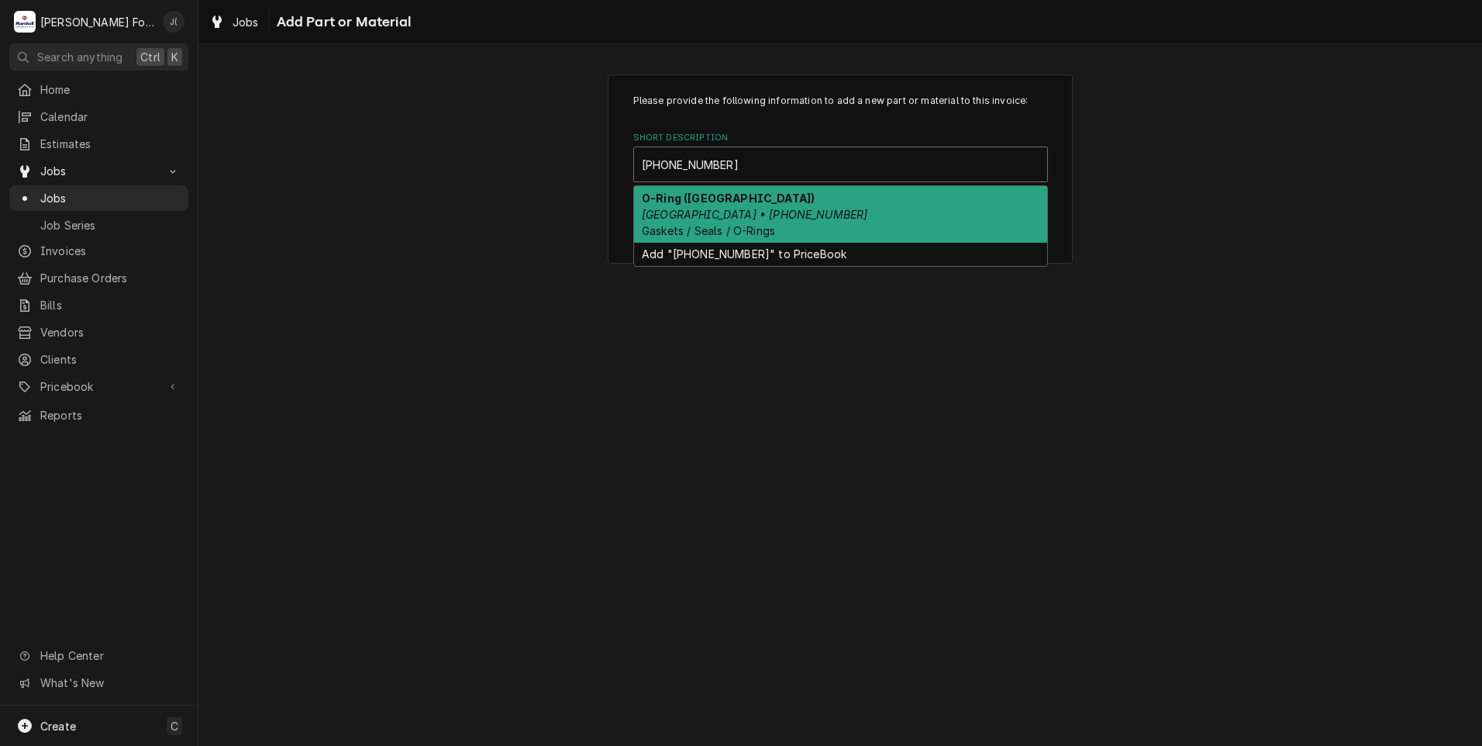
click at [823, 207] on div "O-Ring (HOBART) Hobart • 00-067500-00118 Gaskets / Seals / O-Rings" at bounding box center [840, 214] width 413 height 57
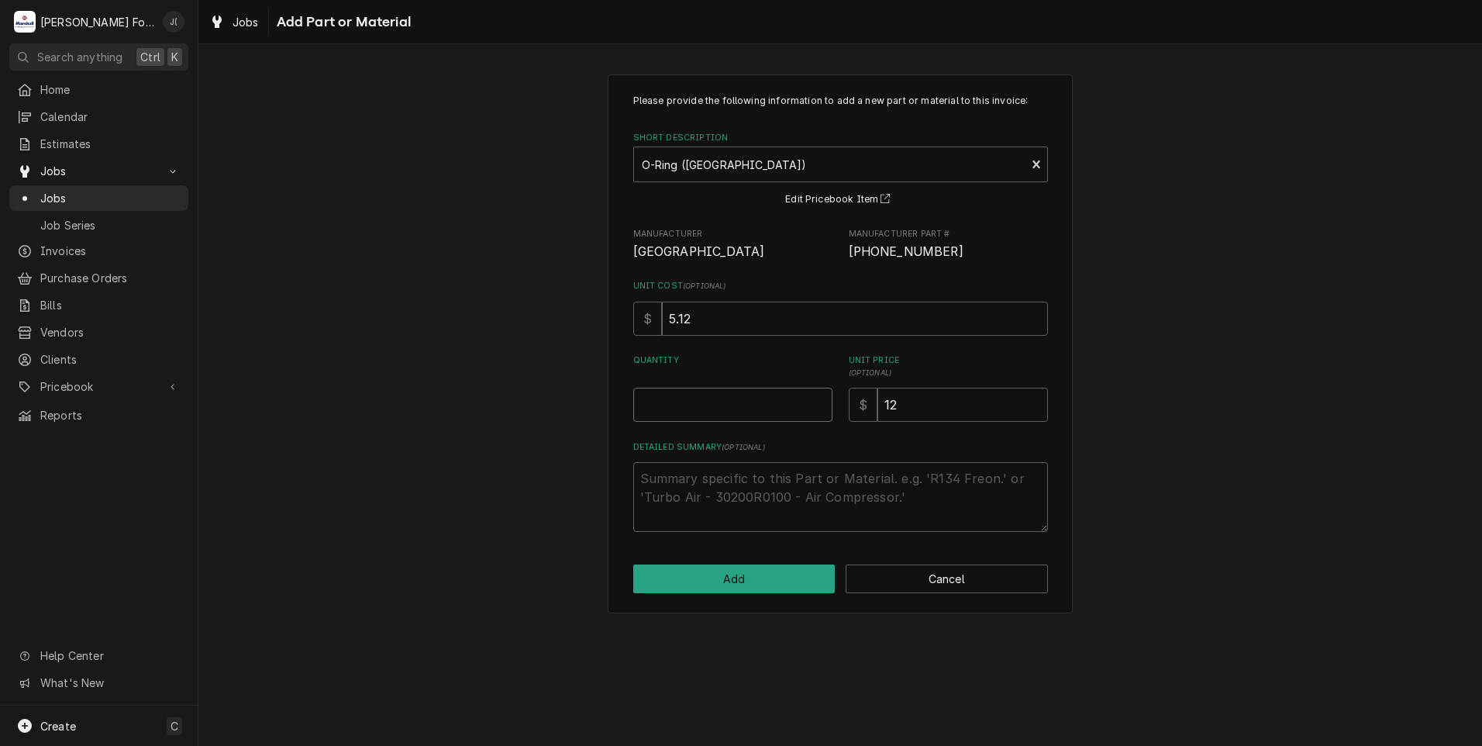
click at [762, 390] on input "Quantity" at bounding box center [732, 405] width 199 height 34
type textarea "x"
type input "2"
drag, startPoint x: 758, startPoint y: 423, endPoint x: 743, endPoint y: 583, distance: 160.4
click at [743, 583] on button "Add" at bounding box center [734, 578] width 202 height 29
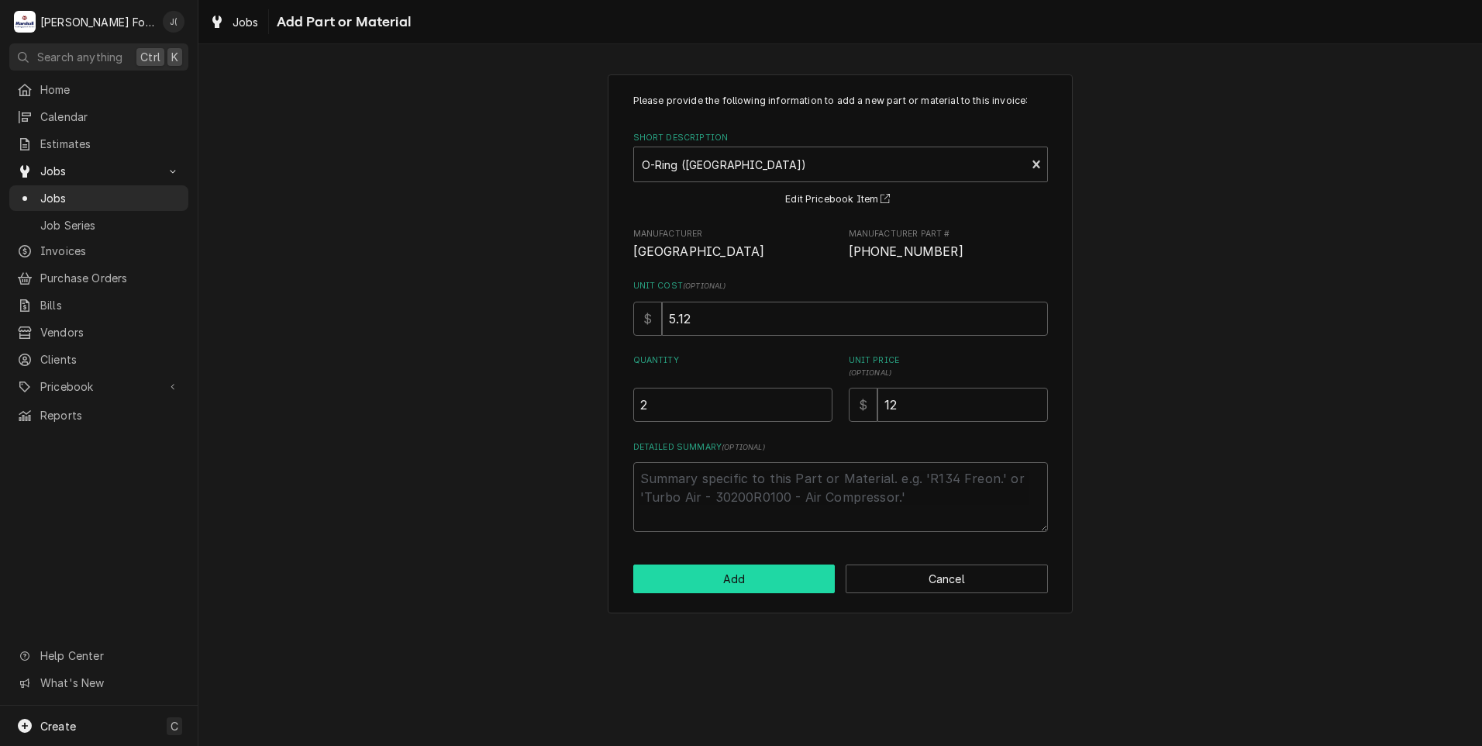
type textarea "x"
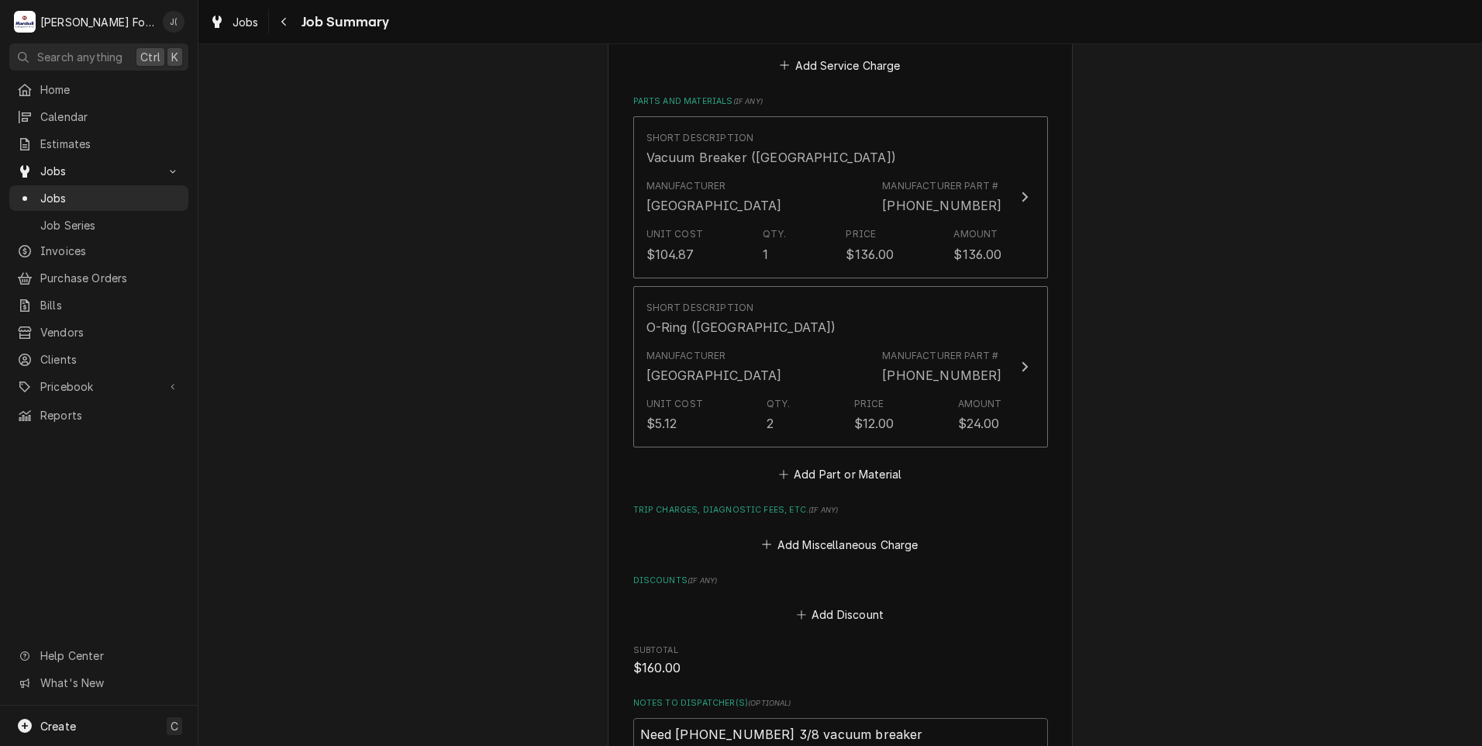
scroll to position [1085, 0]
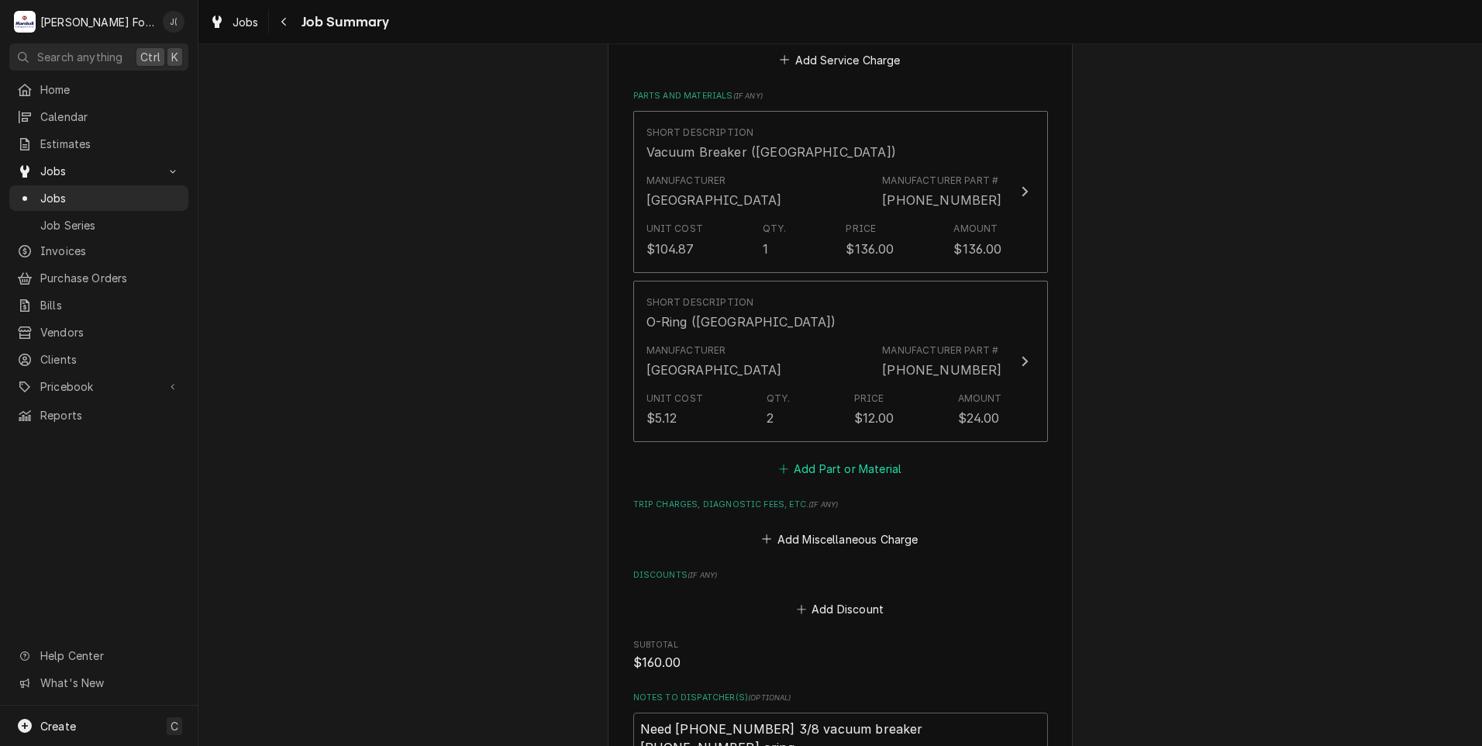
click at [818, 458] on button "Add Part or Material" at bounding box center [840, 469] width 128 height 22
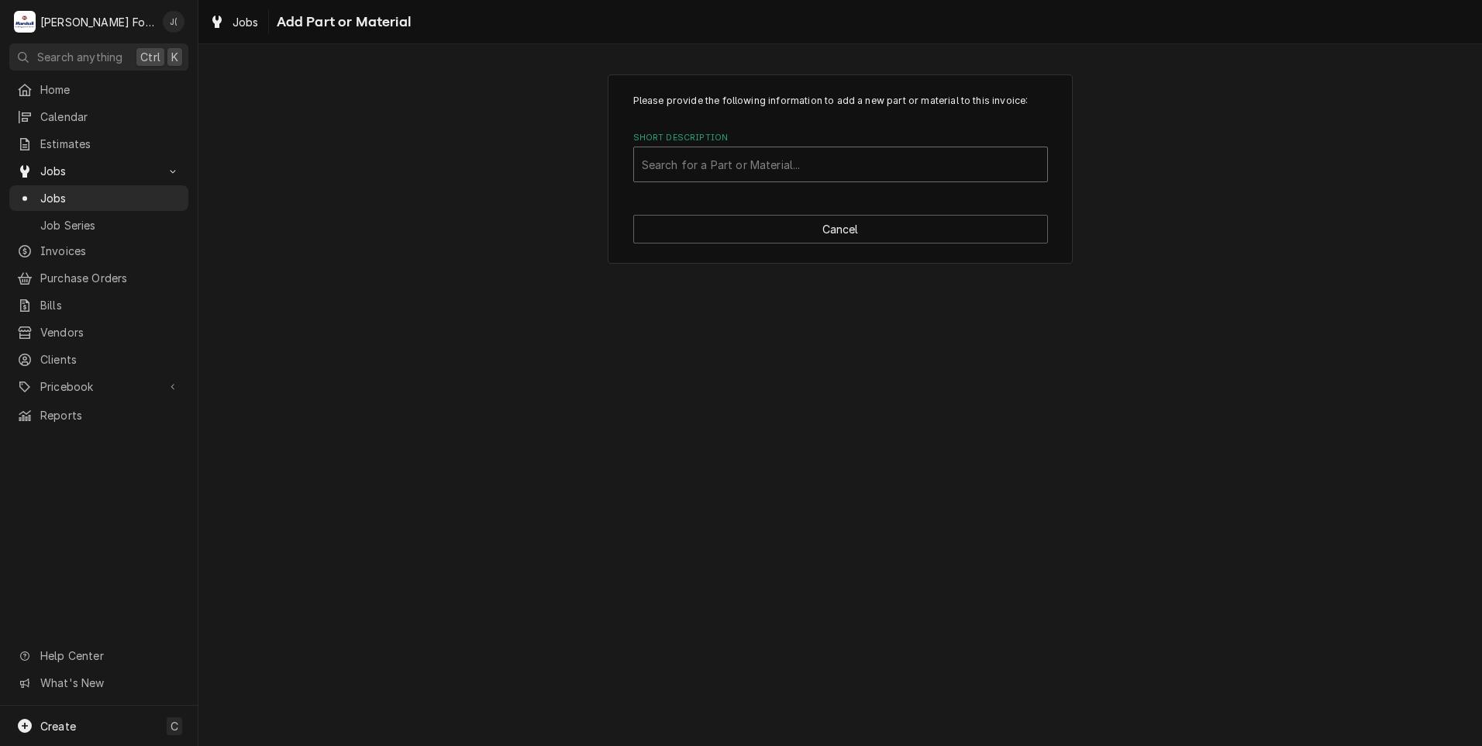
click at [764, 164] on div "Short Description" at bounding box center [841, 164] width 398 height 28
type input "00-067500-00120"
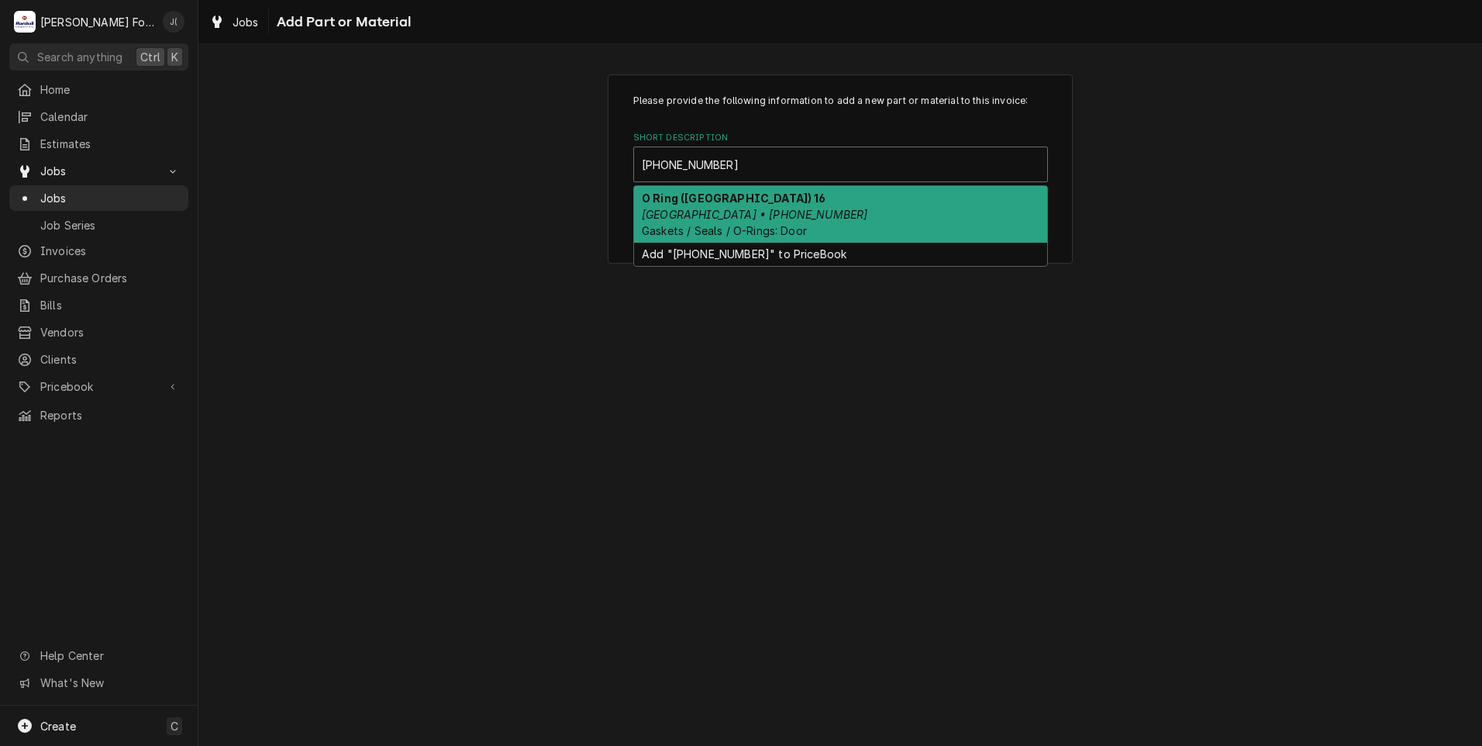
click at [837, 226] on div "O Ring (HOBART) 16 Hobart • 00-067500-00120 Gaskets / Seals / O-Rings: Door" at bounding box center [840, 214] width 413 height 57
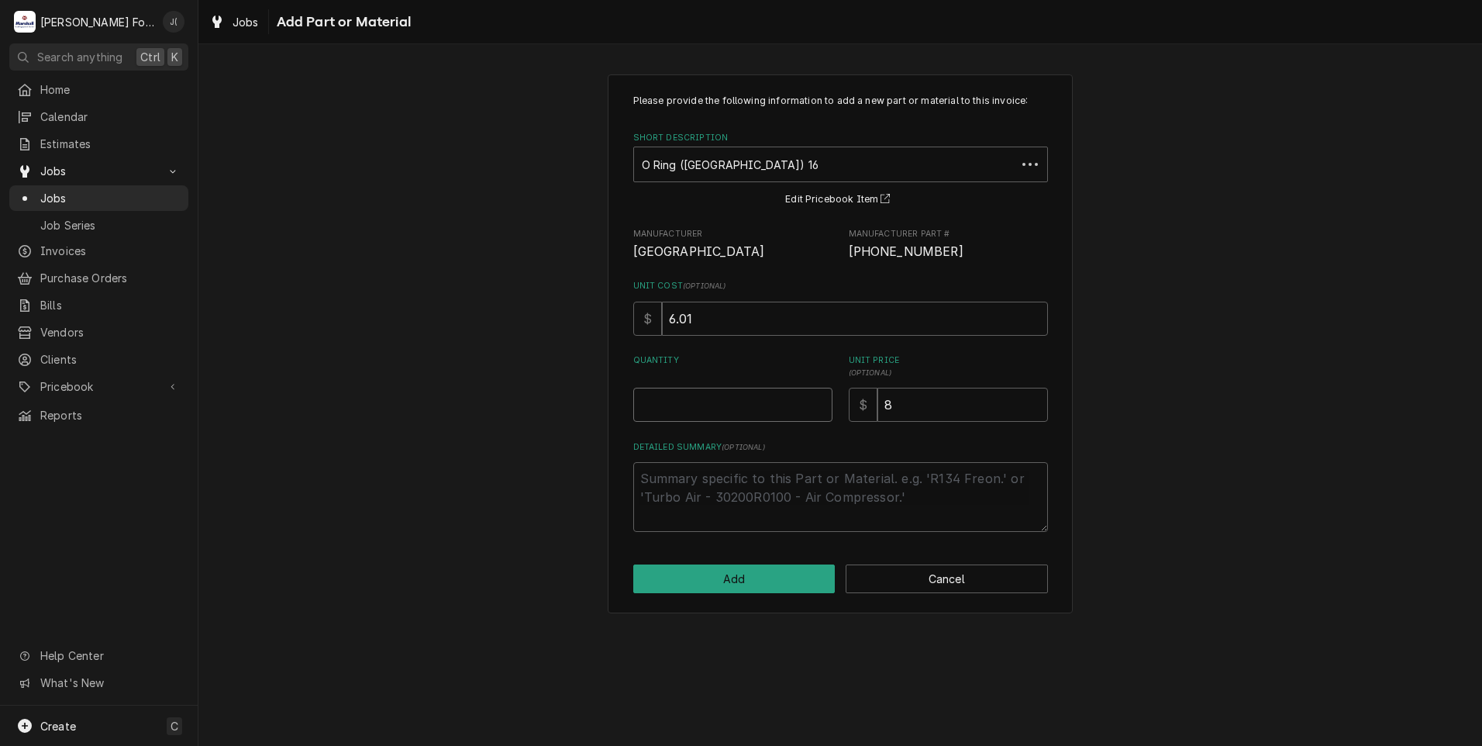
click at [736, 405] on input "Quantity" at bounding box center [732, 405] width 199 height 34
type textarea "x"
type input "1"
type textarea "x"
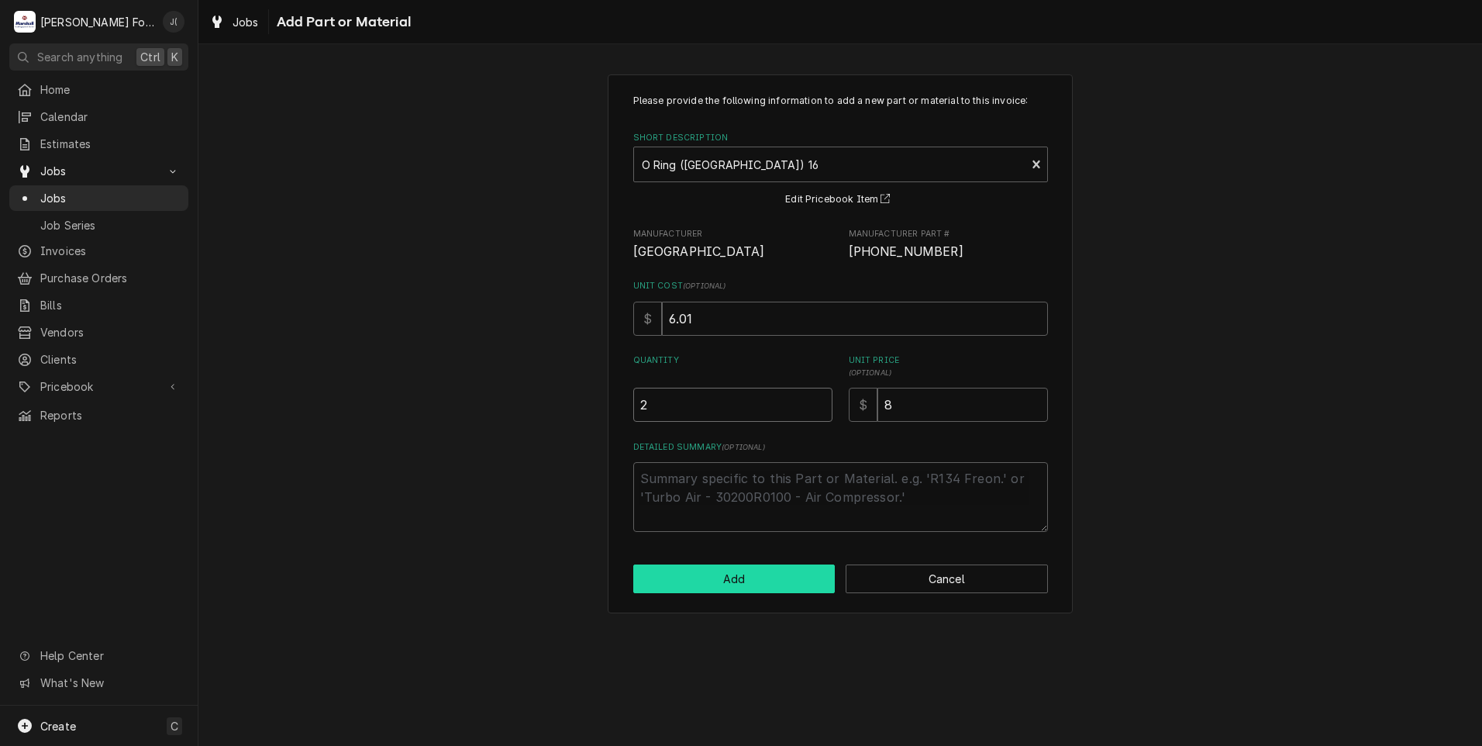
type input "2"
click at [739, 582] on button "Add" at bounding box center [734, 578] width 202 height 29
type textarea "x"
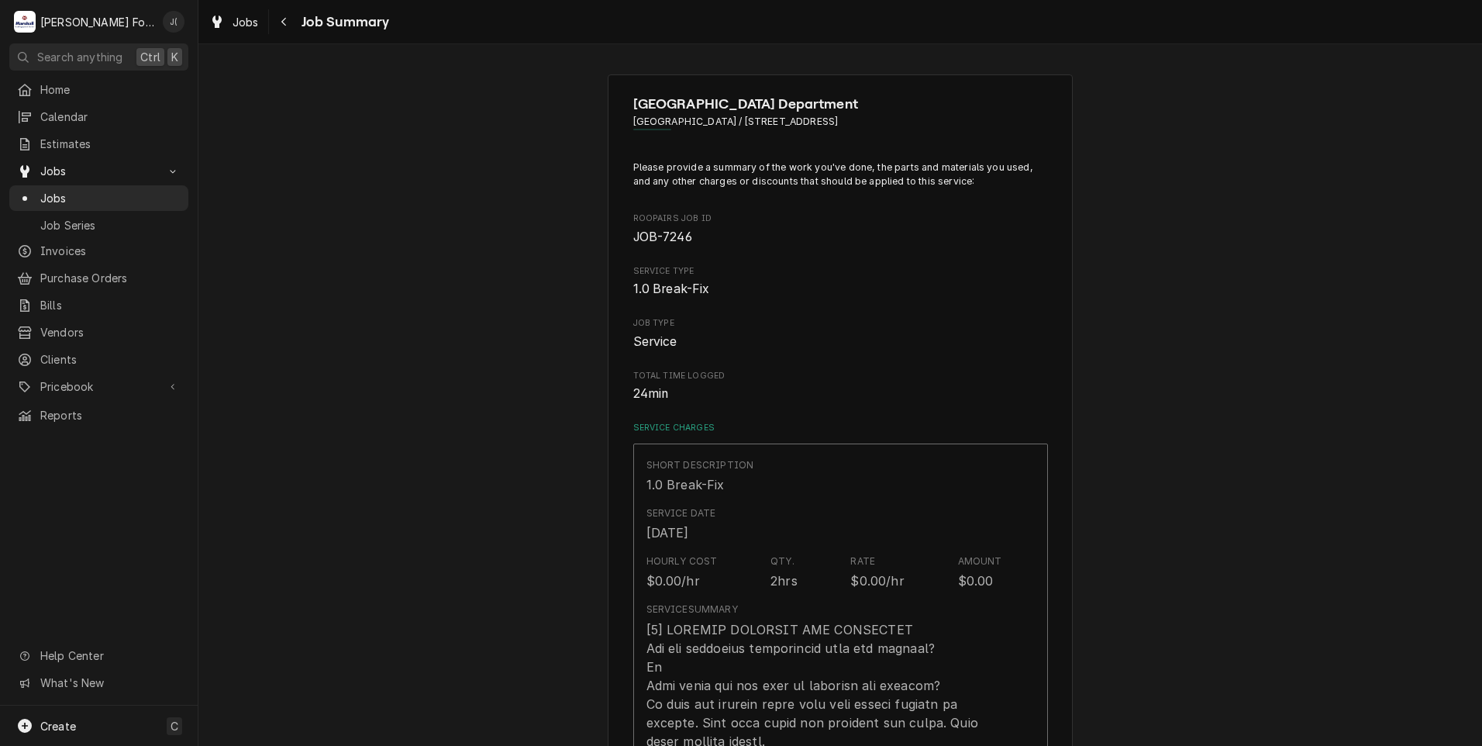
scroll to position [1085, 0]
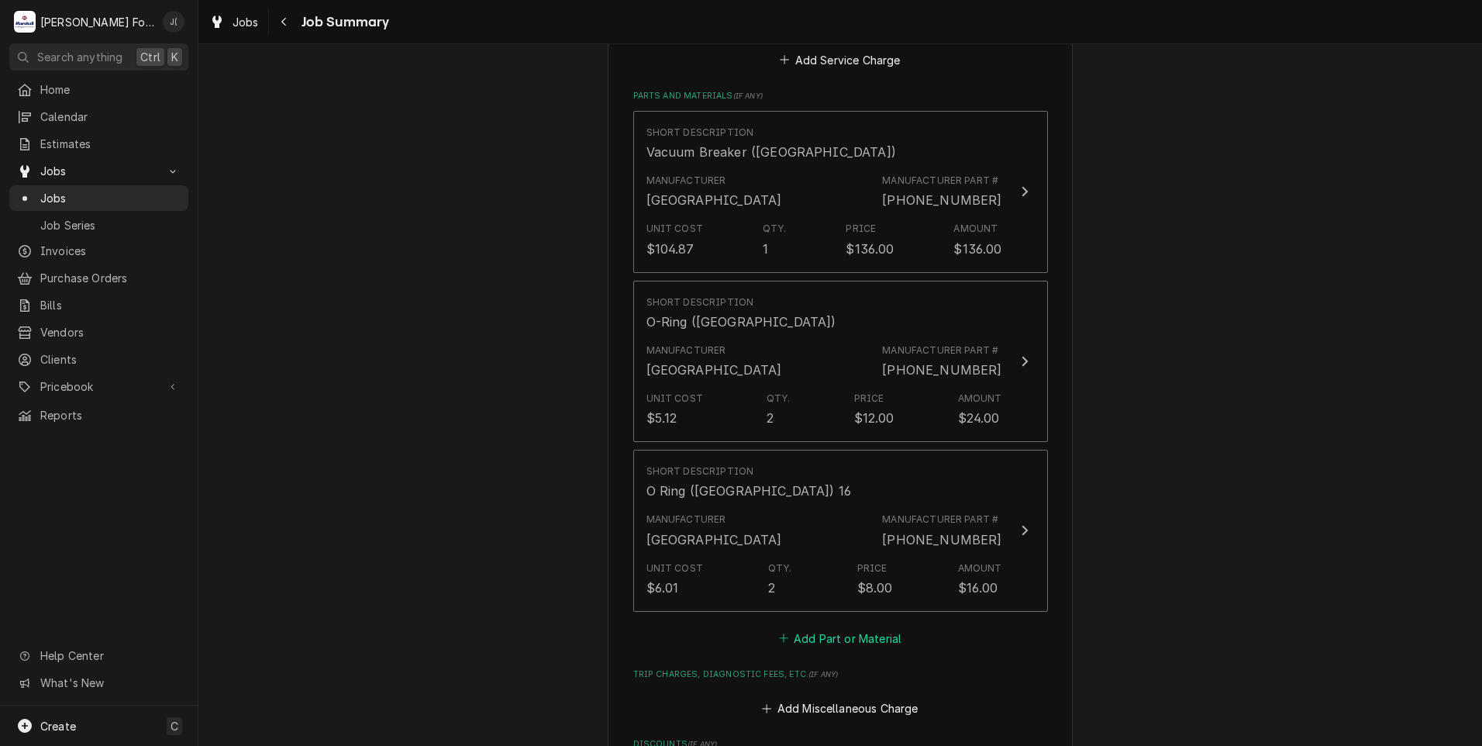
click at [800, 627] on button "Add Part or Material" at bounding box center [840, 638] width 128 height 22
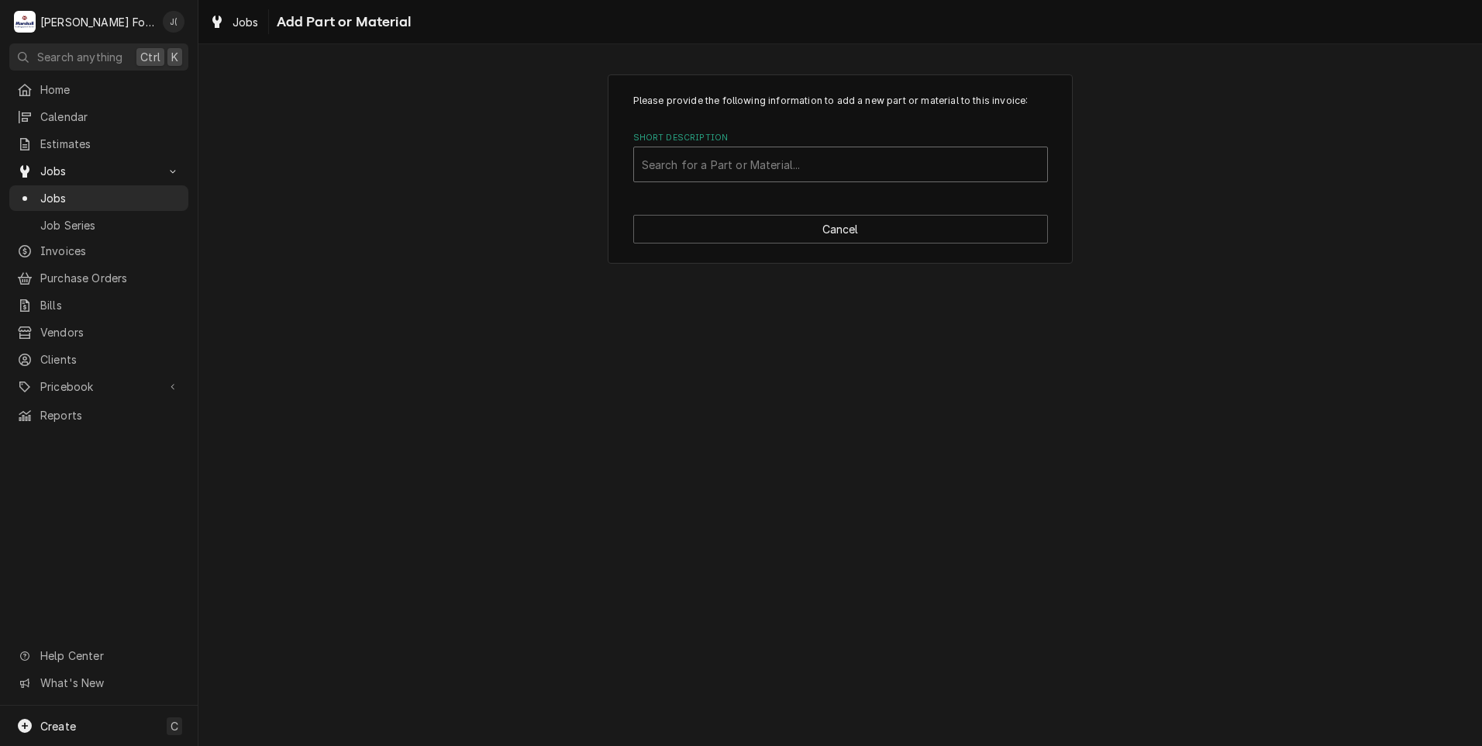
click at [791, 164] on div "Short Description" at bounding box center [841, 164] width 398 height 28
type input "00-913102-00403"
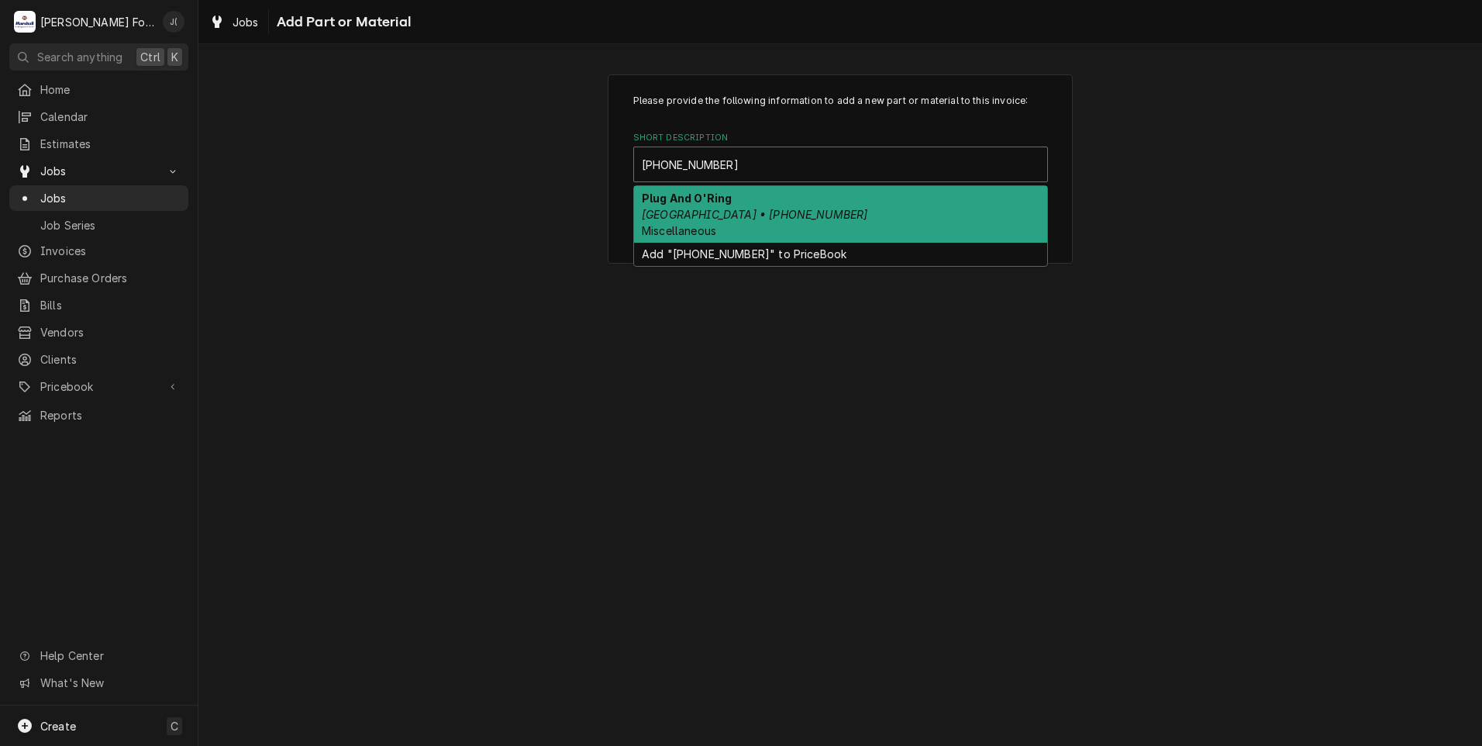
click at [836, 222] on div "Plug And O'Ring Hobart • 00-913102-00403 Miscellaneous" at bounding box center [840, 214] width 413 height 57
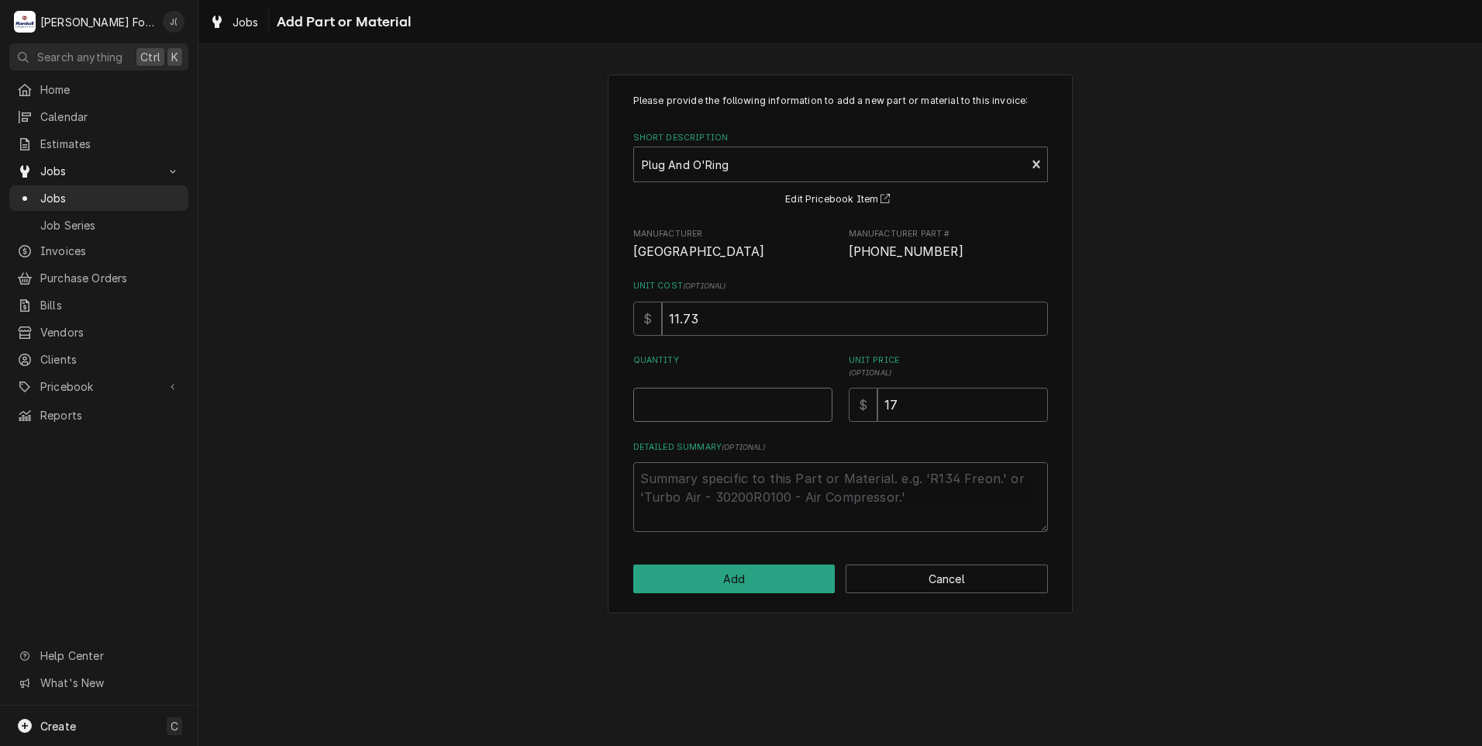
click at [739, 403] on input "Quantity" at bounding box center [732, 405] width 199 height 34
type textarea "x"
type input "6"
click at [671, 571] on button "Add" at bounding box center [734, 578] width 202 height 29
type textarea "x"
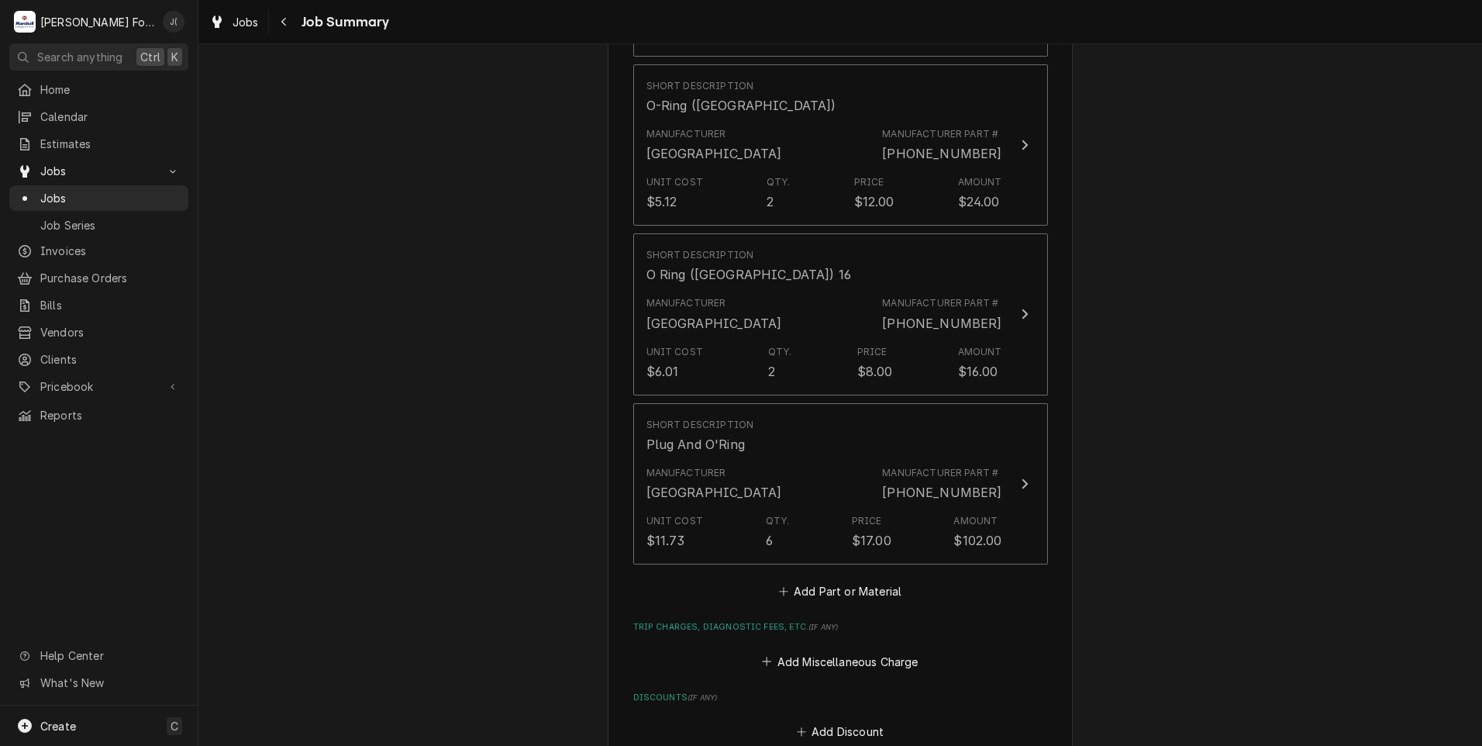
scroll to position [1318, 0]
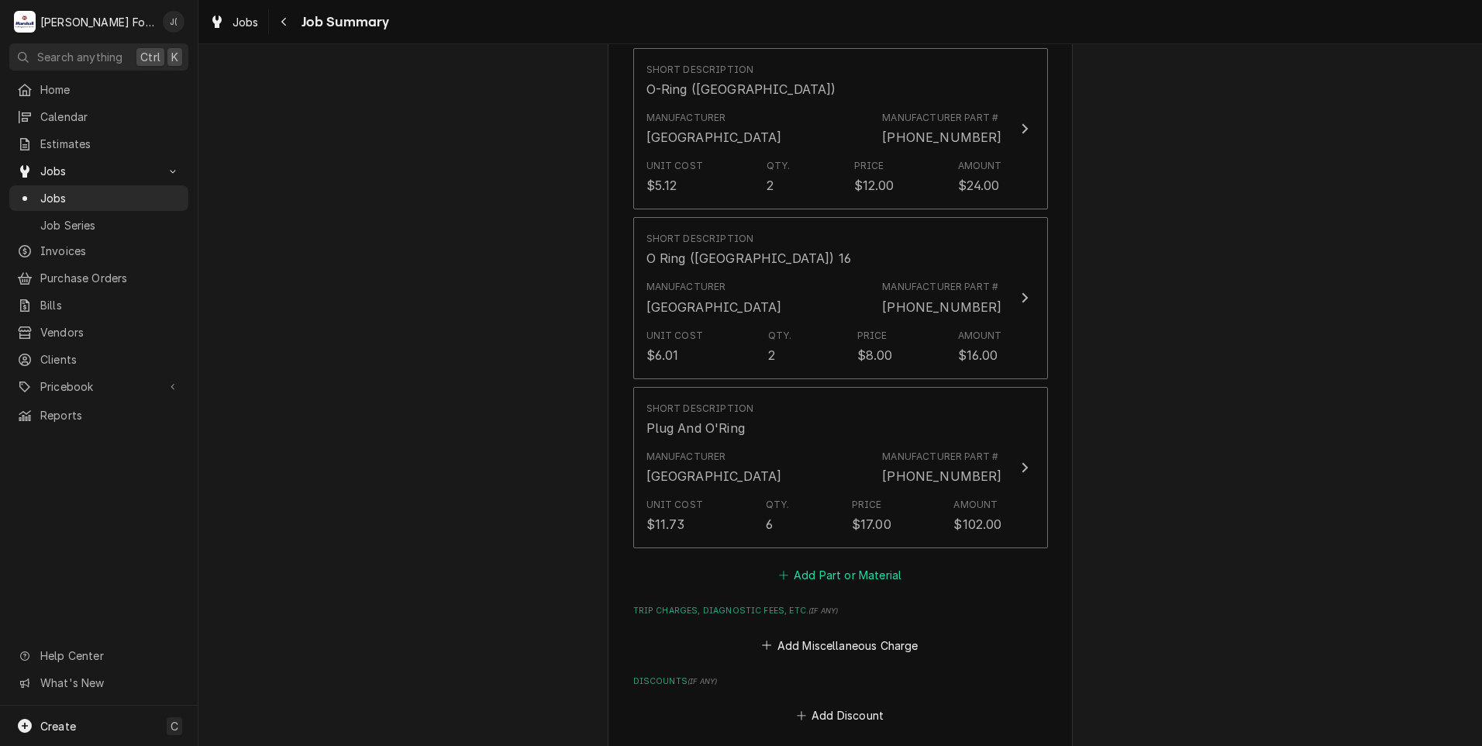
click at [842, 564] on button "Add Part or Material" at bounding box center [840, 575] width 128 height 22
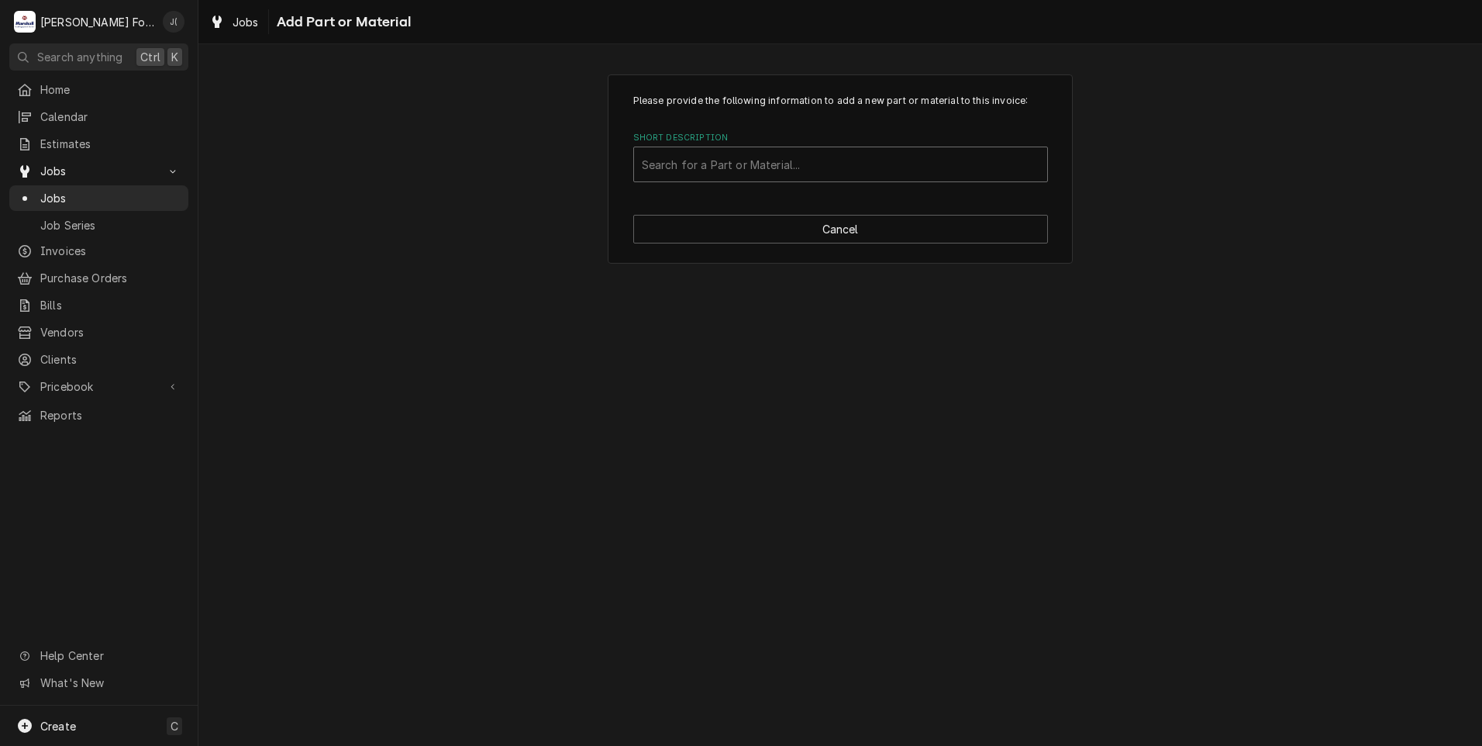
click at [817, 171] on div "Short Description" at bounding box center [841, 164] width 398 height 28
type input "00-918229"
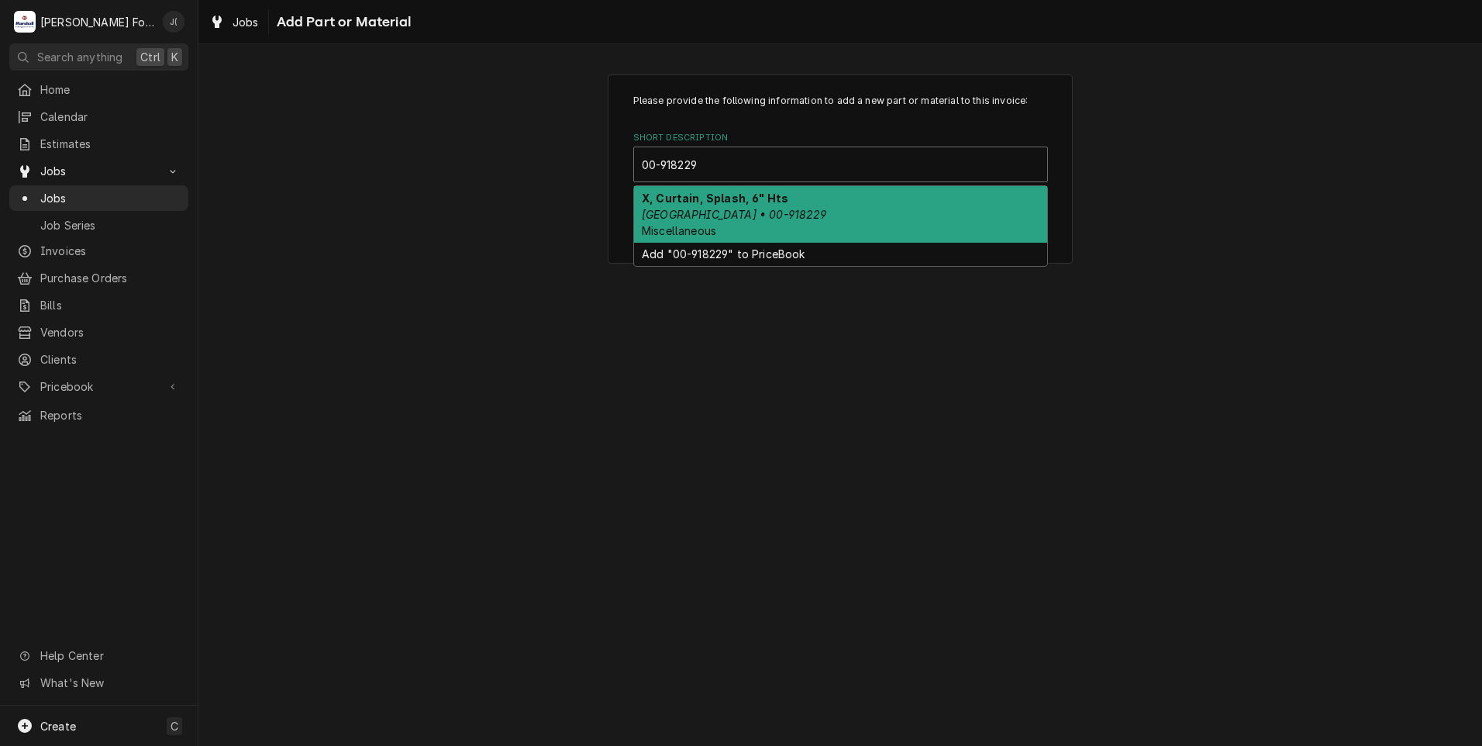
click at [776, 209] on div "X, Curtain, Splash, 6" Hts Hobart • 00-918229 Miscellaneous" at bounding box center [840, 214] width 413 height 57
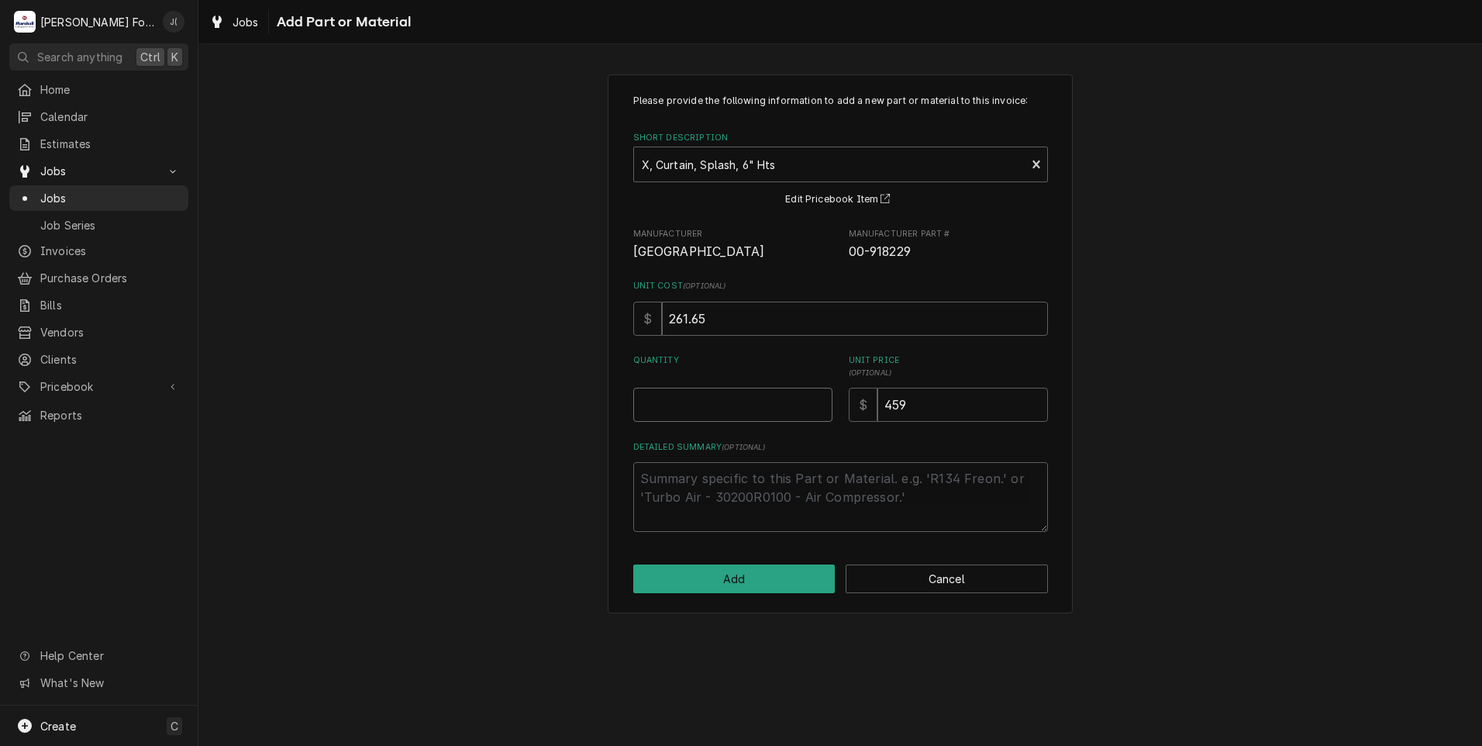
click at [748, 398] on input "Quantity" at bounding box center [732, 405] width 199 height 34
type textarea "x"
type input "2"
click at [688, 574] on button "Add" at bounding box center [734, 578] width 202 height 29
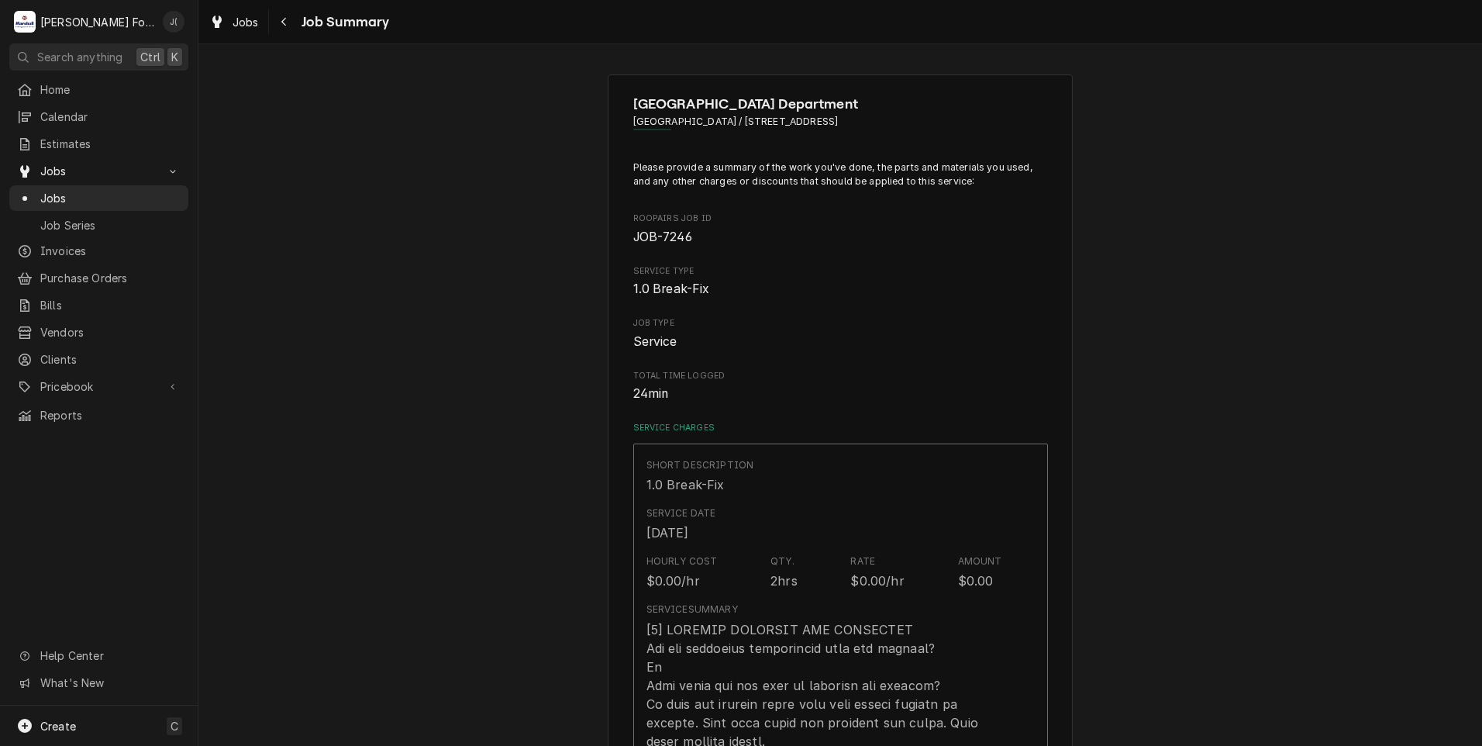
type textarea "x"
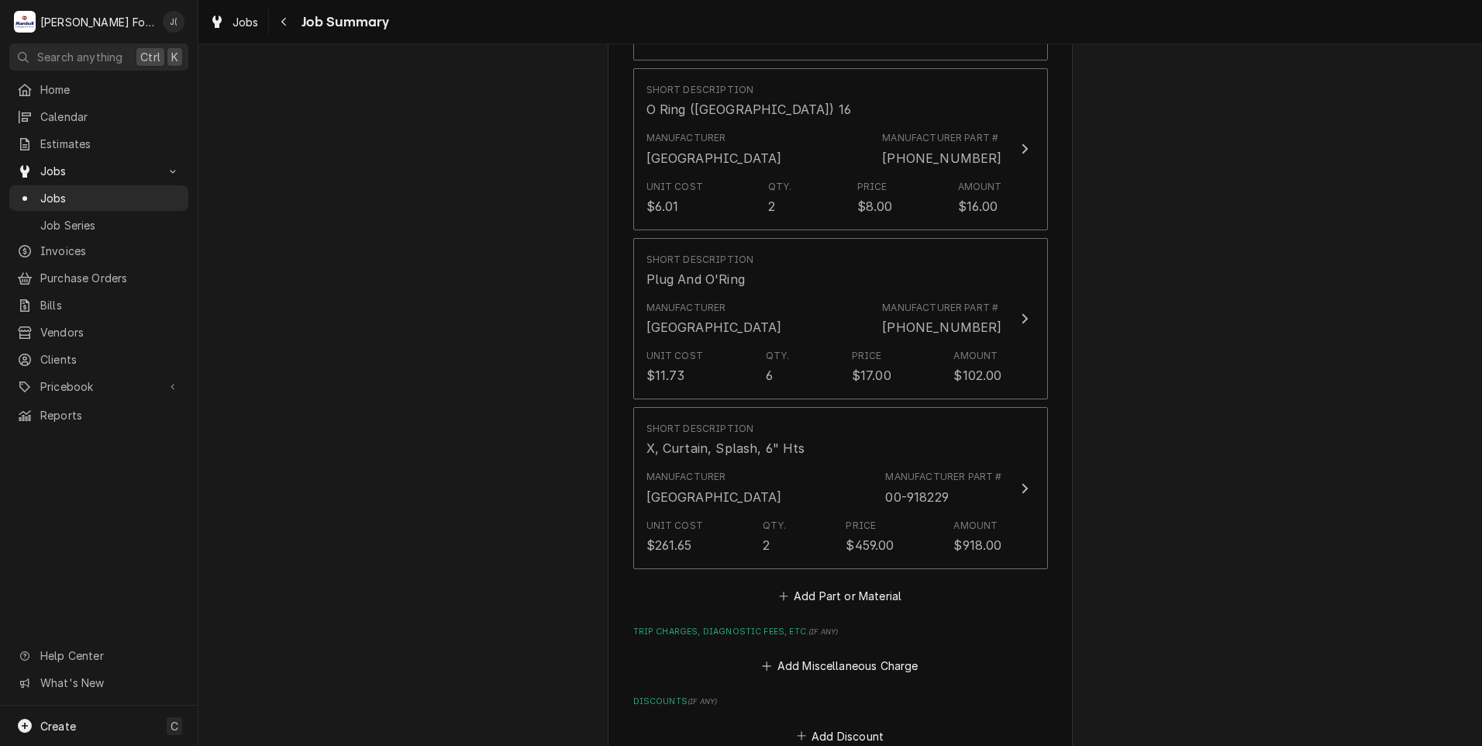
scroll to position [1473, 0]
click at [880, 578] on button "Add Part or Material" at bounding box center [840, 589] width 128 height 22
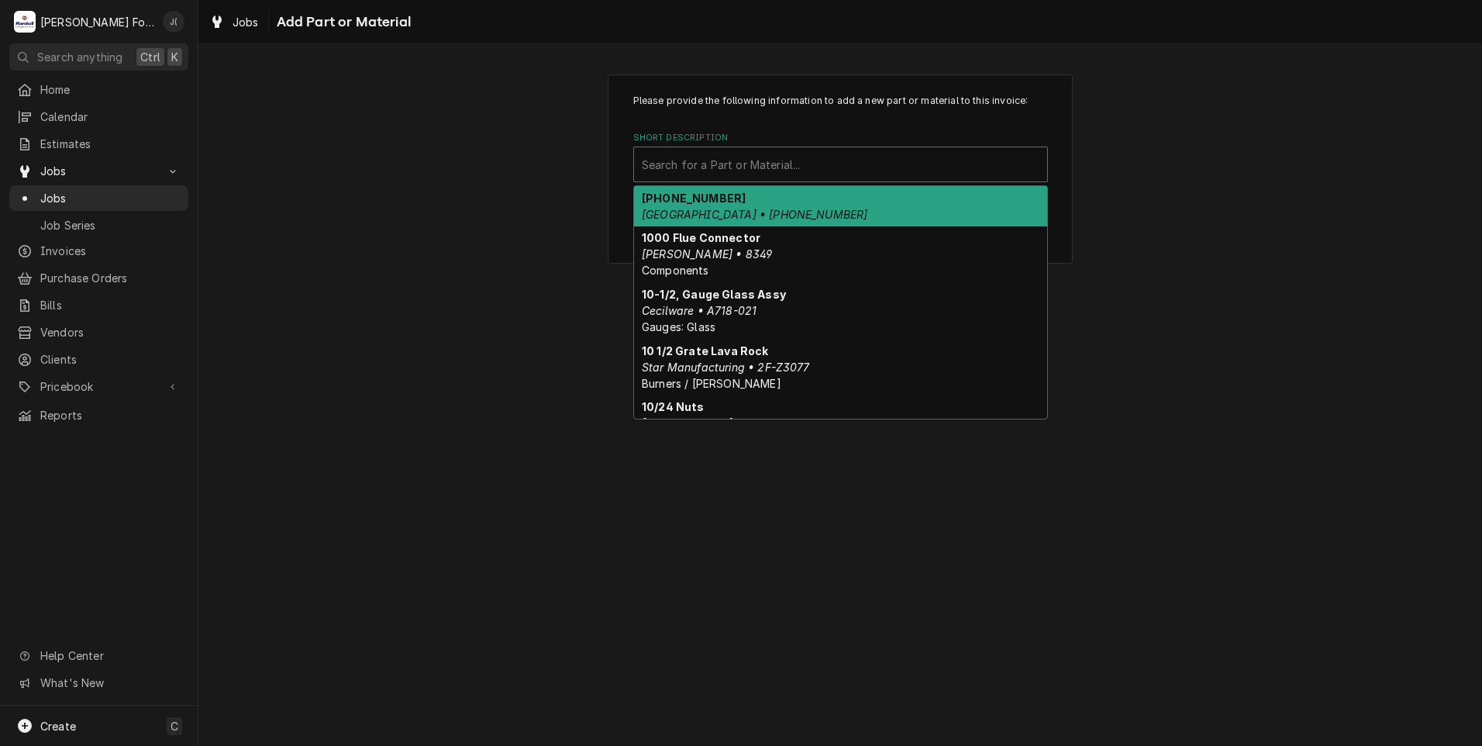
click at [800, 169] on div "Short Description" at bounding box center [841, 164] width 398 height 28
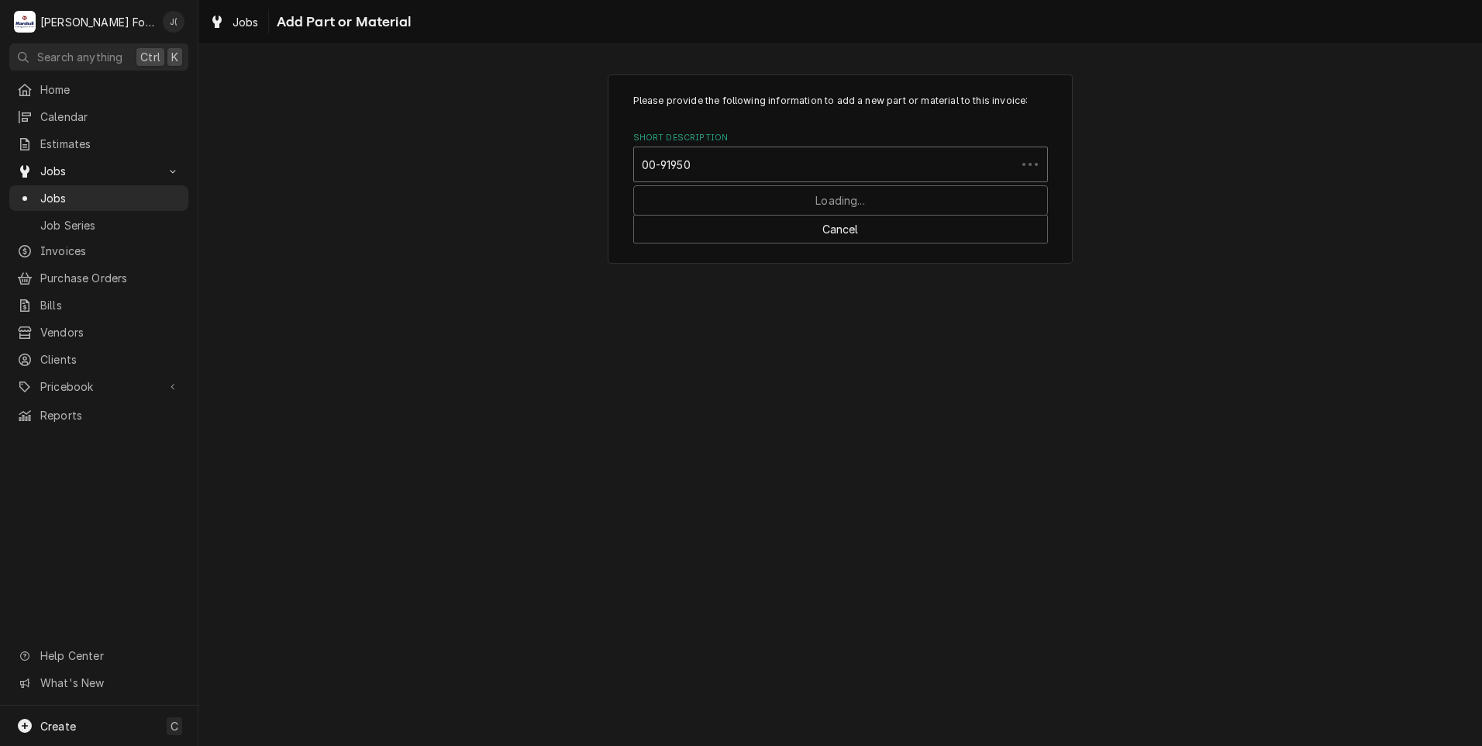
type input "00-919509"
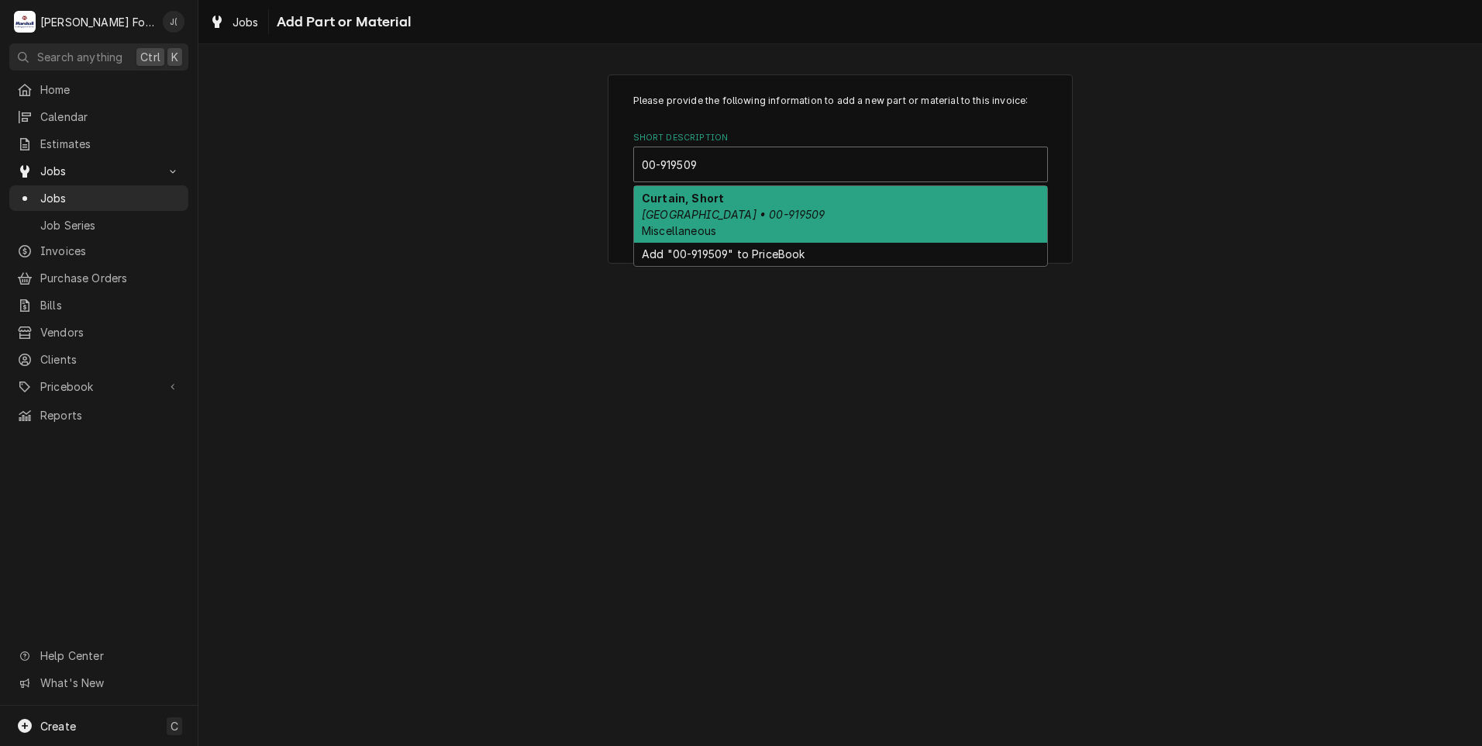
click at [816, 208] on div "Curtain, Short Hobart • 00-919509 Miscellaneous" at bounding box center [840, 214] width 413 height 57
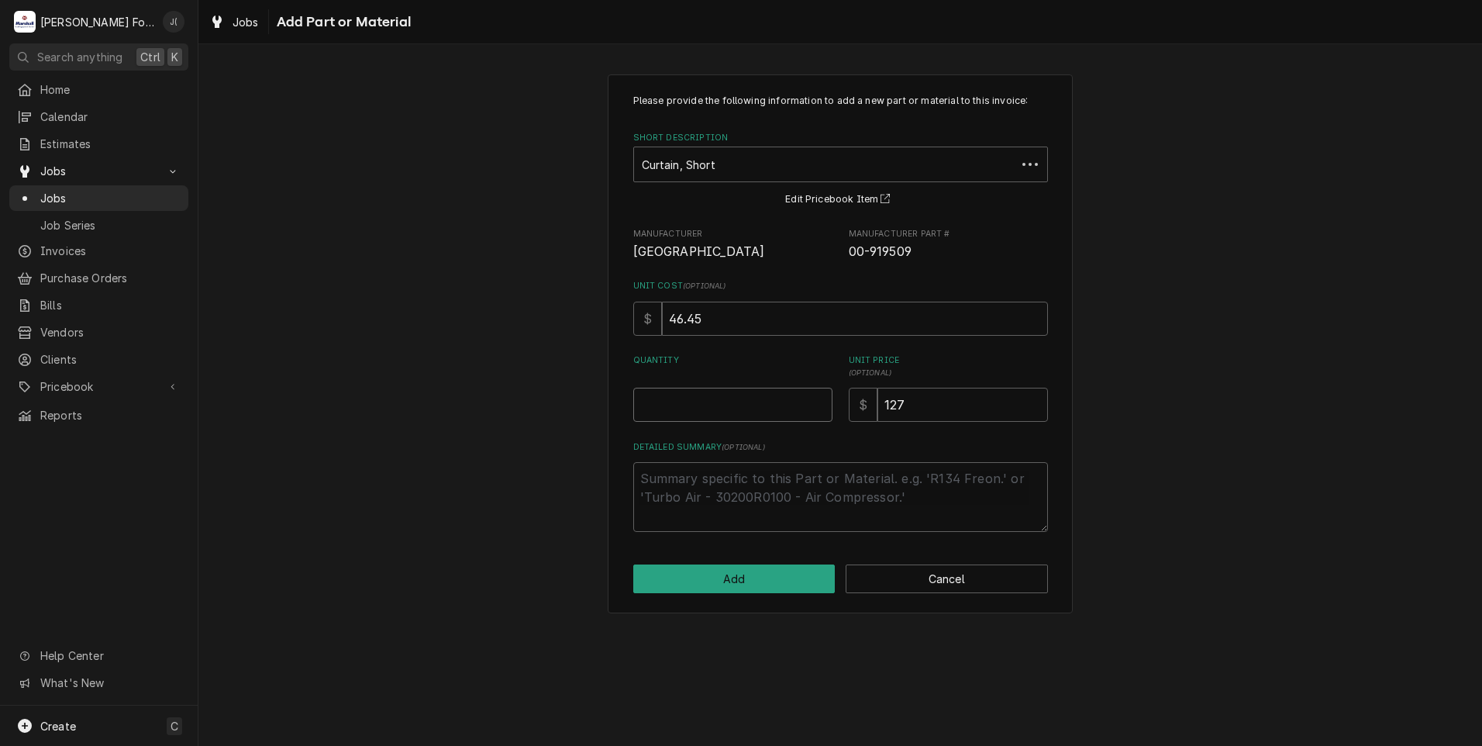
click at [741, 409] on input "Quantity" at bounding box center [732, 405] width 199 height 34
type textarea "x"
type input "2"
click at [739, 578] on button "Add" at bounding box center [734, 578] width 202 height 29
type textarea "x"
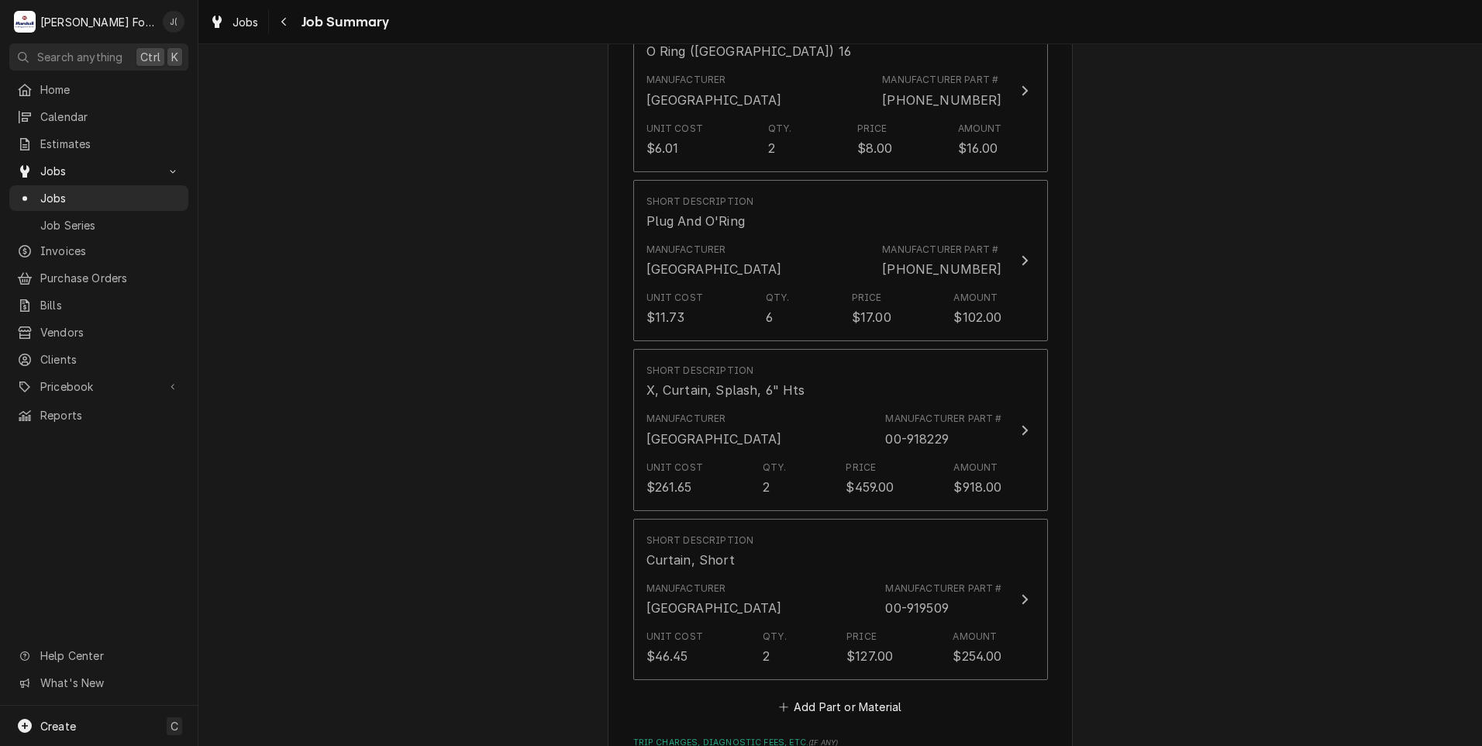
scroll to position [1550, 0]
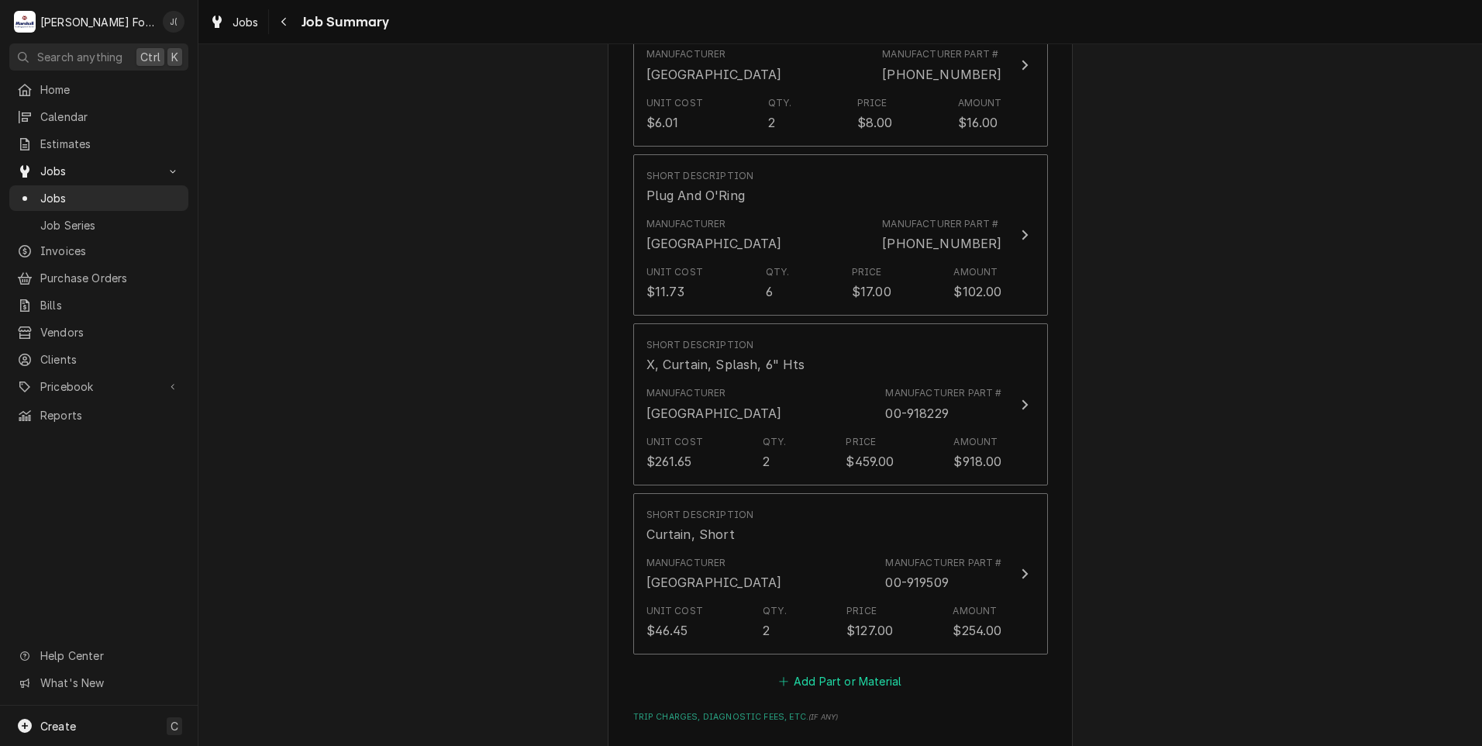
click at [823, 671] on button "Add Part or Material" at bounding box center [840, 682] width 128 height 22
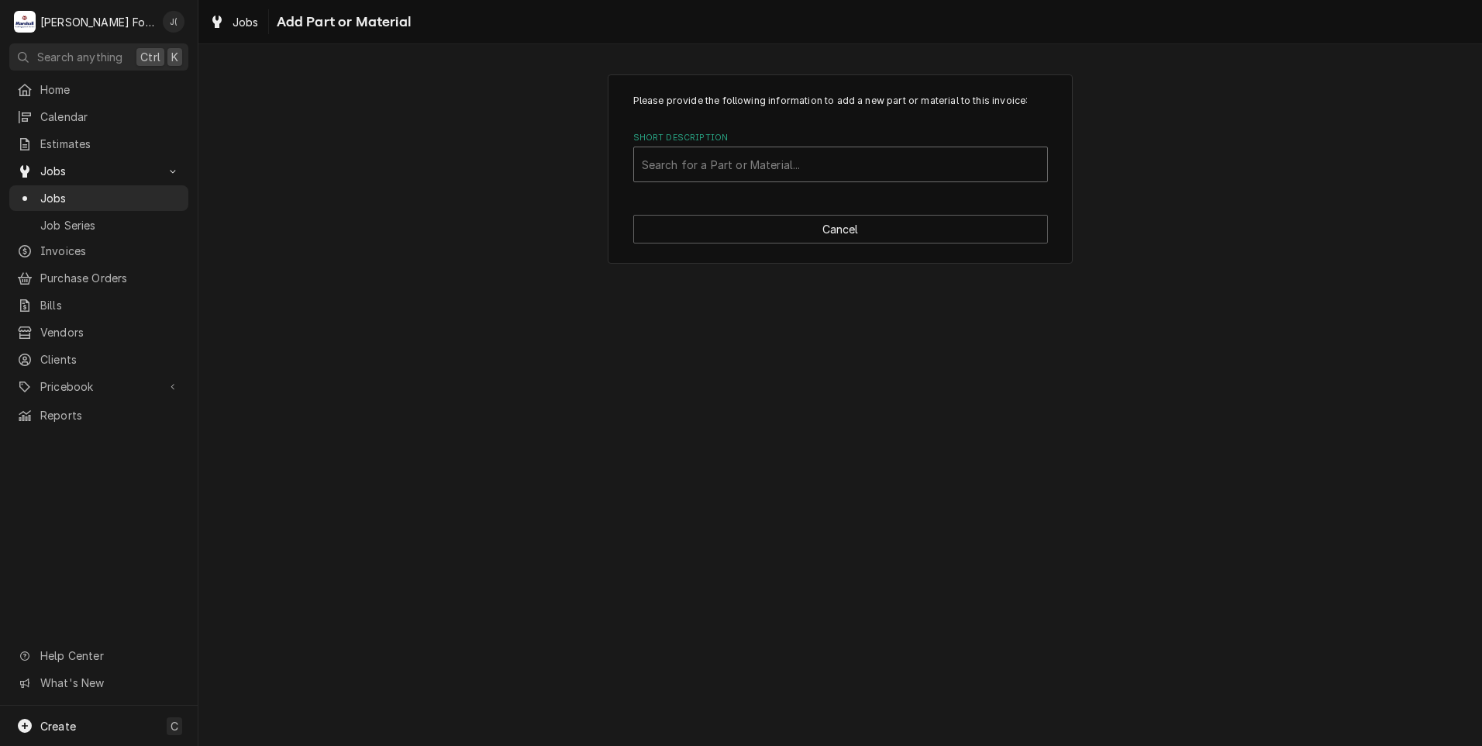
click at [829, 174] on div "Short Description" at bounding box center [841, 164] width 398 height 28
type input "00-814349"
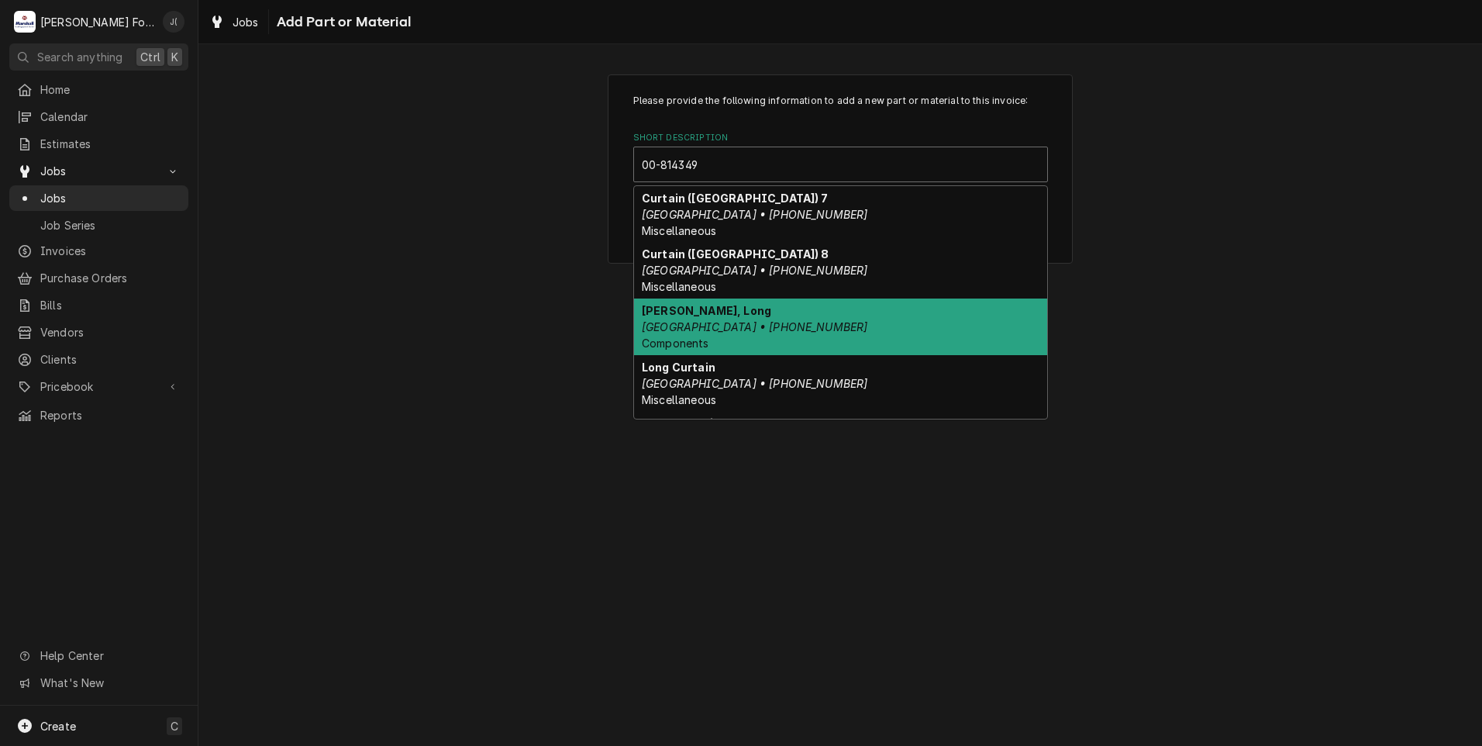
click at [779, 329] on div "Curtin, Long Hobart • 00-814349-00001 Components" at bounding box center [840, 326] width 413 height 57
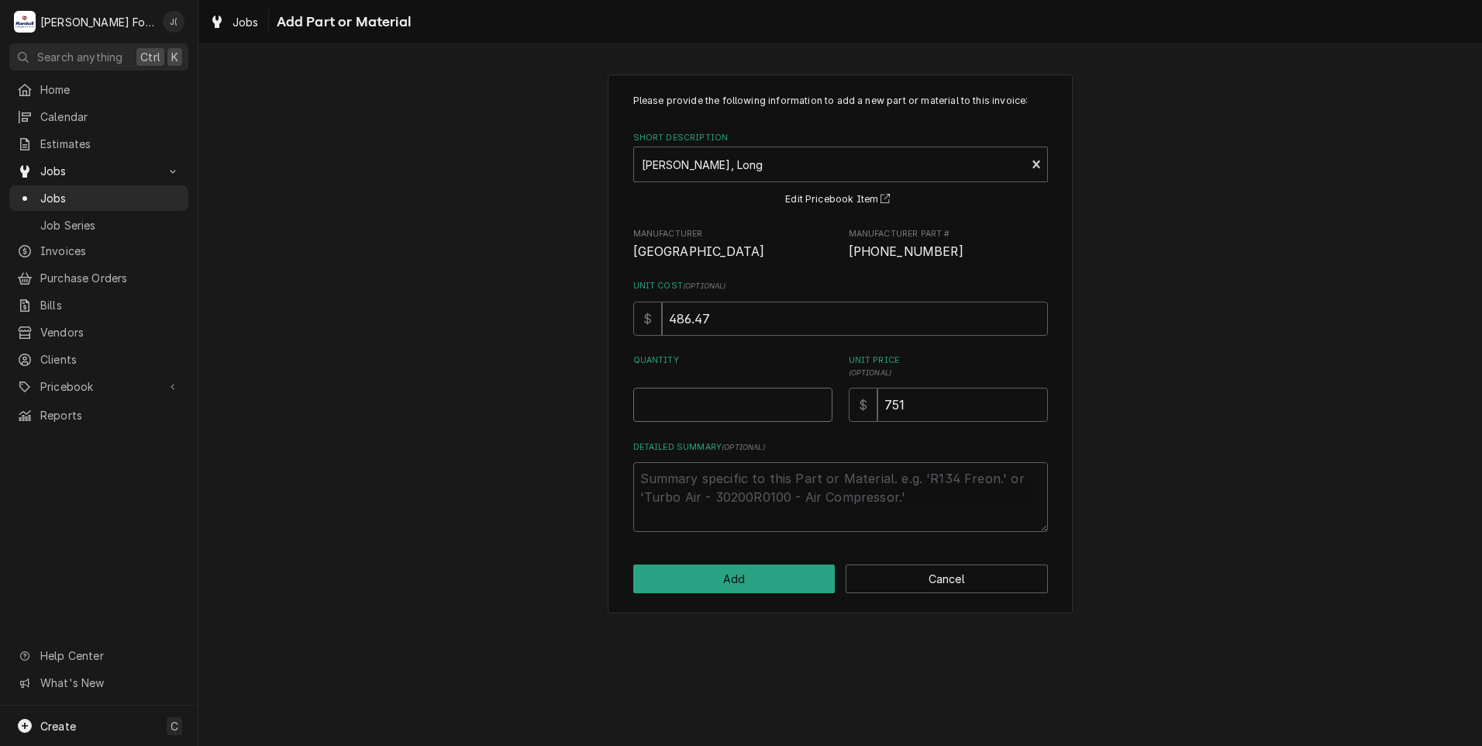
click at [750, 388] on input "Quantity" at bounding box center [732, 405] width 199 height 34
type textarea "x"
type input "1"
click at [706, 586] on button "Add" at bounding box center [734, 578] width 202 height 29
type textarea "x"
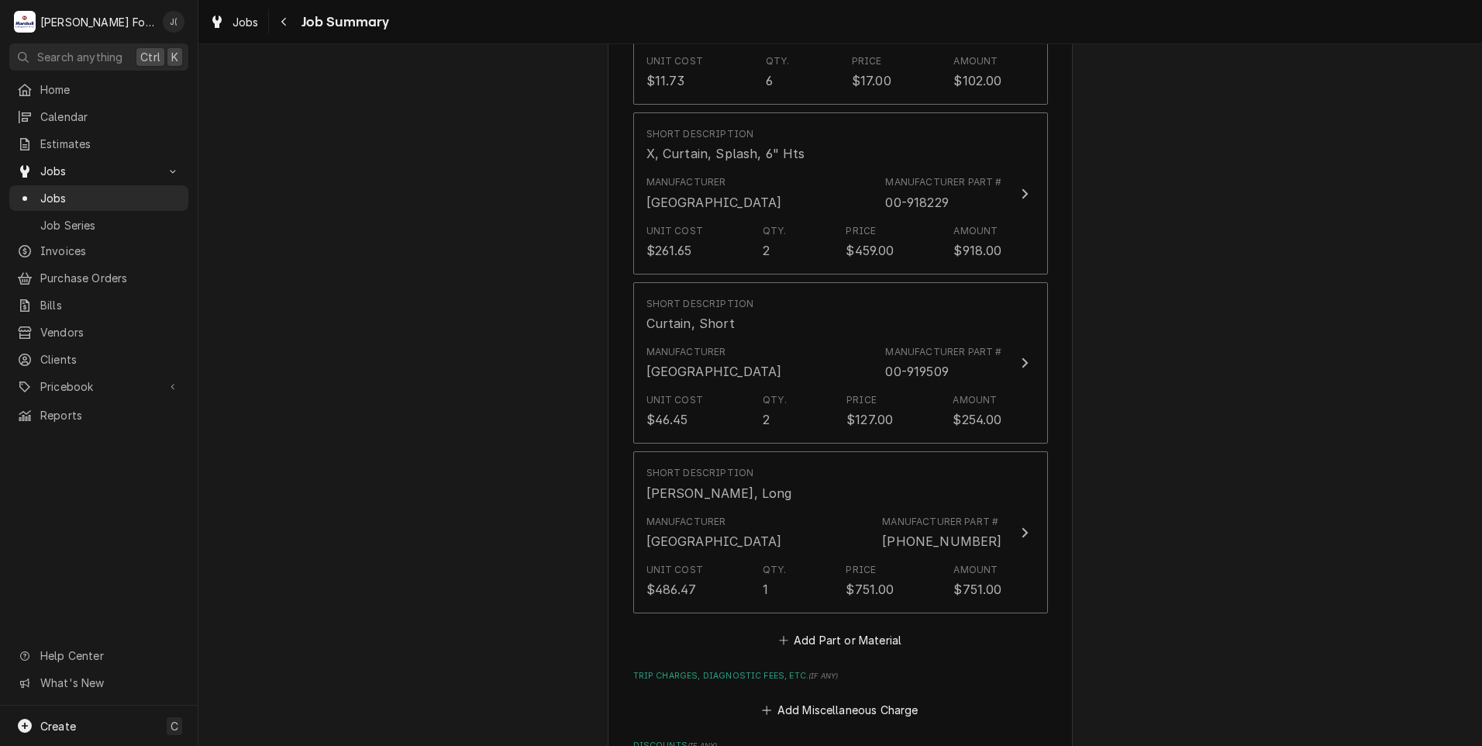
scroll to position [1783, 0]
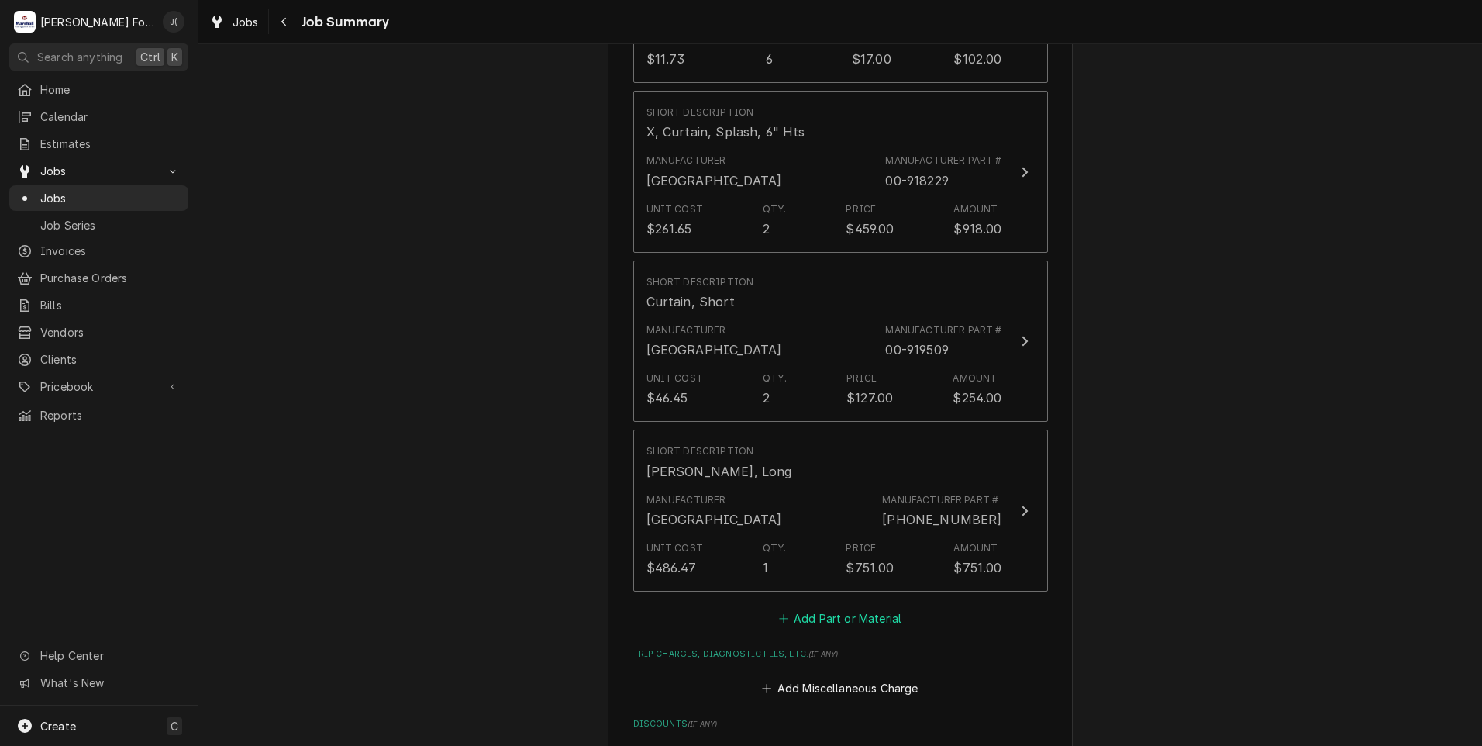
click at [821, 607] on button "Add Part or Material" at bounding box center [840, 618] width 128 height 22
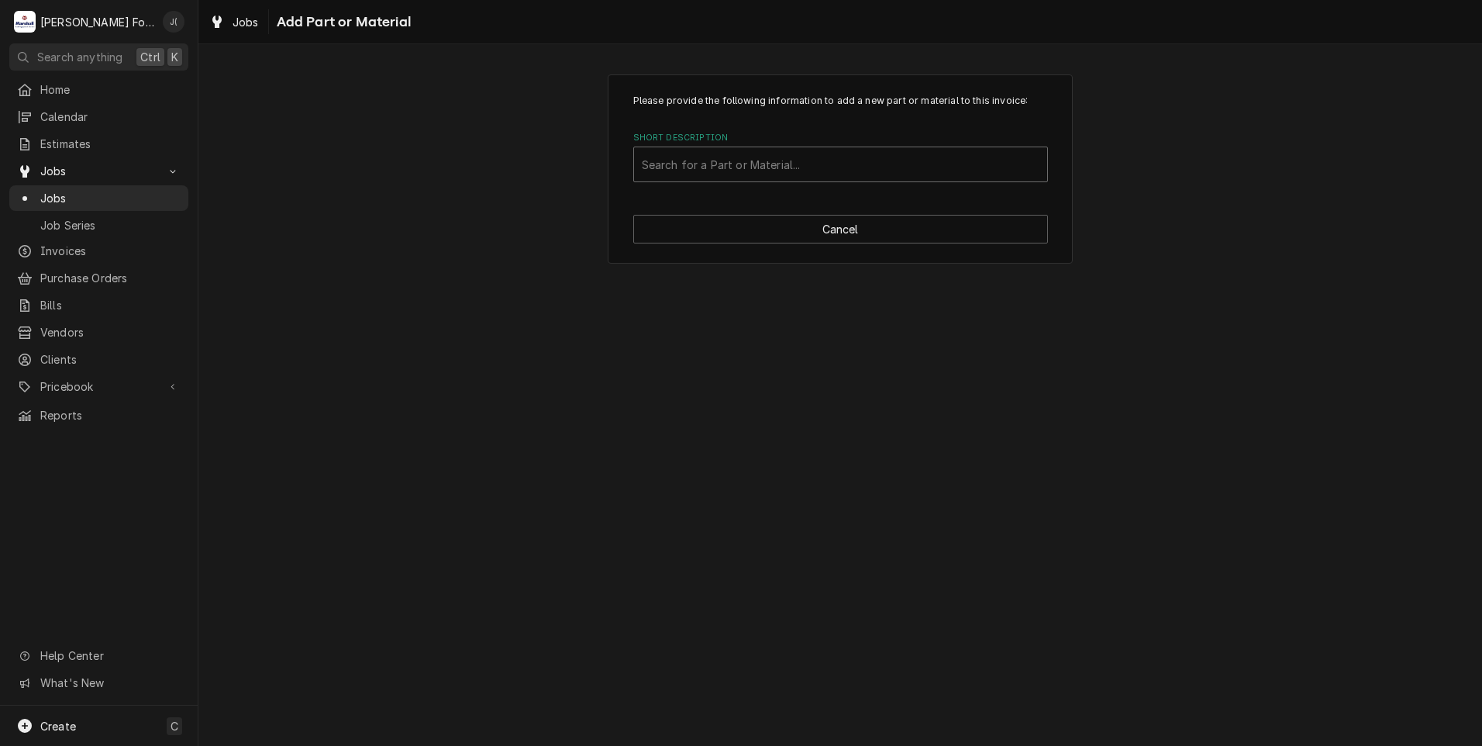
click at [776, 171] on div "Short Description" at bounding box center [841, 164] width 398 height 28
type input "ssdt"
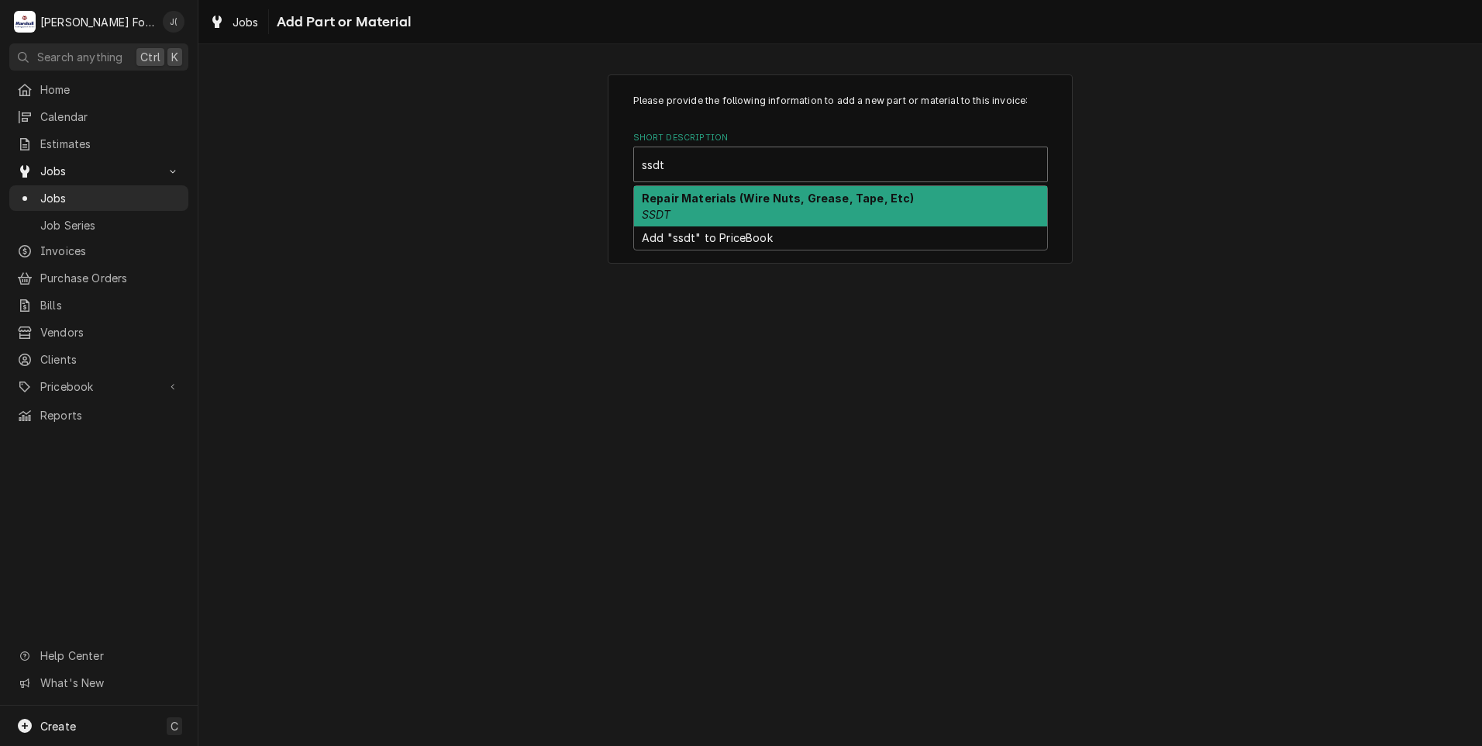
click at [760, 217] on div "Repair Materials (Wire Nuts, Grease, Tape, Etc) SSDT" at bounding box center [840, 206] width 413 height 40
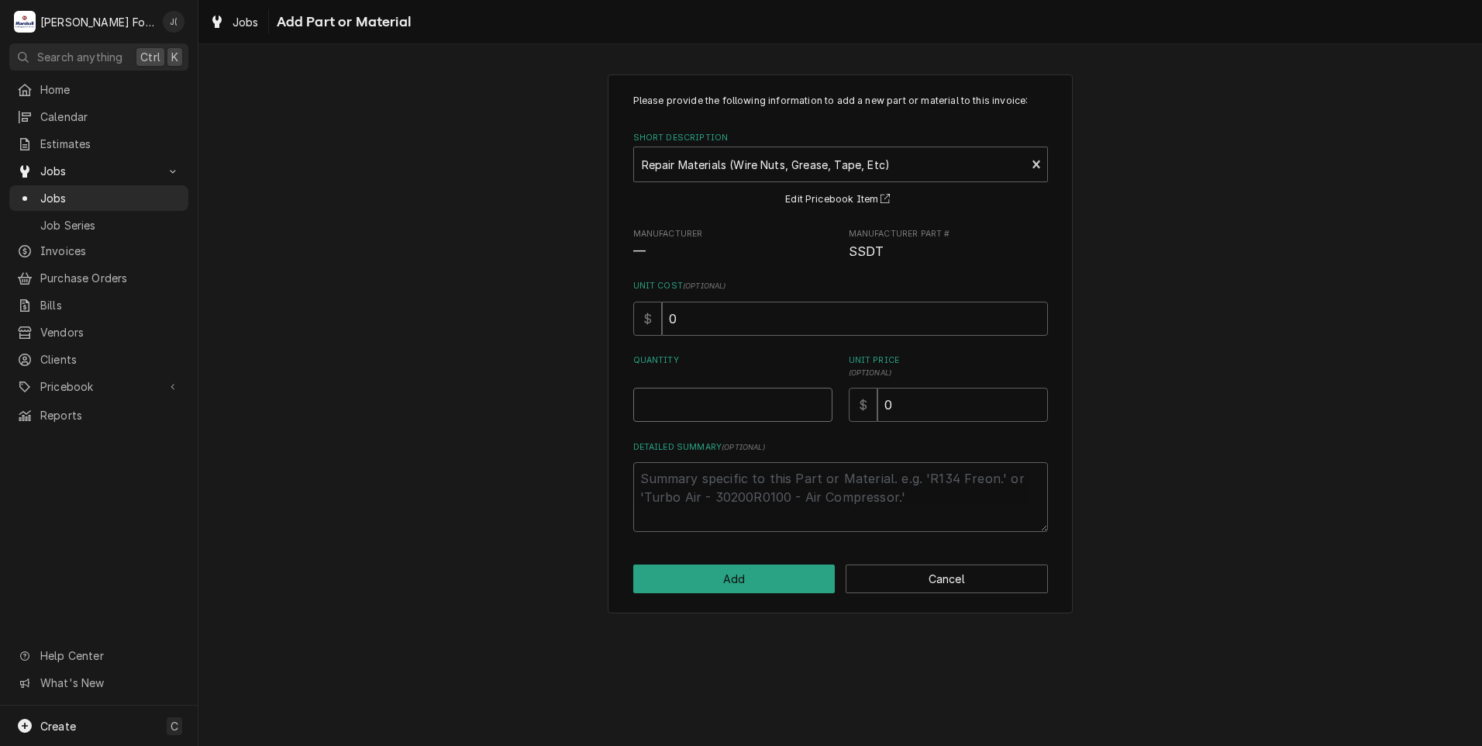
click at [726, 400] on input "Quantity" at bounding box center [732, 405] width 199 height 34
type textarea "x"
type input "1"
type textarea "x"
type input "2"
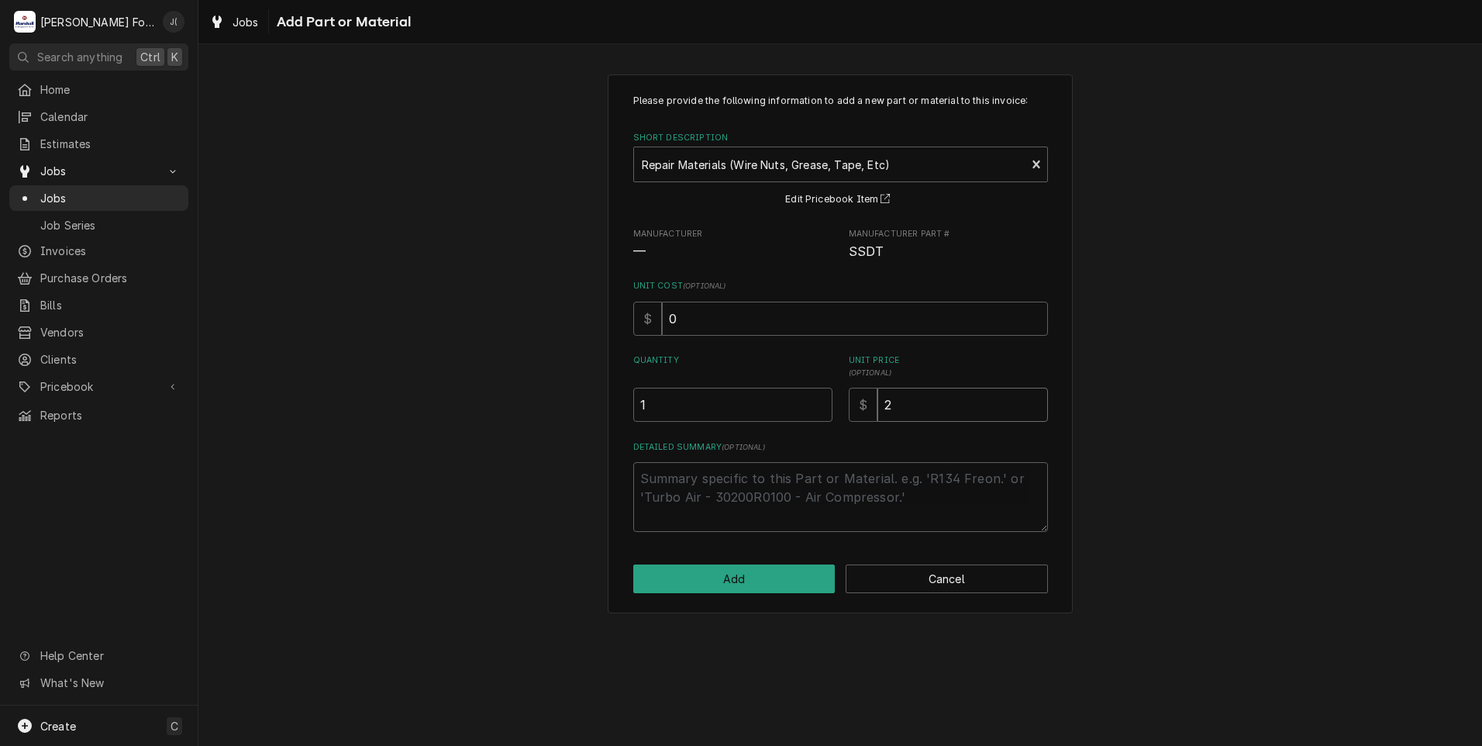
type textarea "x"
type input "21"
type textarea "x"
type input "210"
type textarea "x"
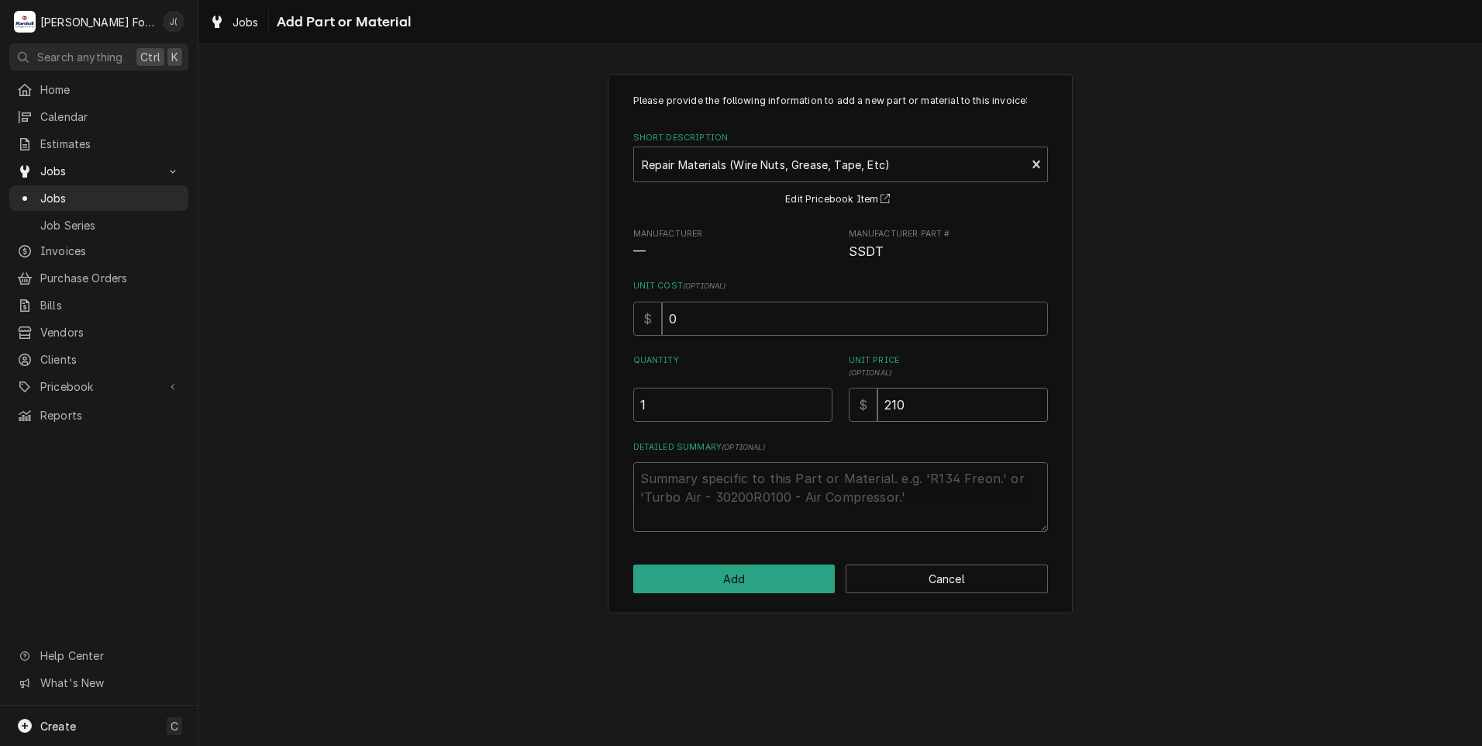
type input "21"
type textarea "x"
type input "2"
type textarea "x"
type input "20"
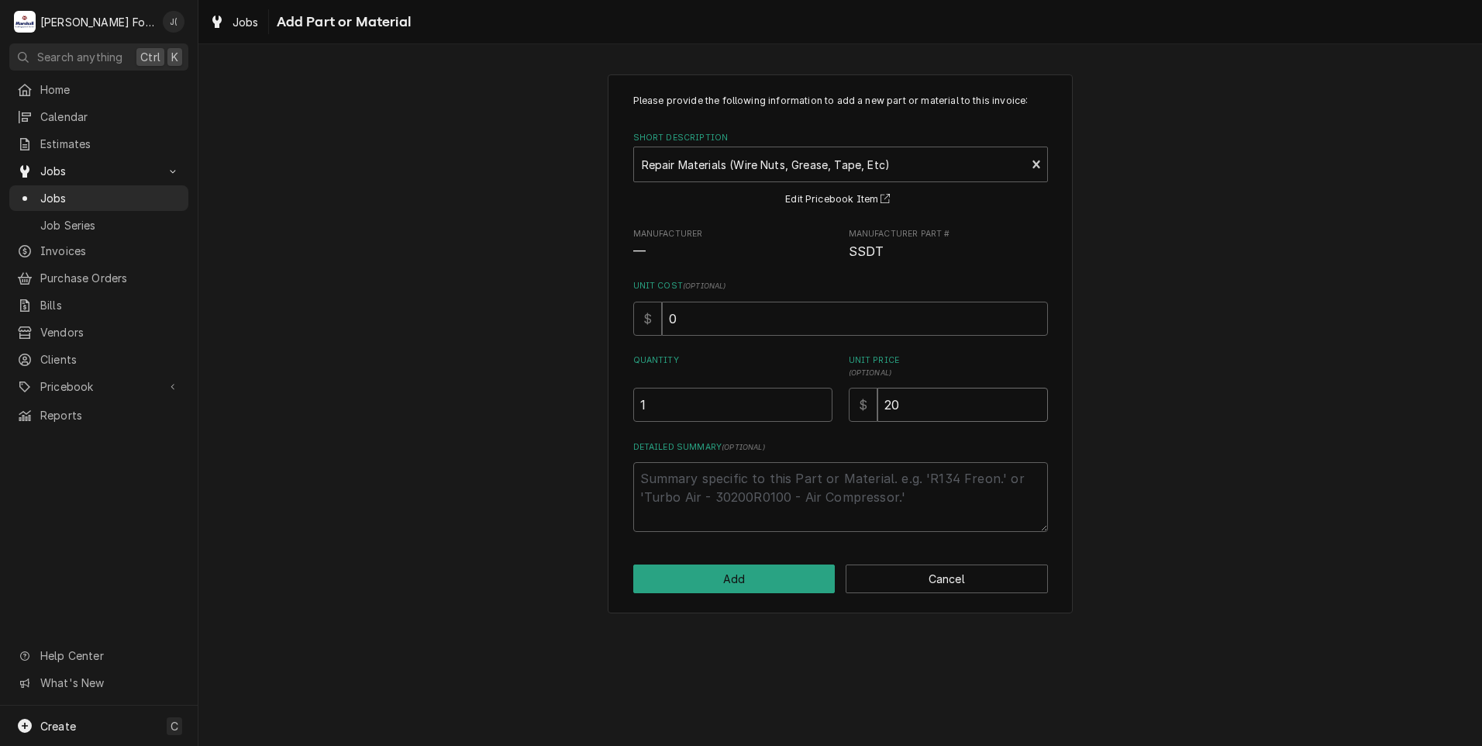
type textarea "x"
type input "20.0"
type textarea "x"
type input "20.00"
click at [779, 577] on button "Add" at bounding box center [734, 578] width 202 height 29
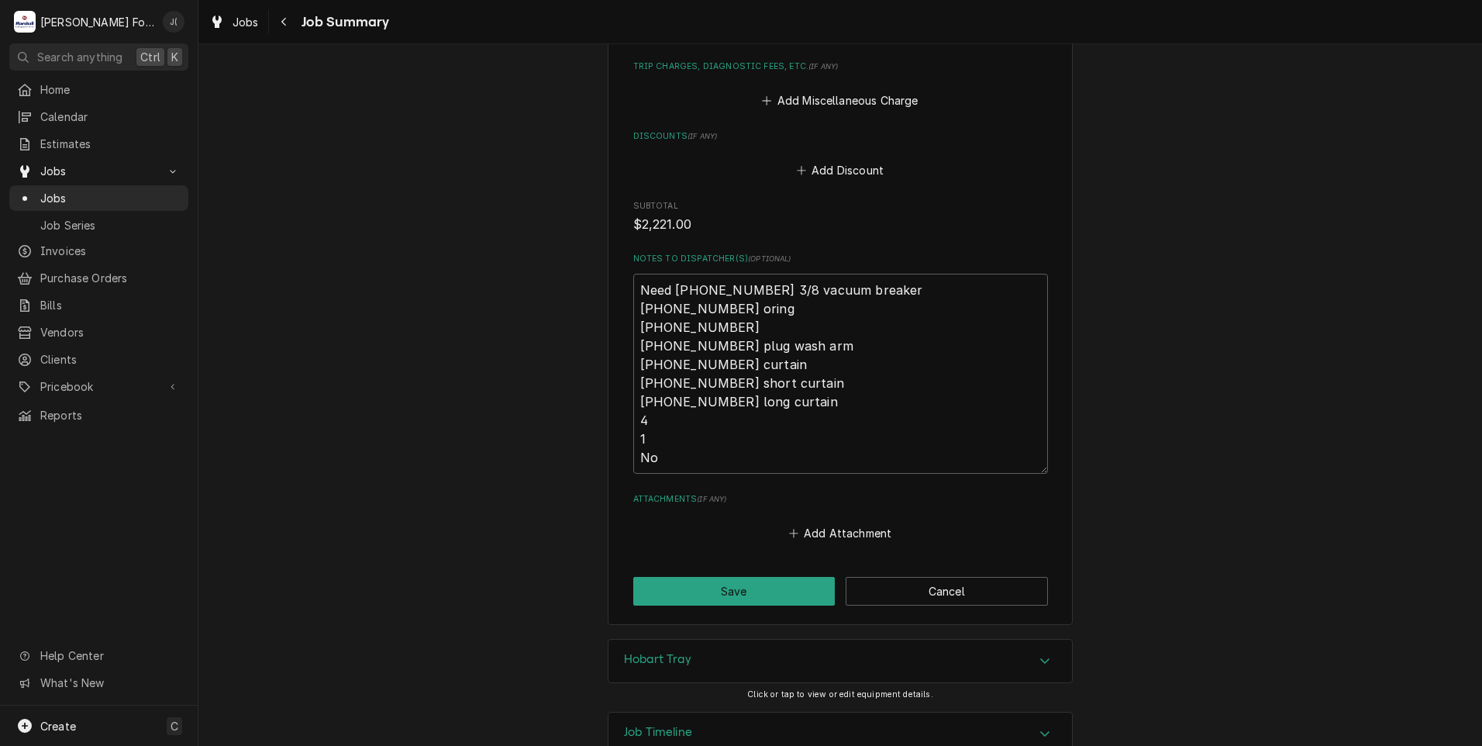
scroll to position [2543, 0]
click at [788, 574] on button "Save" at bounding box center [734, 588] width 202 height 29
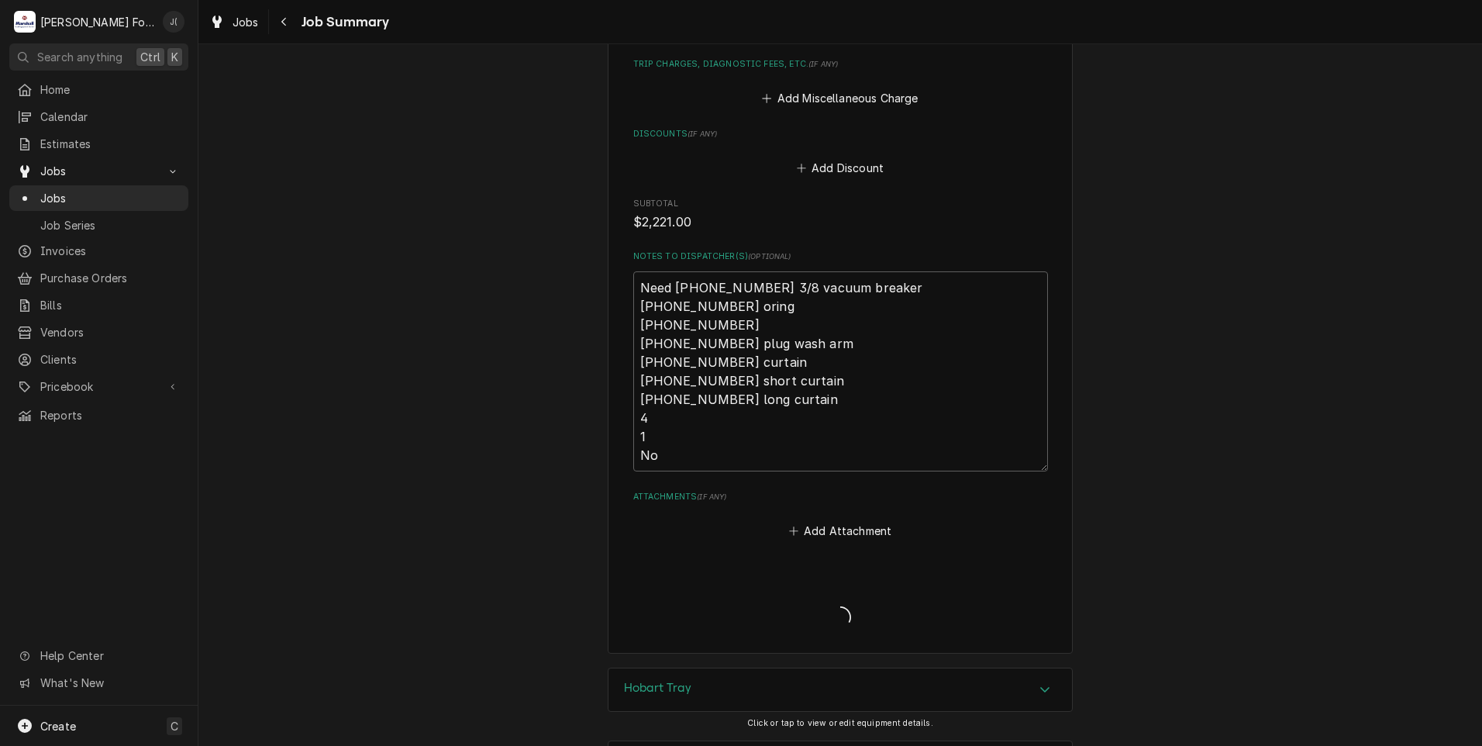
type textarea "x"
